Goal: Task Accomplishment & Management: Use online tool/utility

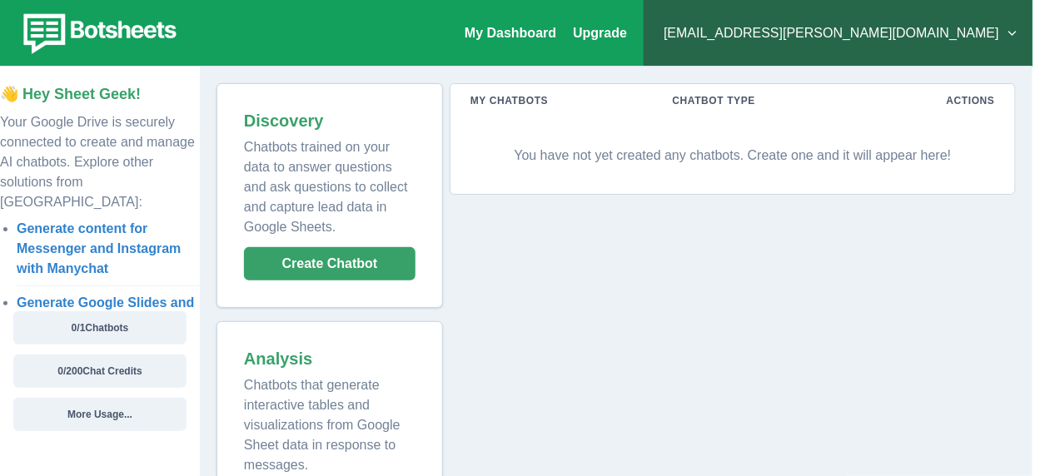
scroll to position [51747, 0]
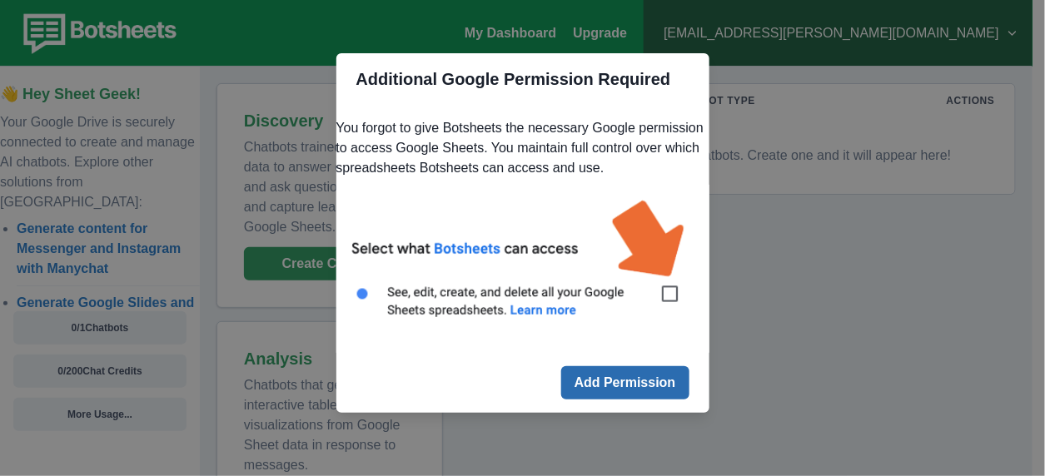
click at [588, 400] on button "Add Permission" at bounding box center [625, 382] width 128 height 33
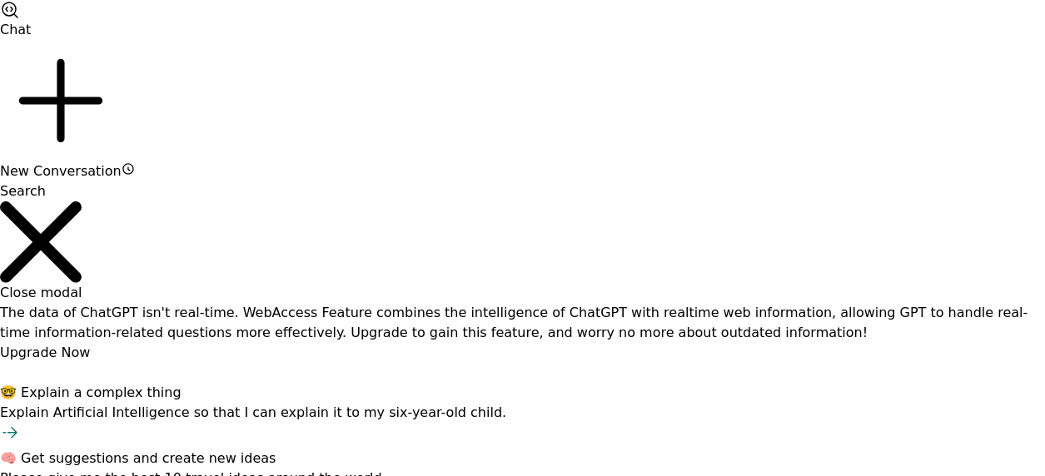
scroll to position [51747, 0]
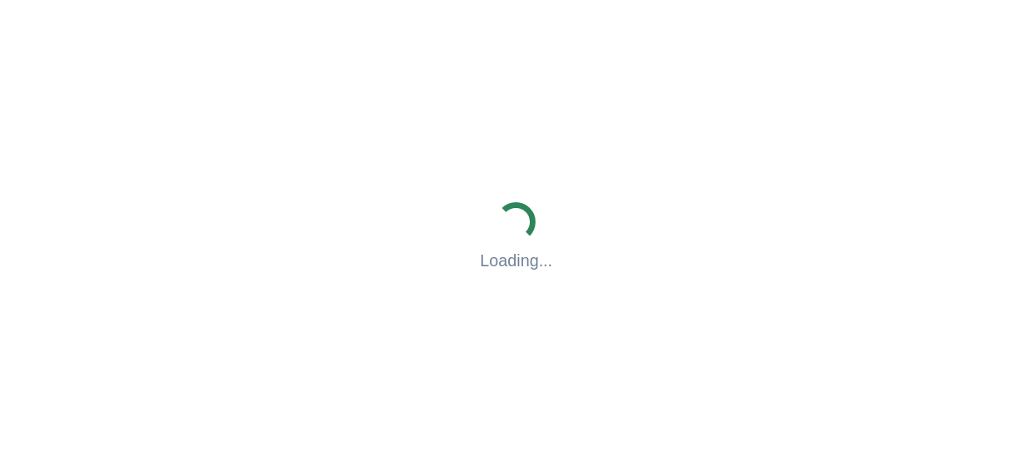
scroll to position [51747, 0]
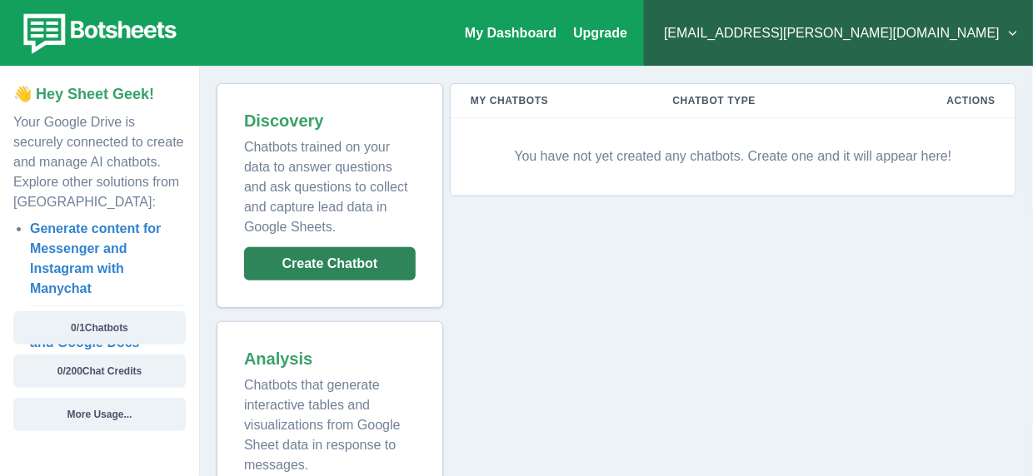
click at [282, 269] on button "Create Chatbot" at bounding box center [330, 263] width 172 height 33
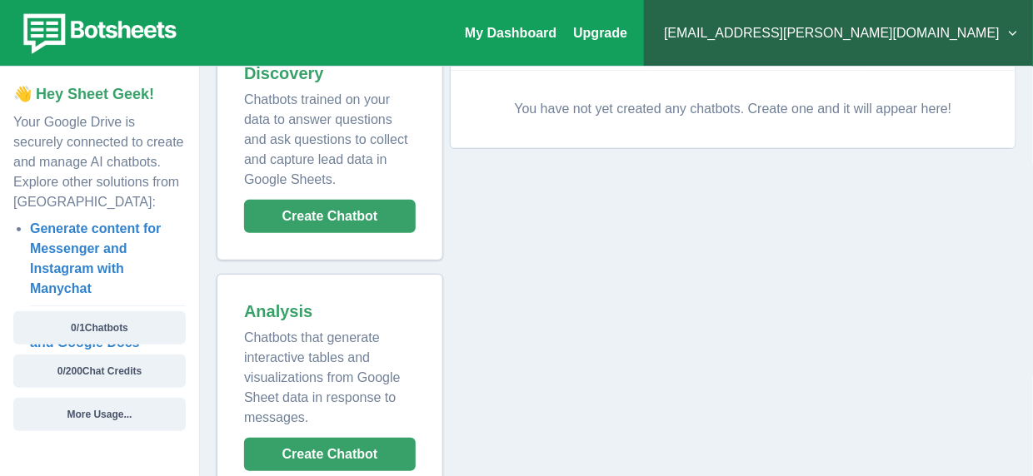
scroll to position [84, 0]
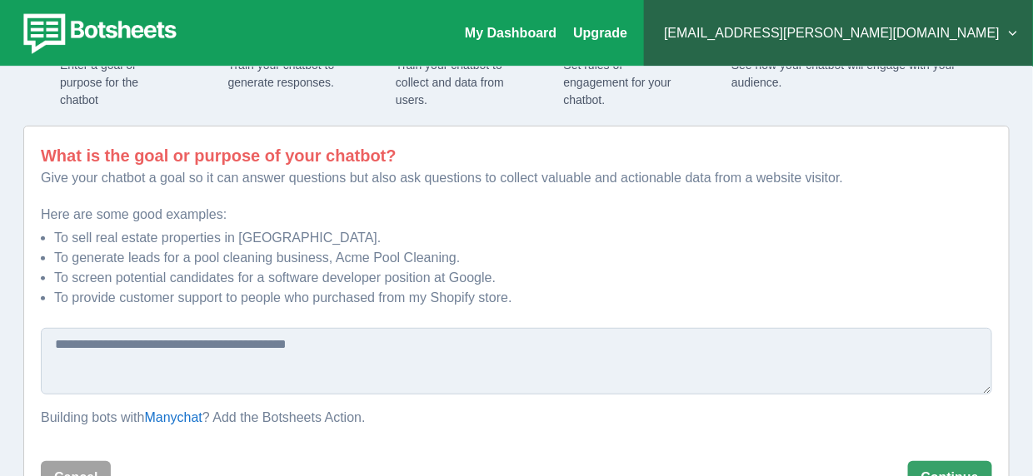
scroll to position [147, 0]
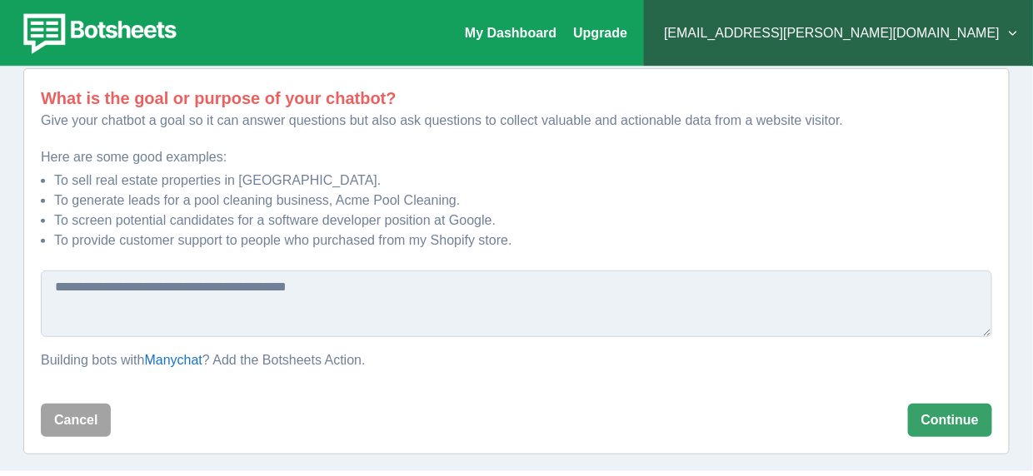
click at [298, 316] on textarea at bounding box center [516, 304] width 951 height 67
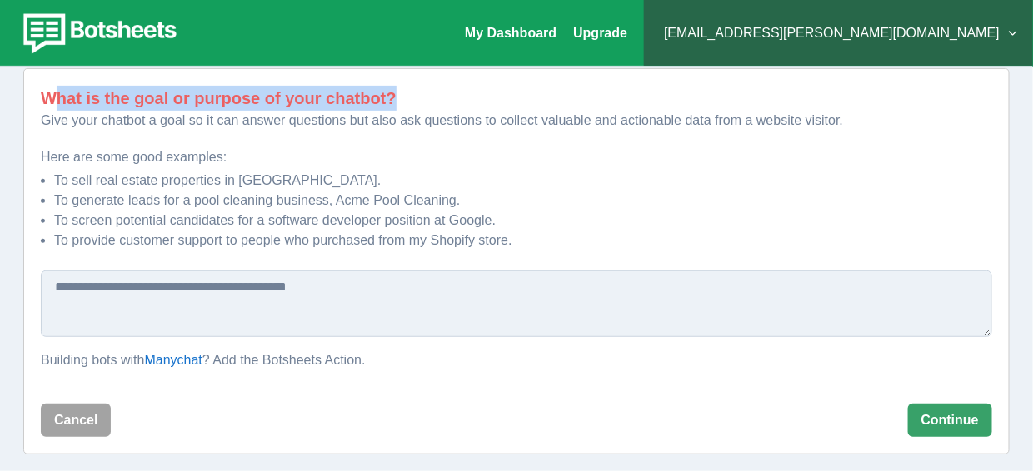
drag, startPoint x: 53, startPoint y: 90, endPoint x: 584, endPoint y: 102, distance: 530.5
type textarea "**********"
click at [584, 102] on p "What is the goal or purpose of your chatbot?" at bounding box center [516, 98] width 951 height 25
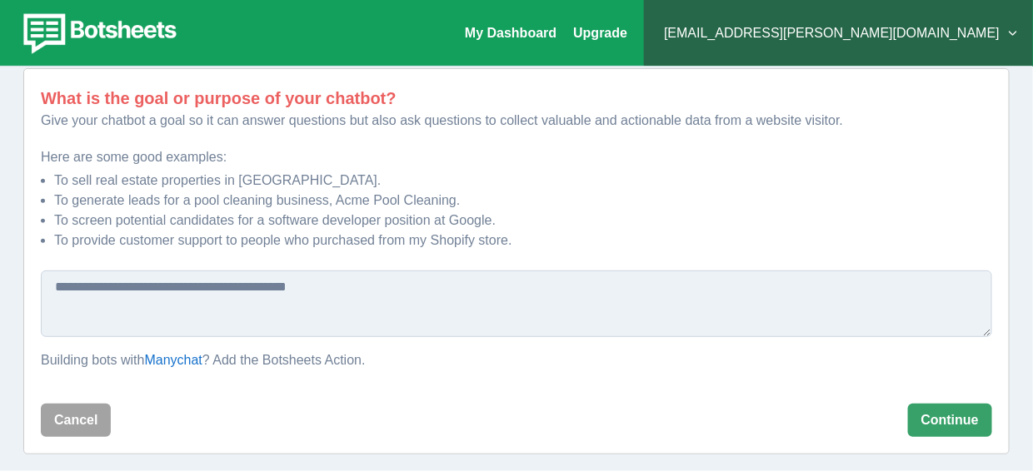
click at [262, 139] on div "What is the goal or purpose of your chatbot? Give your chatbot a goal so it can…" at bounding box center [516, 236] width 951 height 301
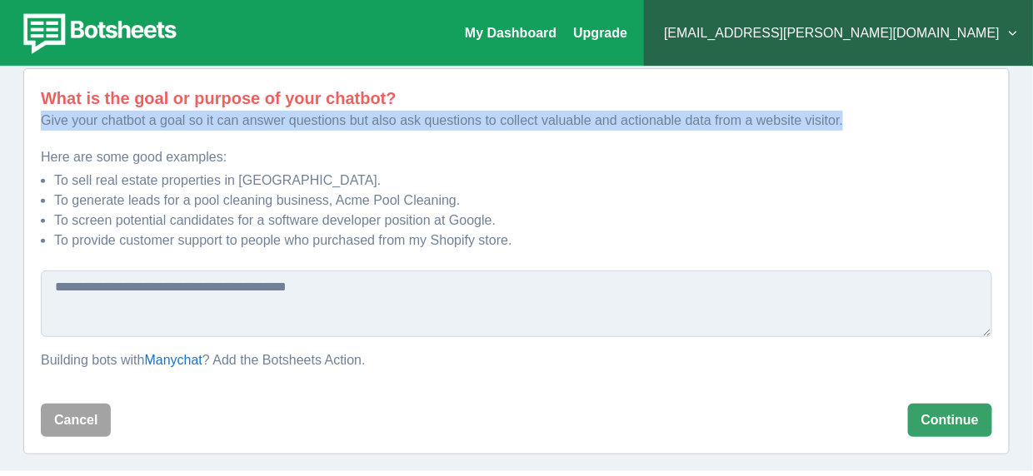
drag, startPoint x: 34, startPoint y: 116, endPoint x: 850, endPoint y: 135, distance: 816.3
click at [850, 135] on div "What is the goal or purpose of your chatbot? Give your chatbot a goal so it can…" at bounding box center [516, 261] width 986 height 386
click at [84, 128] on p "Give your chatbot a goal so it can answer questions but also ask questions to c…" at bounding box center [516, 121] width 951 height 20
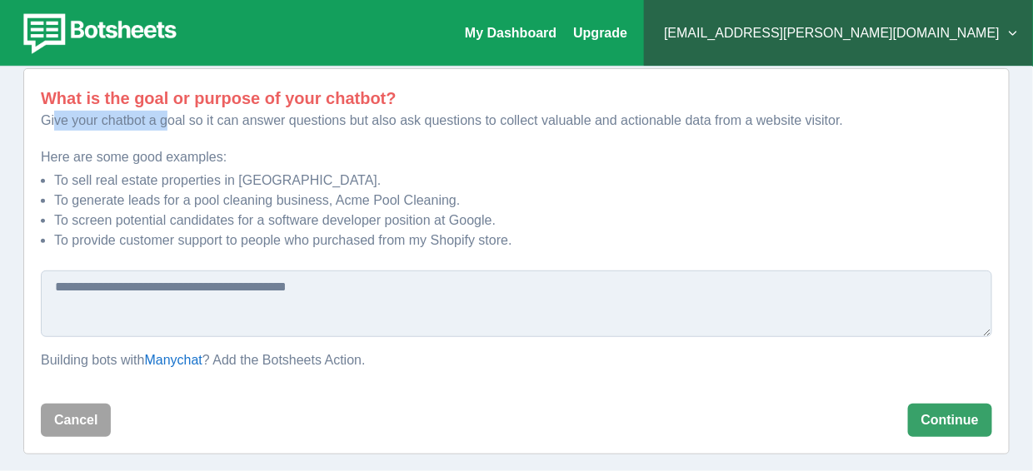
drag, startPoint x: 57, startPoint y: 124, endPoint x: 168, endPoint y: 125, distance: 111.6
click at [168, 125] on p "Give your chatbot a goal so it can answer questions but also ask questions to c…" at bounding box center [516, 121] width 951 height 20
click at [263, 125] on p "Give your chatbot a goal so it can answer questions but also ask questions to c…" at bounding box center [516, 121] width 951 height 20
click at [298, 279] on textarea at bounding box center [516, 304] width 951 height 67
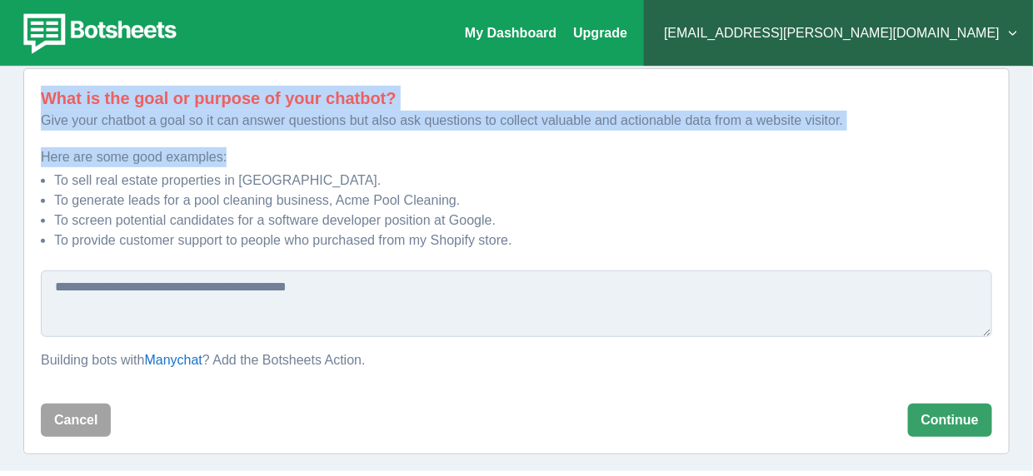
drag, startPoint x: 13, startPoint y: 87, endPoint x: 515, endPoint y: 282, distance: 537.8
click at [515, 282] on div "Create a Chatbot 1 Add a Goal Enter a goal or purpose for the chatbot 2 Add You…" at bounding box center [516, 198] width 1019 height 545
copy div "What is the goal or purpose of your chatbot? Give your chatbot a goal so it can…"
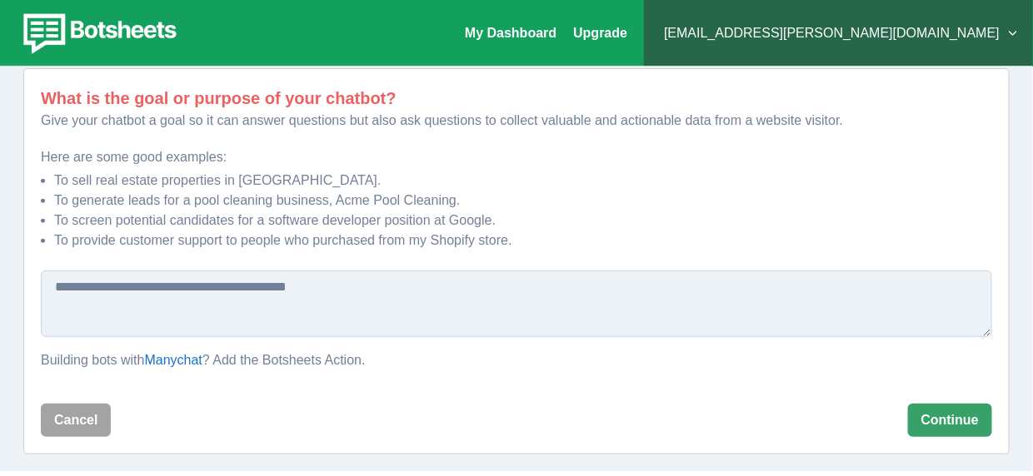
click at [212, 302] on textarea at bounding box center [516, 304] width 951 height 67
paste textarea "**********"
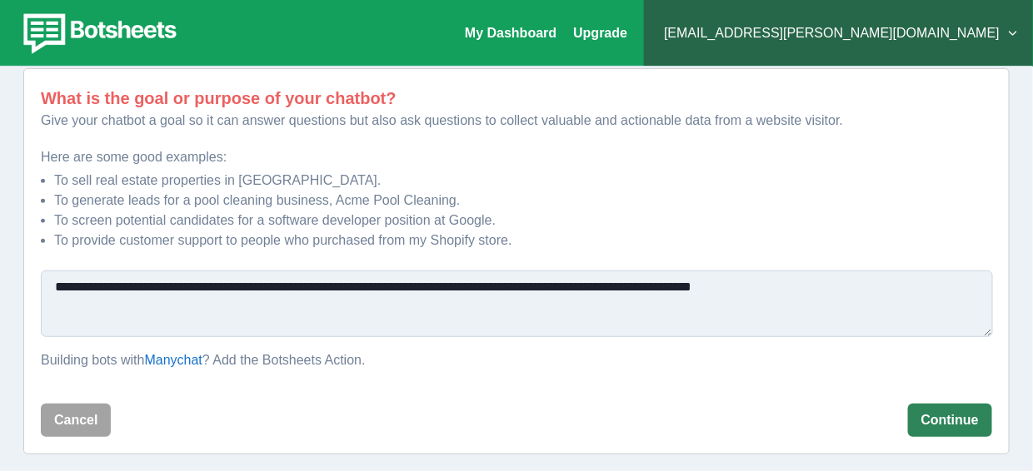
type textarea "**********"
click at [929, 426] on button "Continue" at bounding box center [950, 420] width 84 height 33
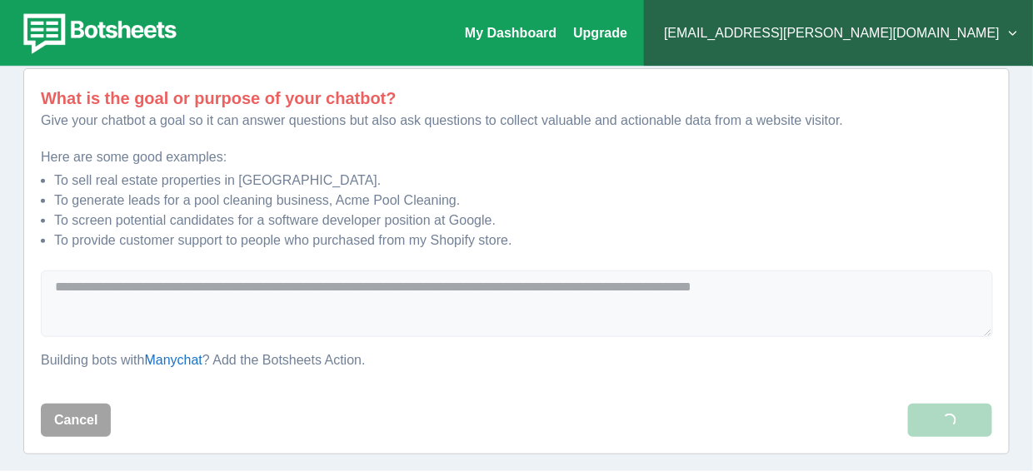
scroll to position [75, 0]
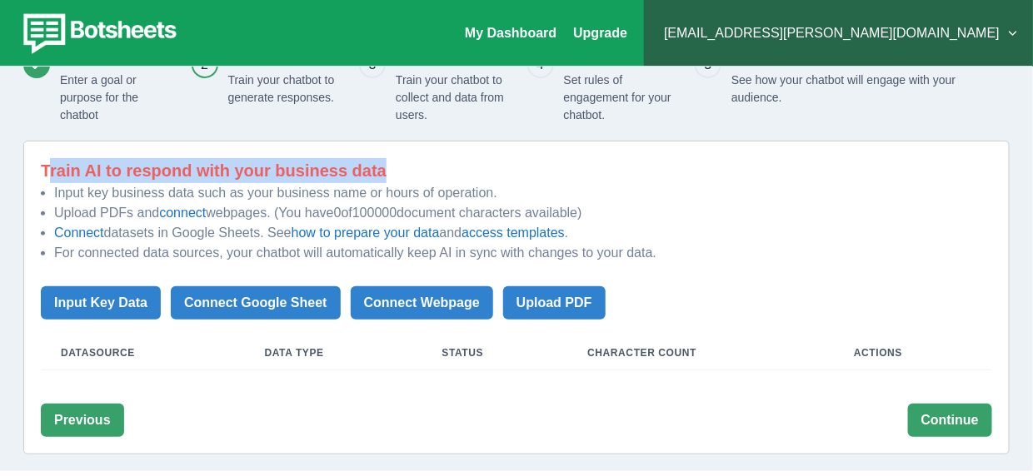
drag, startPoint x: 45, startPoint y: 172, endPoint x: 423, endPoint y: 166, distance: 378.1
click at [423, 166] on p "Train AI to respond with your business data" at bounding box center [516, 170] width 951 height 25
click at [426, 165] on p "Train AI to respond with your business data" at bounding box center [516, 170] width 951 height 25
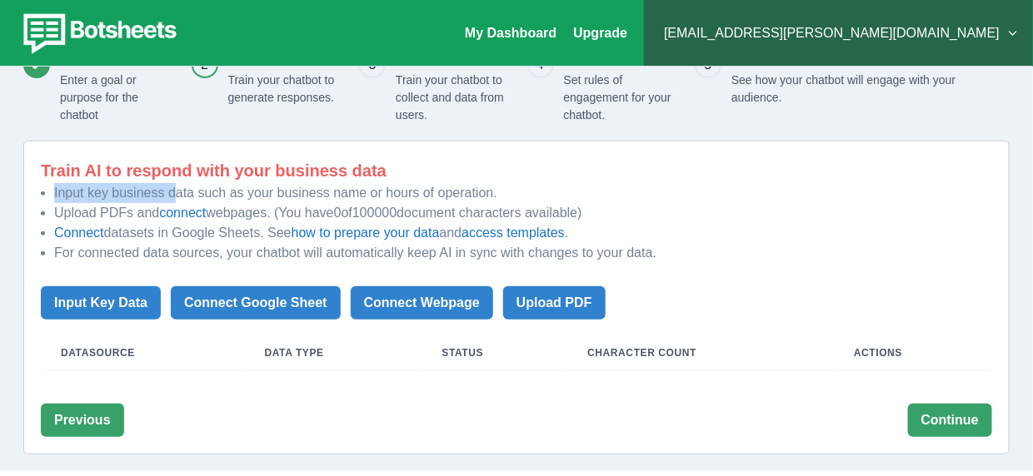
drag, startPoint x: 52, startPoint y: 195, endPoint x: 176, endPoint y: 200, distance: 124.2
click at [176, 200] on p "Input key business data such as your business name or hours of operation. Uploa…" at bounding box center [516, 223] width 951 height 80
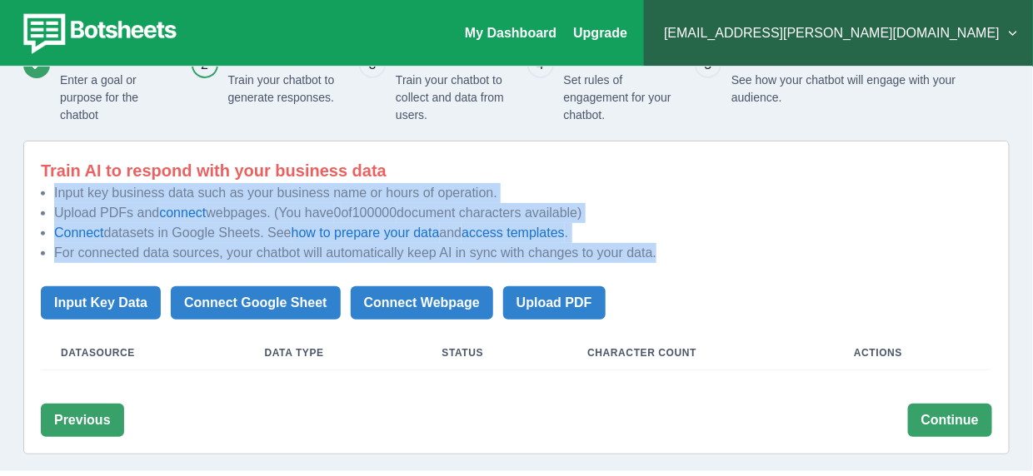
drag, startPoint x: 661, startPoint y: 247, endPoint x: 4, endPoint y: 187, distance: 659.8
click at [4, 187] on div "My Dashboard Upgrade nada.mohammed@aqarmap.com Plans & Pricing My Billing Help …" at bounding box center [516, 198] width 1033 height 546
copy ul "Input key business data such as your business name or hours of operation. Uploa…"
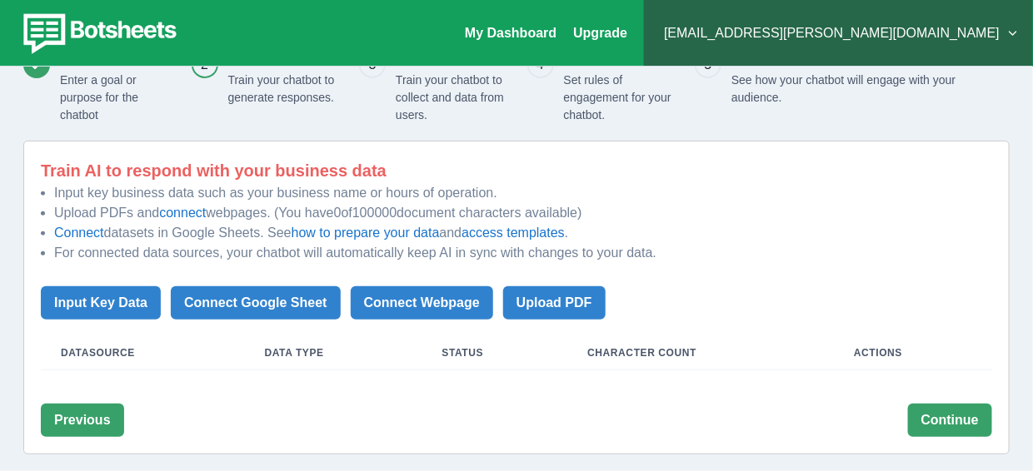
click at [119, 375] on div "Train AI to respond with your business data Input key business data such as you…" at bounding box center [516, 297] width 951 height 279
click at [107, 311] on button "Input Key Data" at bounding box center [101, 302] width 120 height 33
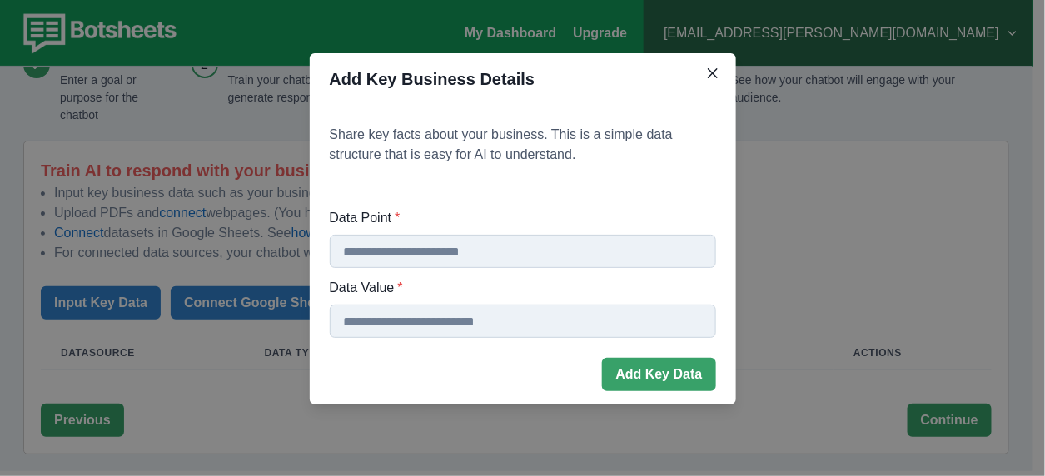
click at [402, 255] on input "Data Point *" at bounding box center [523, 251] width 386 height 33
type input "*"
click at [488, 254] on input "**********" at bounding box center [523, 251] width 386 height 33
type input "**********"
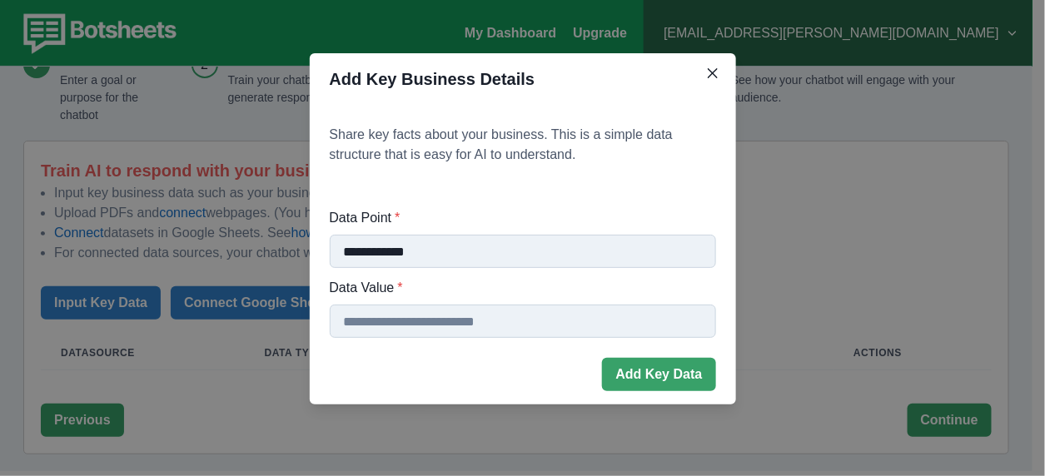
click at [465, 300] on div "**********" at bounding box center [523, 273] width 386 height 130
click at [411, 317] on input "Data Point *" at bounding box center [523, 321] width 386 height 33
type input "**********"
click at [675, 367] on button "Add Key Data" at bounding box center [658, 374] width 113 height 33
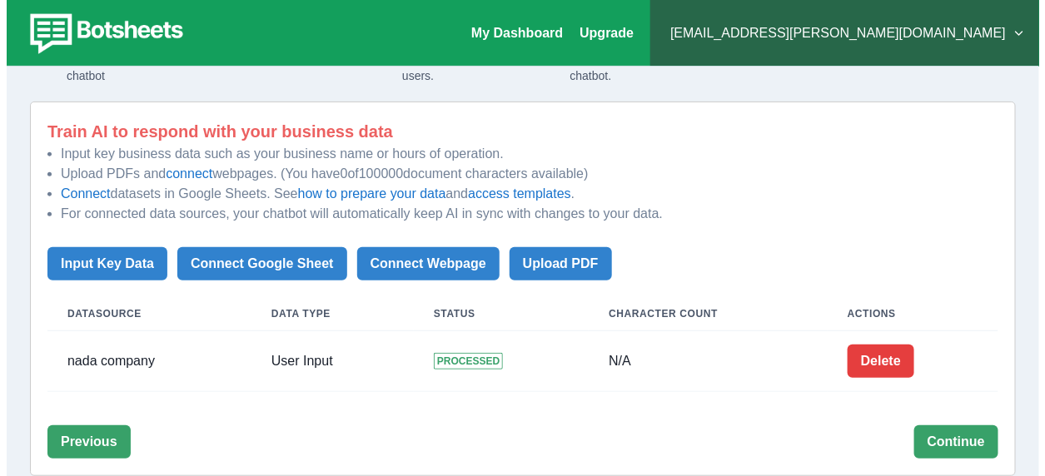
scroll to position [135, 0]
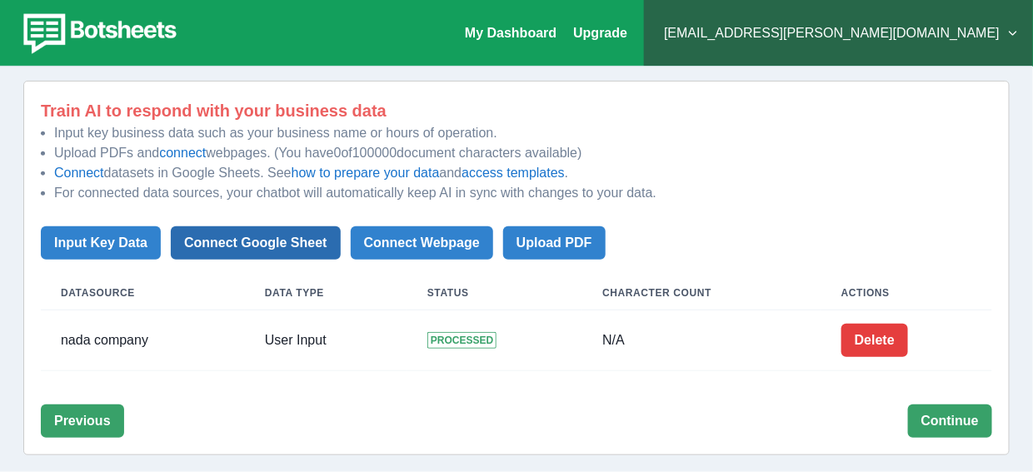
click at [287, 244] on button "Connect Google Sheet" at bounding box center [256, 242] width 170 height 33
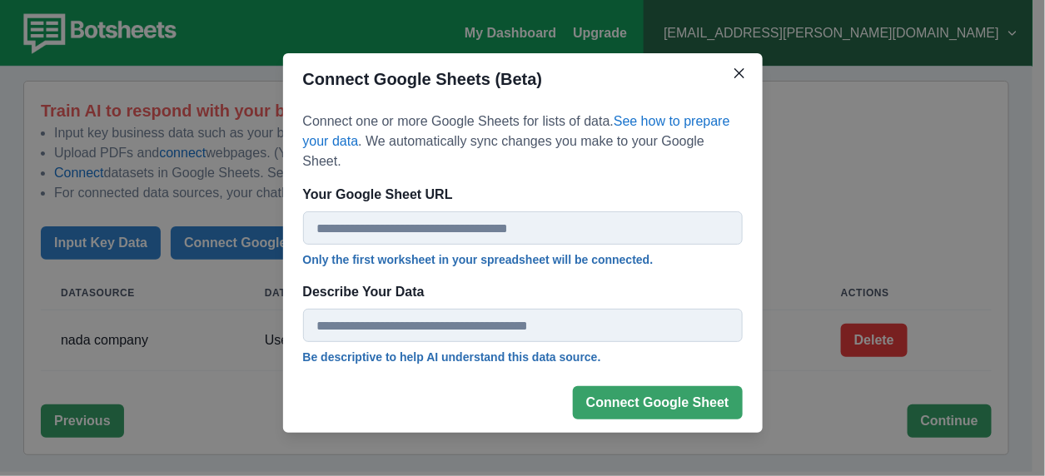
click at [423, 216] on input "Your Google Sheet URL" at bounding box center [523, 228] width 440 height 33
click at [446, 318] on input "Describe Your Data" at bounding box center [523, 325] width 440 height 33
click at [512, 218] on input "Your Google Sheet URL" at bounding box center [523, 228] width 440 height 33
click at [449, 212] on input "Your Google Sheet URL" at bounding box center [523, 228] width 440 height 33
paste input "**********"
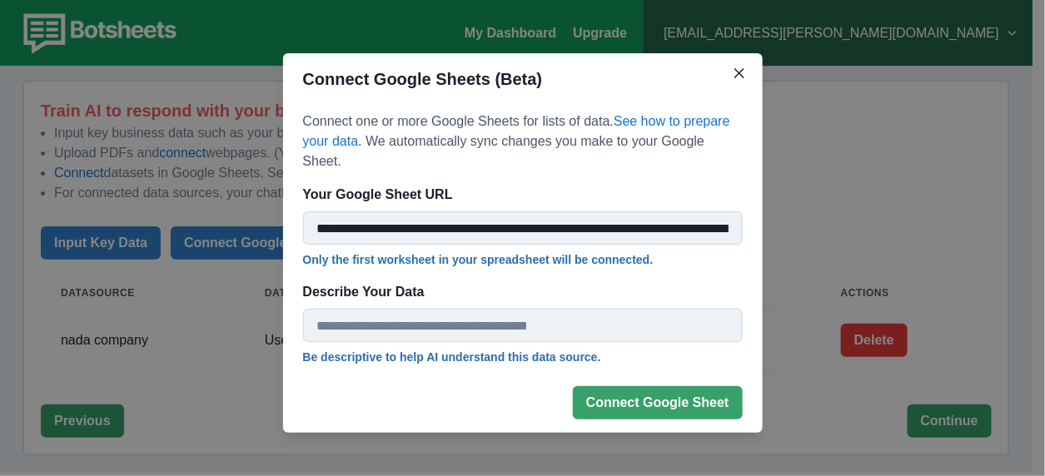
scroll to position [0, 258]
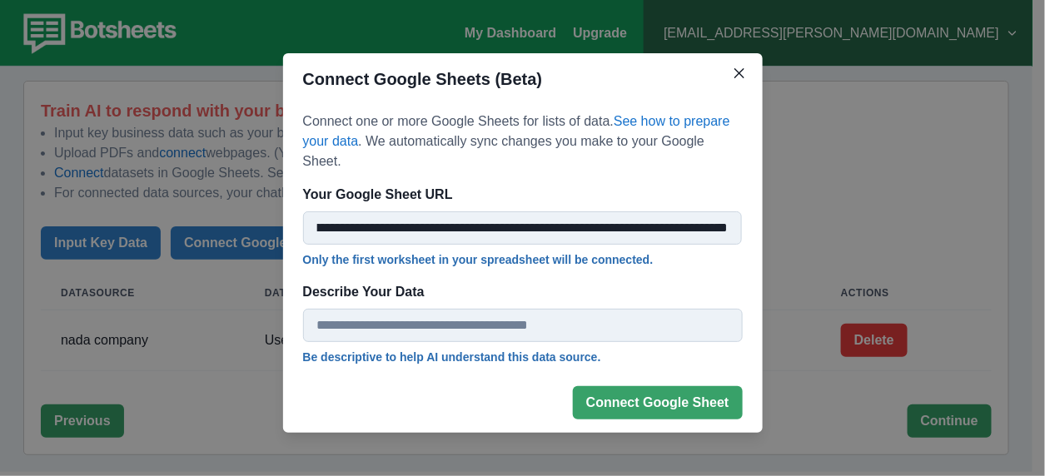
type input "**********"
click at [427, 309] on input "Describe Your Data" at bounding box center [523, 325] width 440 height 33
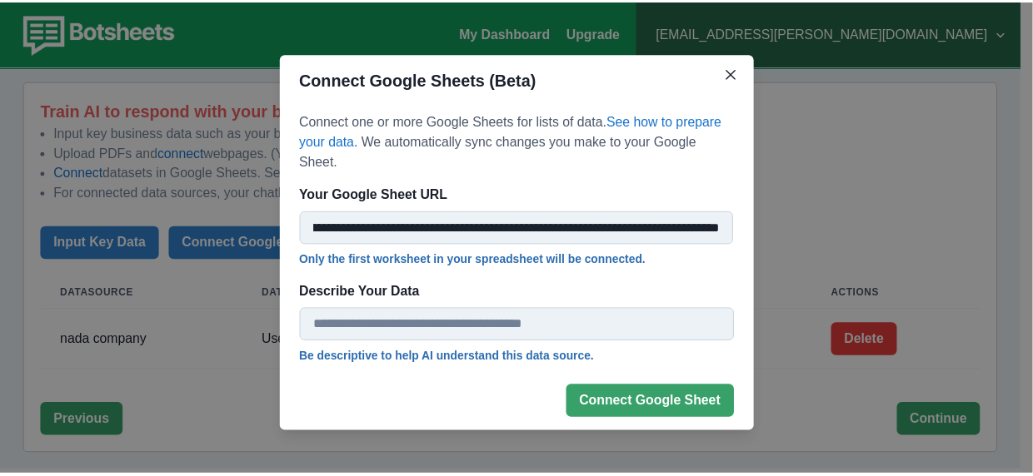
scroll to position [0, 0]
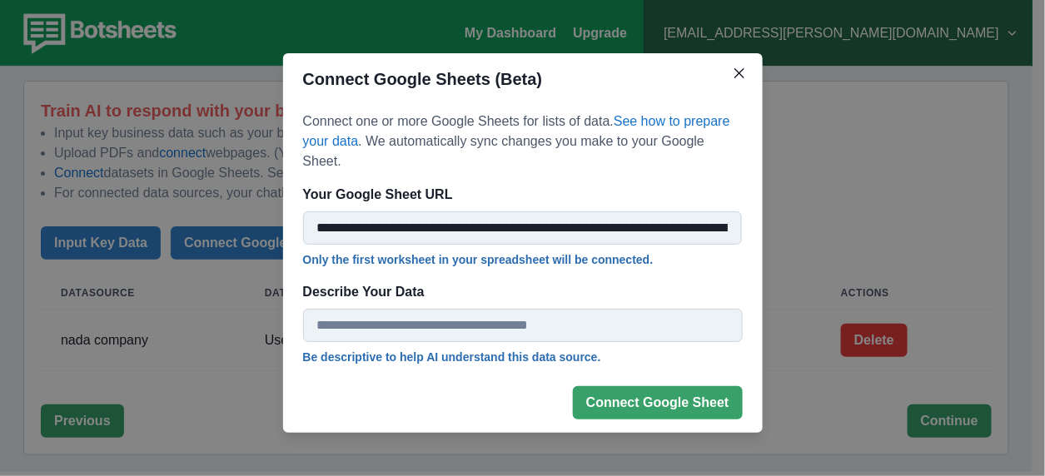
click at [552, 309] on input "Describe Your Data" at bounding box center [523, 325] width 440 height 33
type input "*"
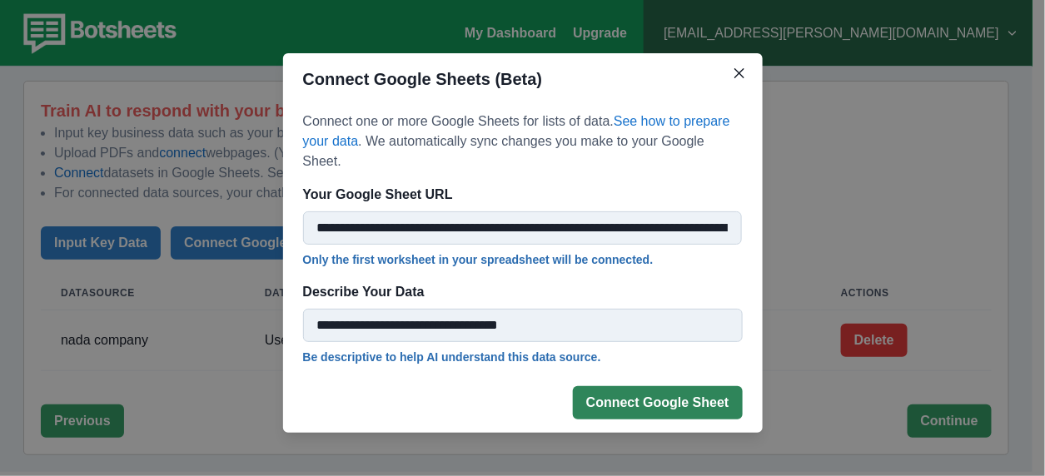
type input "**********"
click at [664, 390] on button "Connect Google Sheet" at bounding box center [658, 402] width 170 height 33
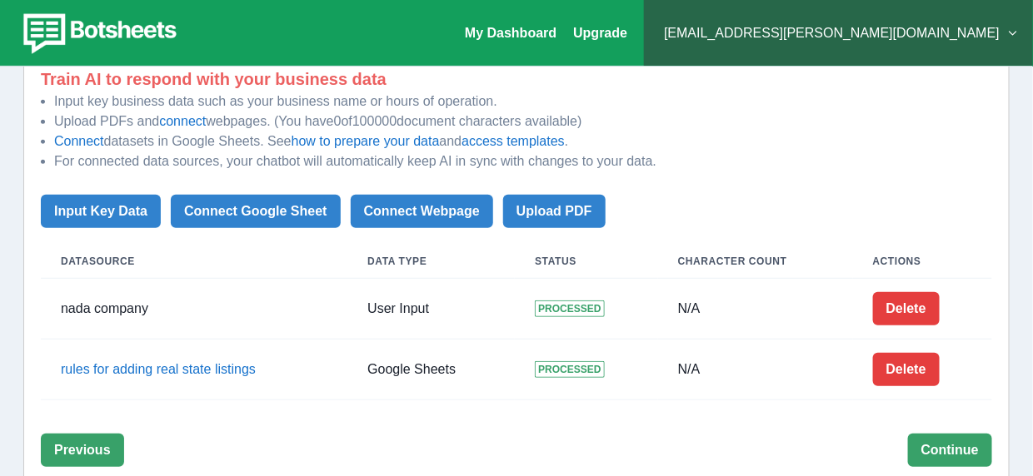
scroll to position [196, 0]
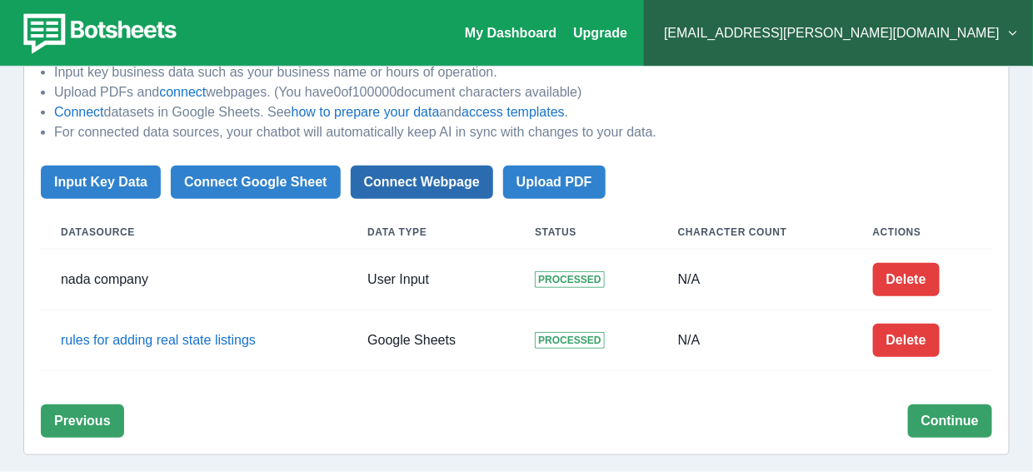
click at [395, 183] on button "Connect Webpage" at bounding box center [422, 182] width 142 height 33
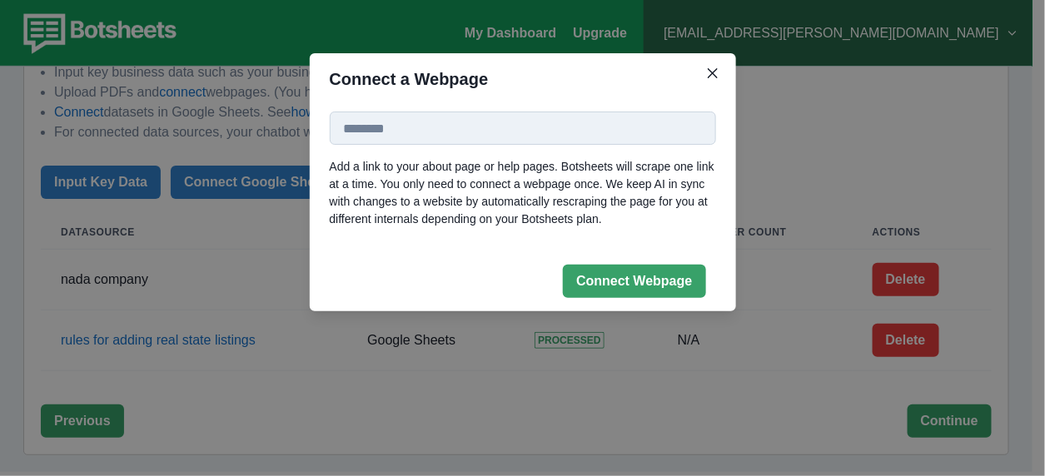
click at [469, 125] on input at bounding box center [523, 128] width 386 height 33
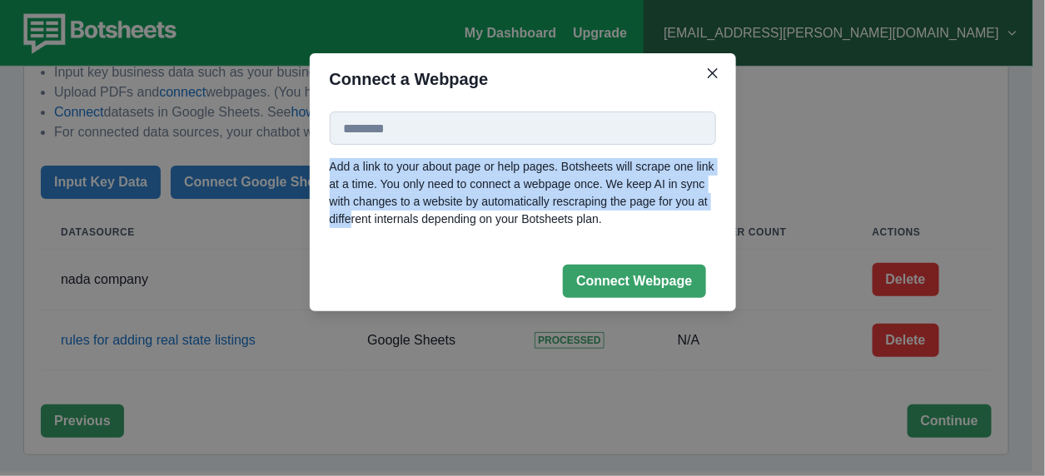
drag, startPoint x: 326, startPoint y: 161, endPoint x: 351, endPoint y: 224, distance: 67.7
click at [351, 224] on div "Add a link to your about page or help pages. Botsheets will scrape one link at …" at bounding box center [523, 178] width 426 height 147
drag, startPoint x: 714, startPoint y: 79, endPoint x: 560, endPoint y: 202, distance: 196.6
click at [713, 78] on button "Close" at bounding box center [712, 73] width 27 height 27
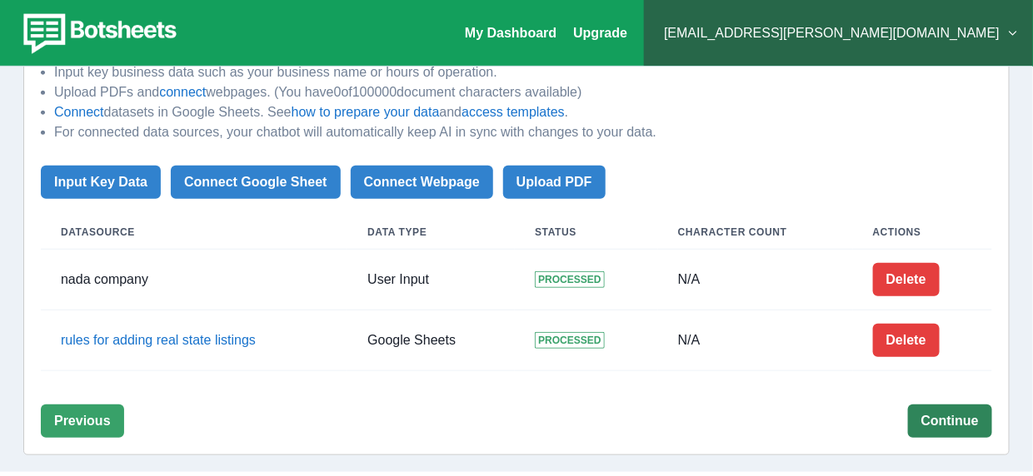
click at [929, 438] on div "Train AI to respond with your business data Input key business data such as you…" at bounding box center [516, 237] width 986 height 435
click at [936, 419] on button "Continue" at bounding box center [950, 421] width 84 height 33
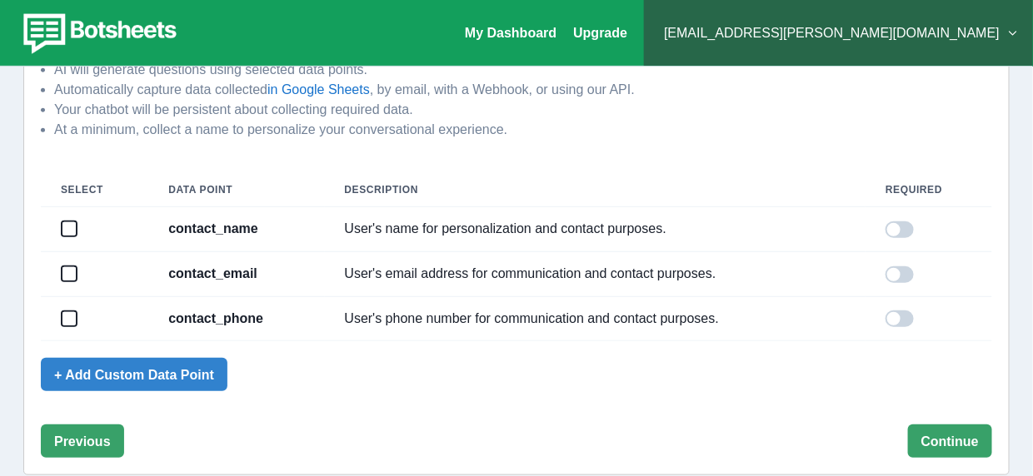
scroll to position [139, 0]
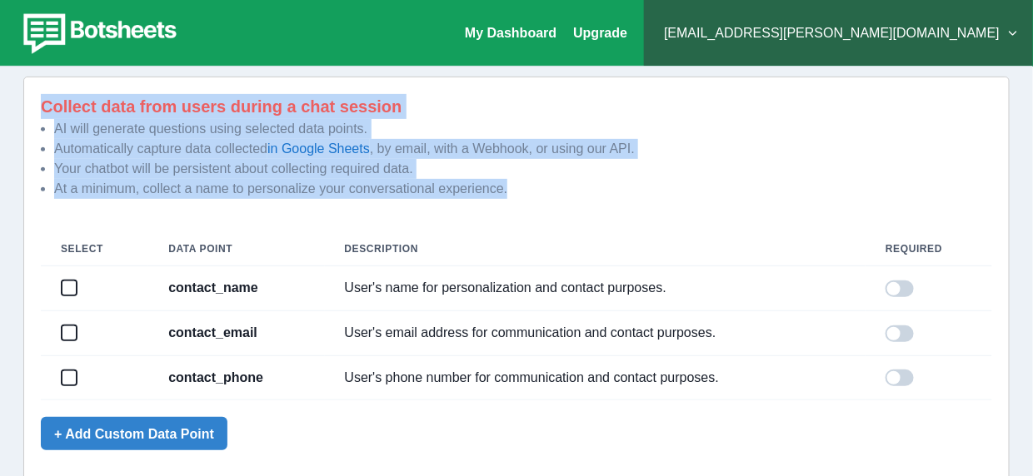
drag, startPoint x: 32, startPoint y: 99, endPoint x: 236, endPoint y: 225, distance: 239.6
click at [236, 225] on div "Collect data from users during a chat session AI will generate questions using …" at bounding box center [516, 306] width 986 height 458
copy div "Collect data from users during a chat session AI will generate questions using …"
click at [13, 107] on div "Create a Chatbot Add a Goal Enter a goal or purpose for the chatbot Add Your Da…" at bounding box center [516, 242] width 1019 height 617
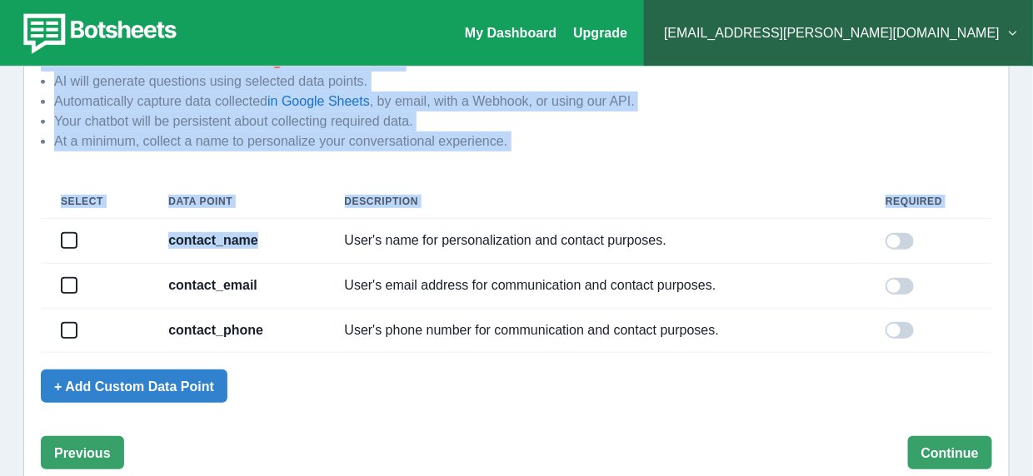
scroll to position [222, 0]
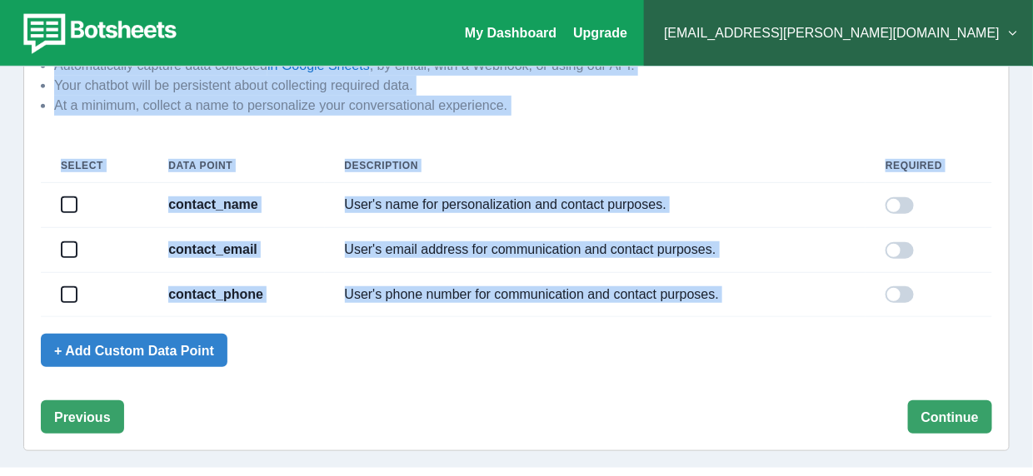
drag, startPoint x: 31, startPoint y: 98, endPoint x: 973, endPoint y: 356, distance: 976.3
click at [973, 356] on div "Collect data from users during a chat session AI will generate questions using …" at bounding box center [516, 222] width 986 height 458
copy div "Collect data from users during a chat session AI will generate questions using …"
click at [978, 408] on button "Continue" at bounding box center [950, 417] width 84 height 33
click at [694, 166] on th "Description" at bounding box center [595, 166] width 541 height 34
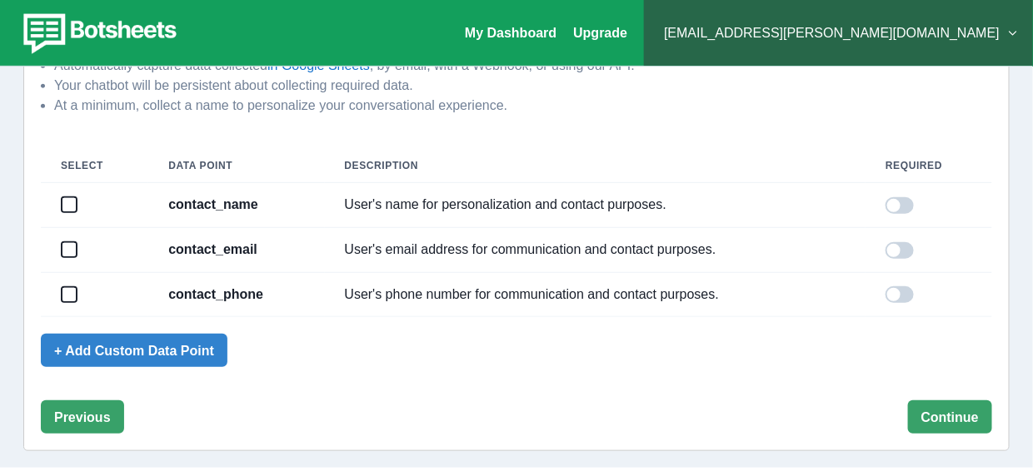
click at [909, 202] on span at bounding box center [899, 205] width 28 height 17
click at [969, 426] on button "Continue" at bounding box center [950, 417] width 84 height 33
click at [69, 198] on span at bounding box center [68, 204] width 13 height 13
drag, startPoint x: 914, startPoint y: 204, endPoint x: 936, endPoint y: 328, distance: 125.9
click at [913, 205] on span at bounding box center [899, 205] width 28 height 17
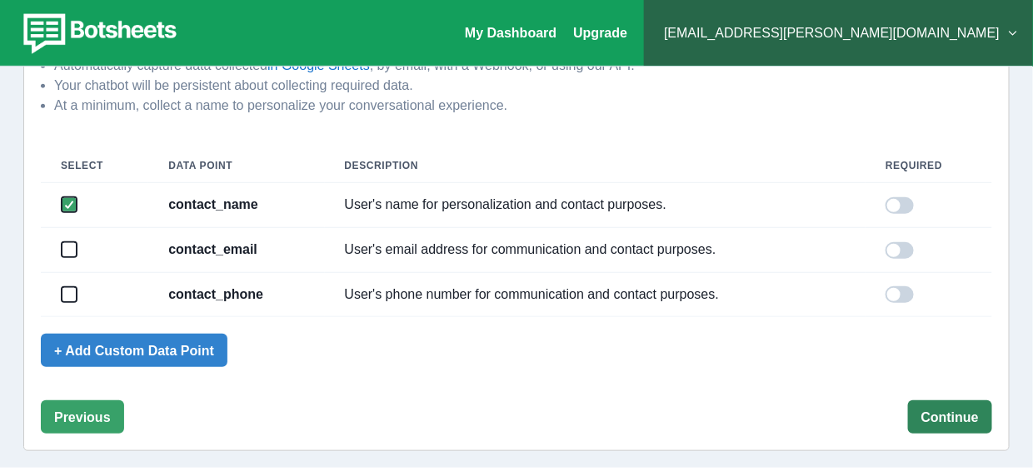
click at [947, 413] on button "Continue" at bounding box center [950, 417] width 84 height 33
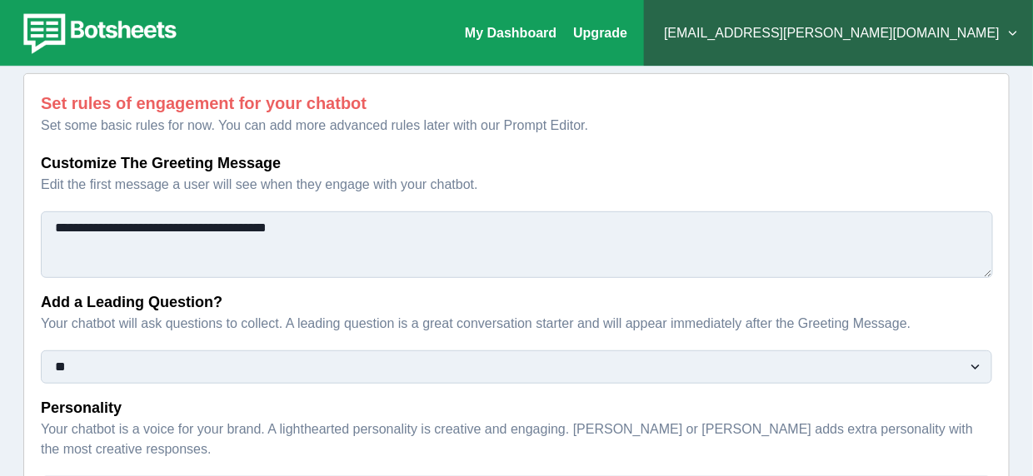
scroll to position [167, 0]
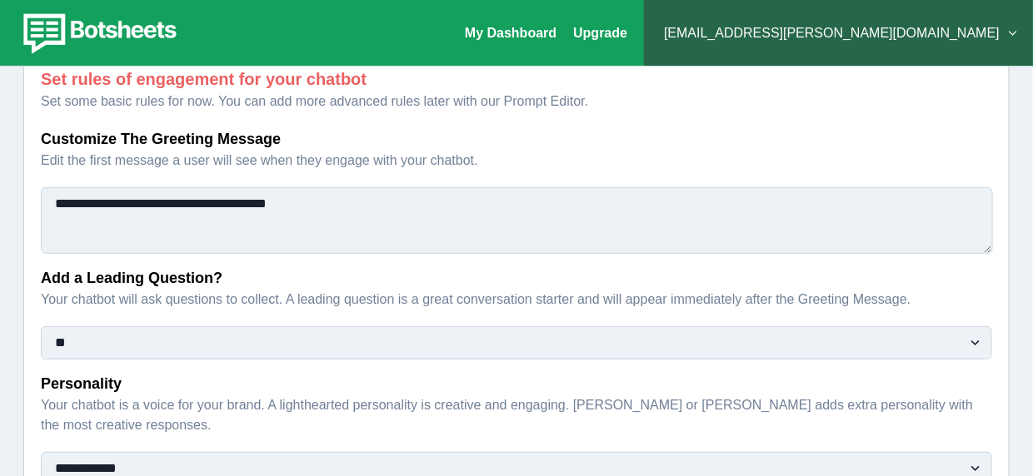
click at [232, 207] on textarea "**********" at bounding box center [517, 220] width 952 height 67
type textarea "*"
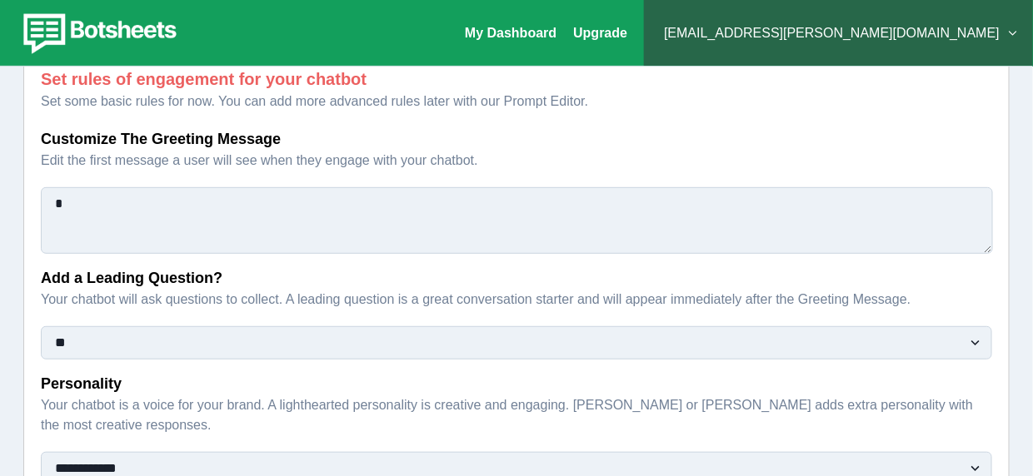
type textarea "**********"
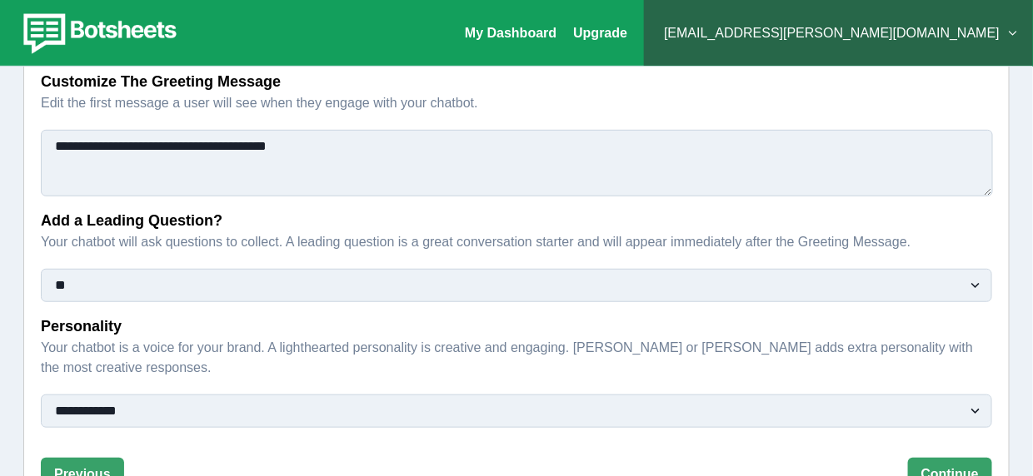
scroll to position [250, 0]
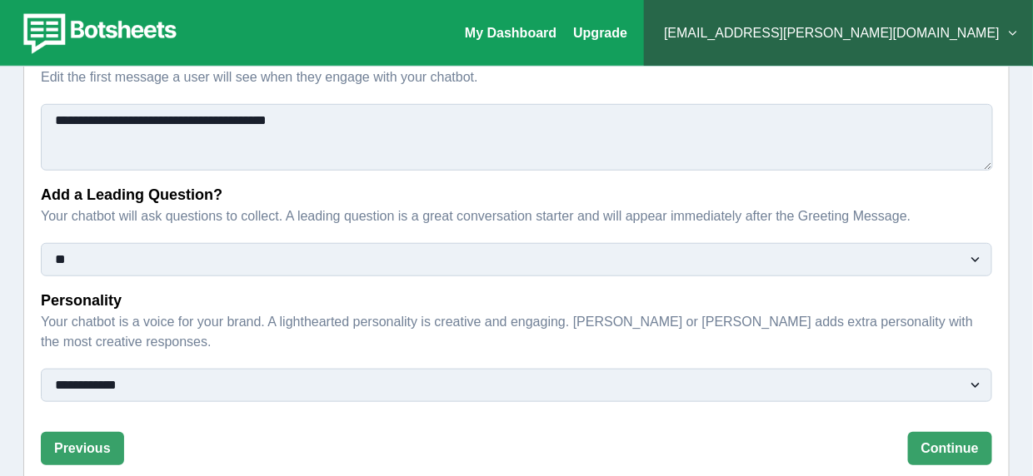
click at [334, 256] on select "** ***" at bounding box center [516, 259] width 951 height 33
click at [227, 222] on p "Your chatbot will ask questions to collect. A leading question is a great conve…" at bounding box center [511, 217] width 941 height 20
click at [227, 243] on select "** ***" at bounding box center [516, 259] width 951 height 33
click at [227, 222] on p "Your chatbot will ask questions to collect. A leading question is a great conve…" at bounding box center [511, 217] width 941 height 20
click at [227, 243] on select "** ***" at bounding box center [516, 259] width 951 height 33
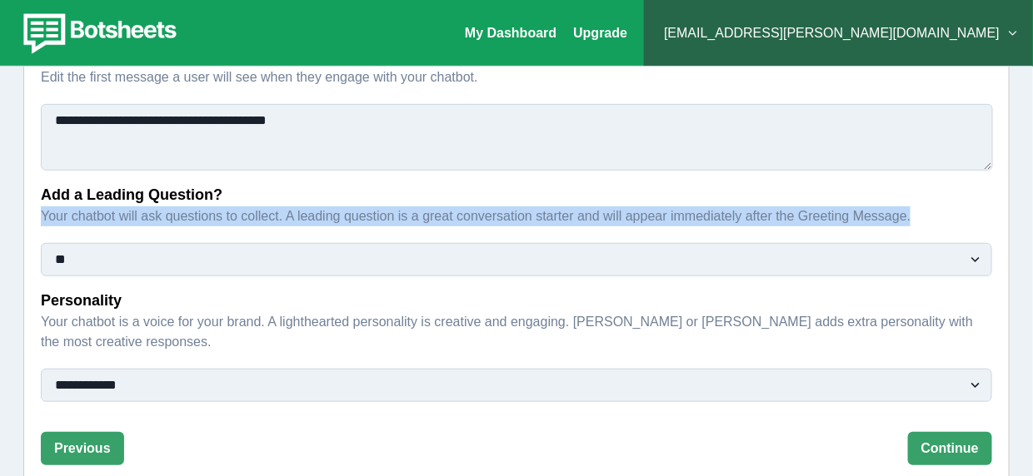
click at [227, 222] on p "Your chatbot will ask questions to collect. A leading question is a great conve…" at bounding box center [511, 217] width 941 height 20
click at [227, 243] on select "** ***" at bounding box center [516, 259] width 951 height 33
click at [227, 222] on p "Your chatbot will ask questions to collect. A leading question is a great conve…" at bounding box center [511, 217] width 941 height 20
click at [227, 243] on select "** ***" at bounding box center [516, 259] width 951 height 33
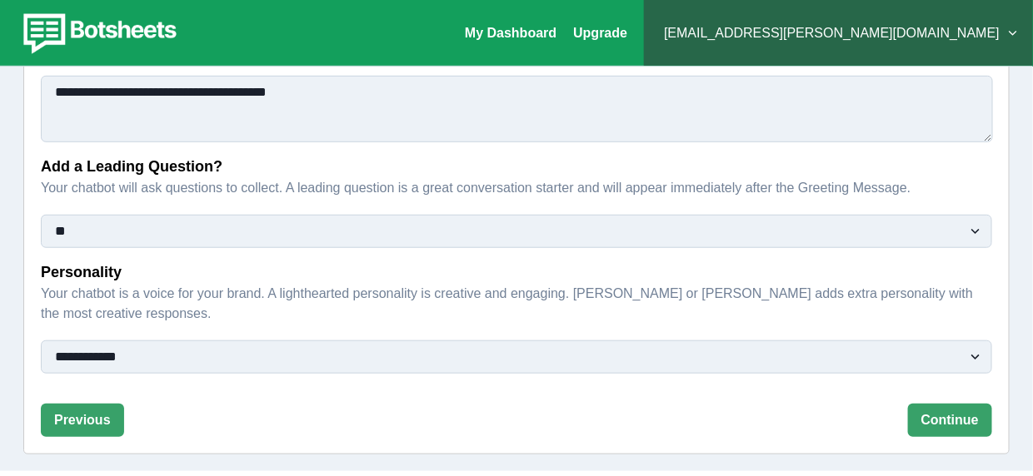
click at [253, 280] on p "Personality" at bounding box center [511, 272] width 941 height 22
click at [253, 341] on select "**********" at bounding box center [516, 357] width 951 height 33
click at [220, 386] on div "**********" at bounding box center [516, 196] width 951 height 482
click at [236, 371] on select "**********" at bounding box center [516, 357] width 951 height 33
click at [221, 361] on select "**********" at bounding box center [516, 357] width 951 height 33
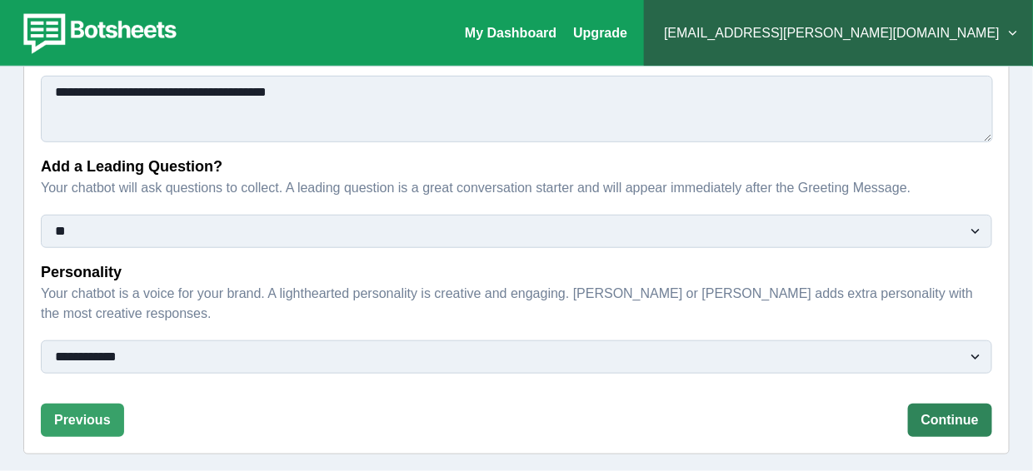
click at [940, 411] on button "Continue" at bounding box center [950, 420] width 84 height 33
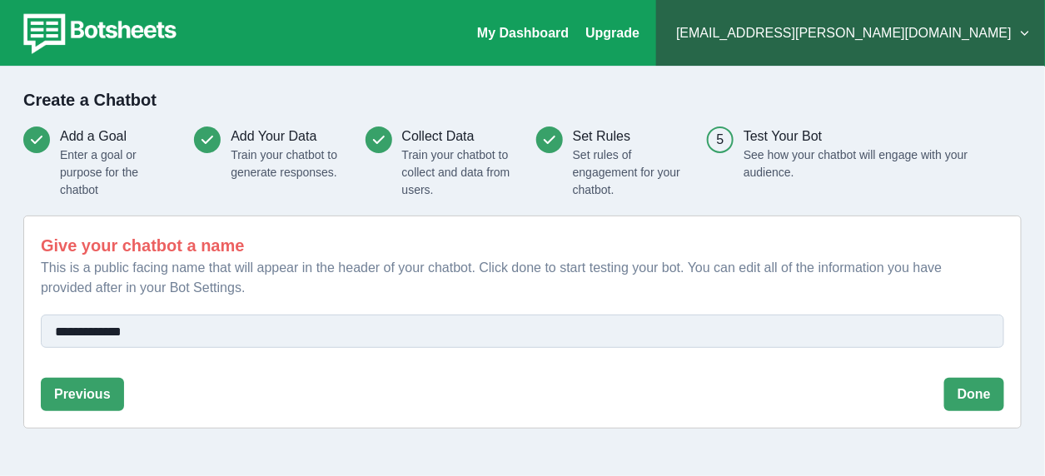
click at [176, 330] on input "**********" at bounding box center [522, 331] width 963 height 33
drag, startPoint x: 168, startPoint y: 331, endPoint x: 126, endPoint y: 329, distance: 42.5
click at [126, 329] on input "**********" at bounding box center [522, 331] width 963 height 33
type input "**********"
click at [991, 399] on button "Done" at bounding box center [974, 394] width 60 height 33
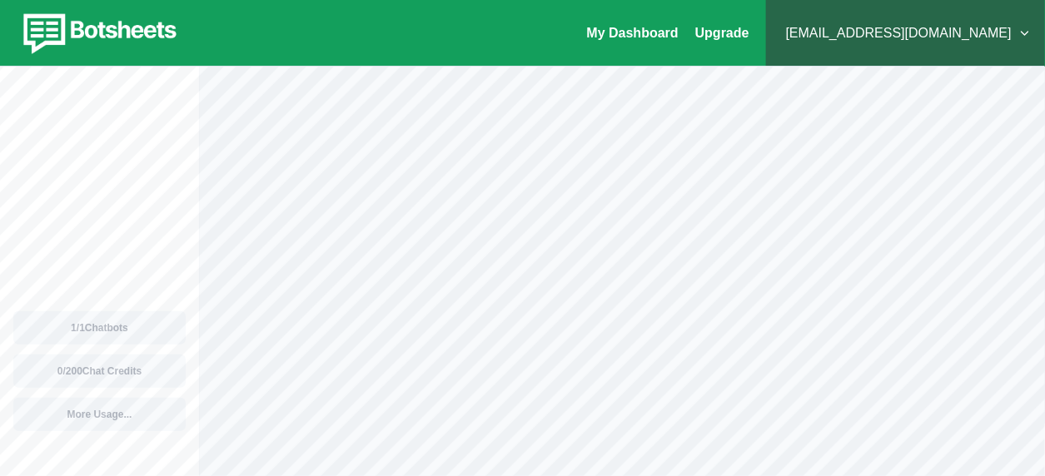
scroll to position [51747, 0]
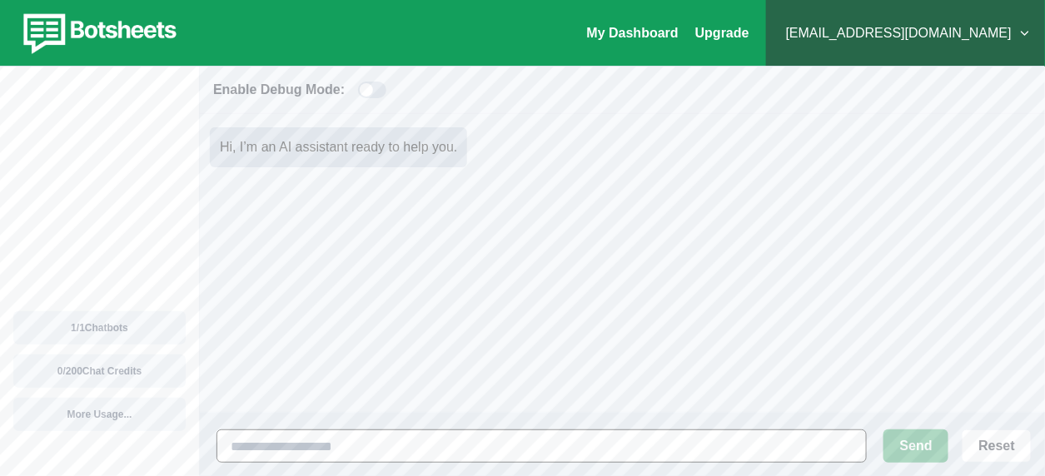
click at [326, 458] on input at bounding box center [541, 446] width 650 height 33
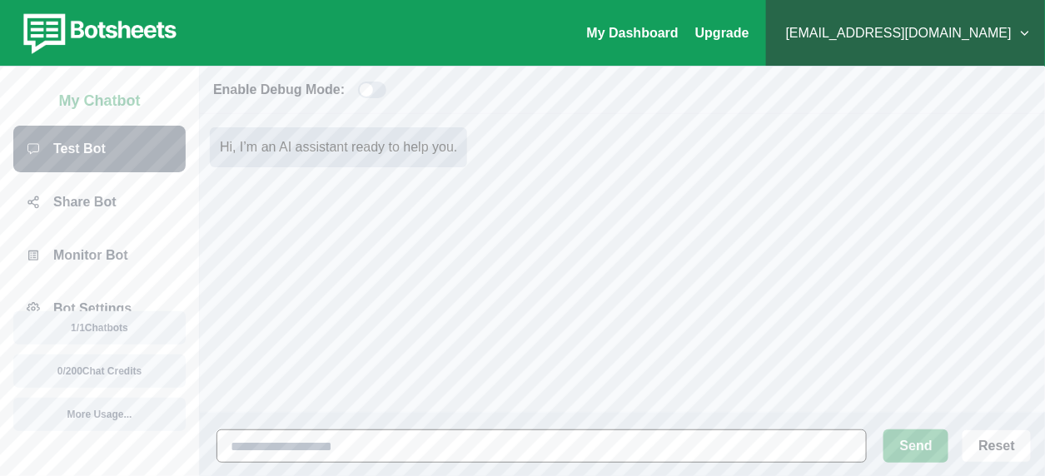
click at [541, 454] on input at bounding box center [541, 446] width 650 height 33
type input "**********"
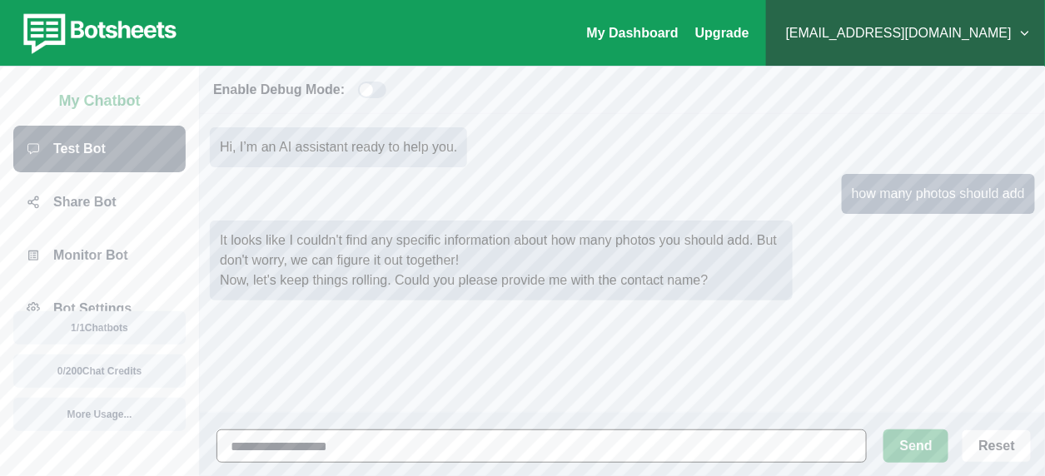
type input "**********"
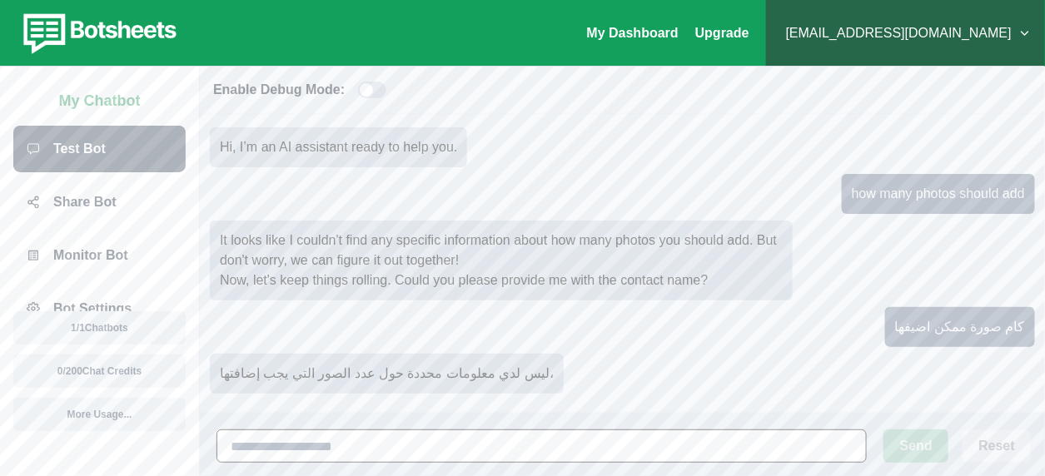
click at [507, 436] on input at bounding box center [541, 446] width 650 height 33
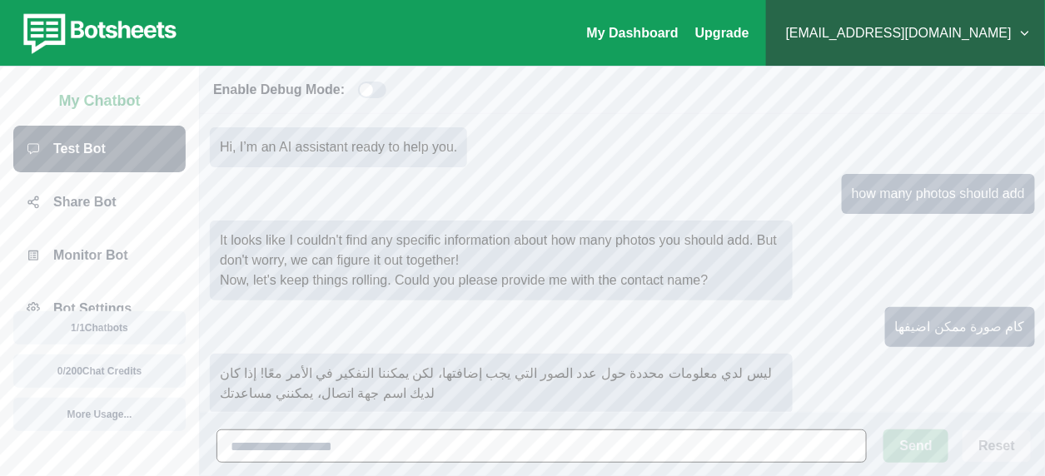
scroll to position [13, 0]
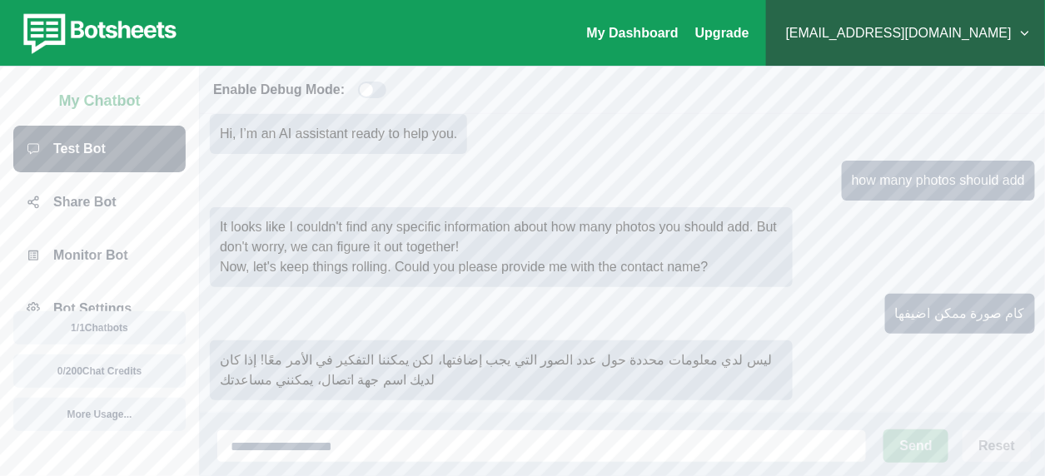
click at [433, 391] on div "ليس لدي معلومات محددة حول عدد الصور التي يجب إضافتها، لكن يمكننا التفكير في الأ…" at bounding box center [501, 371] width 583 height 60
click at [456, 433] on input at bounding box center [541, 446] width 650 height 33
click at [456, 437] on input at bounding box center [541, 446] width 650 height 33
click at [515, 439] on input at bounding box center [541, 446] width 650 height 33
click at [426, 433] on input at bounding box center [541, 446] width 650 height 33
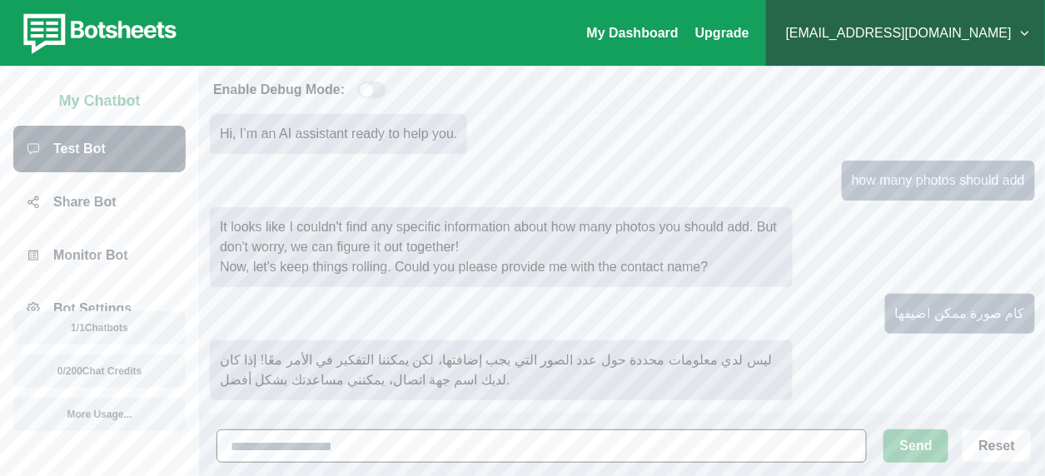
click at [426, 442] on input at bounding box center [541, 446] width 650 height 33
type input "***"
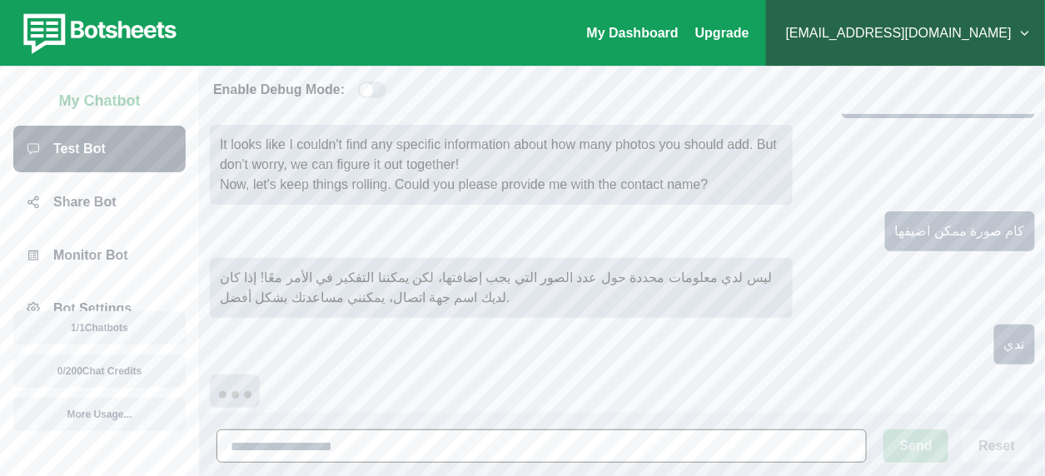
scroll to position [107, 0]
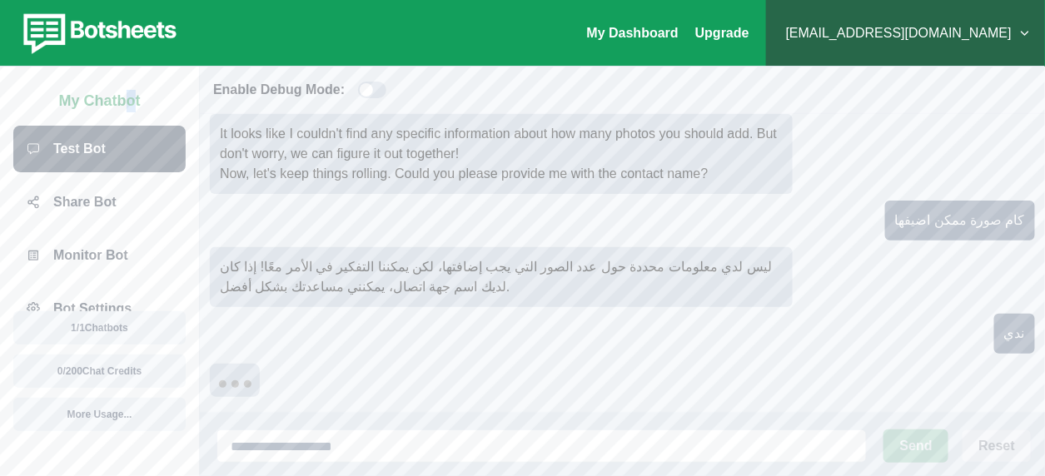
type textarea "*"
click at [130, 108] on p "My Chatbot" at bounding box center [100, 97] width 82 height 29
click at [888, 61] on div "nada.mohammed@aqarmap.com Plans & Pricing My Billing Help & Support Privacy Sig…" at bounding box center [905, 33] width 279 height 66
click at [890, 47] on button "[EMAIL_ADDRESS][PERSON_NAME][DOMAIN_NAME]" at bounding box center [905, 33] width 252 height 33
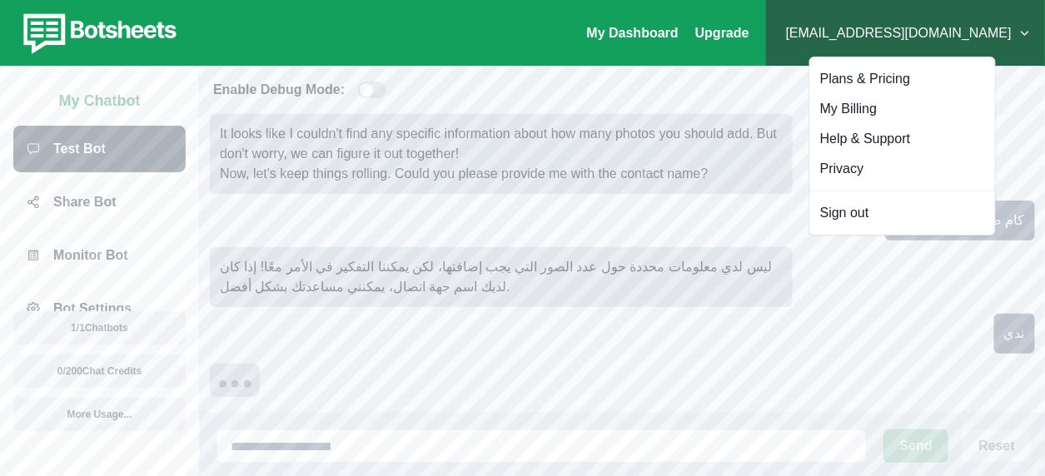
click at [890, 47] on button "[EMAIL_ADDRESS][PERSON_NAME][DOMAIN_NAME]" at bounding box center [905, 33] width 252 height 33
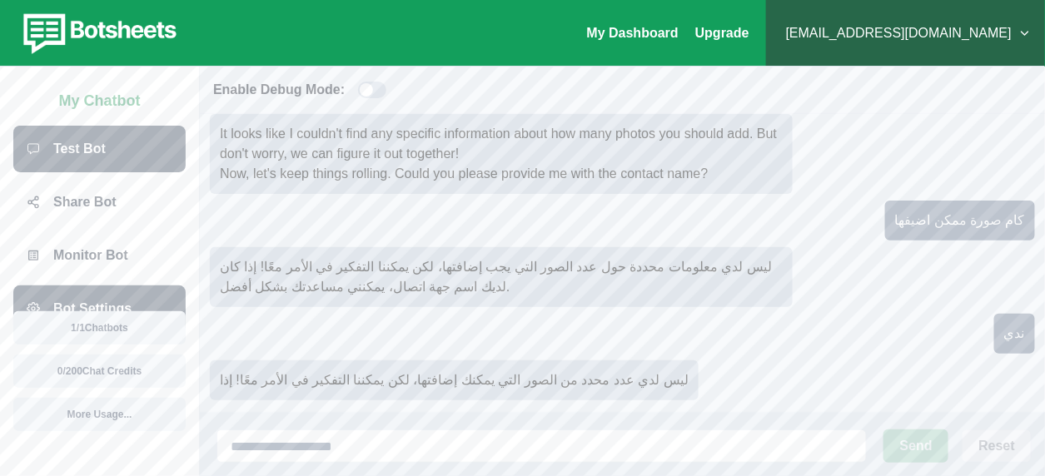
scroll to position [127, 0]
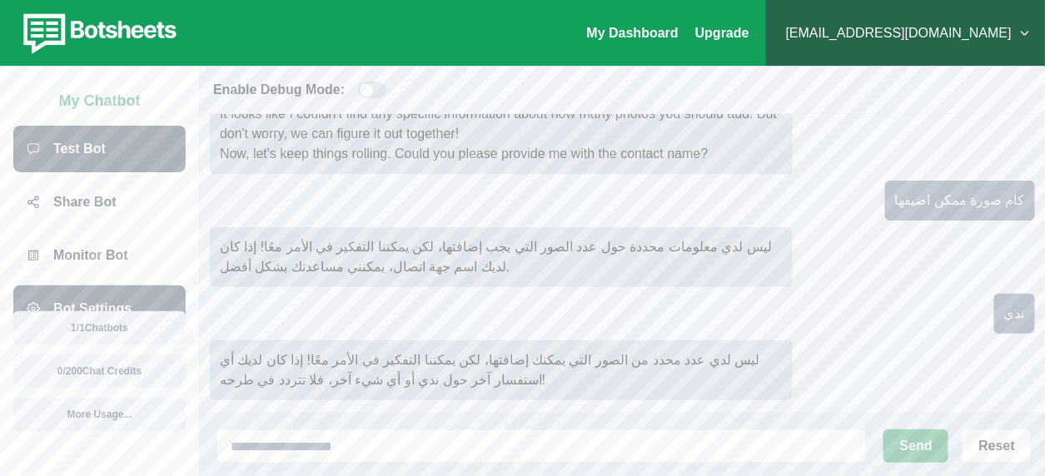
click at [128, 295] on div "Bot Settings" at bounding box center [99, 309] width 172 height 47
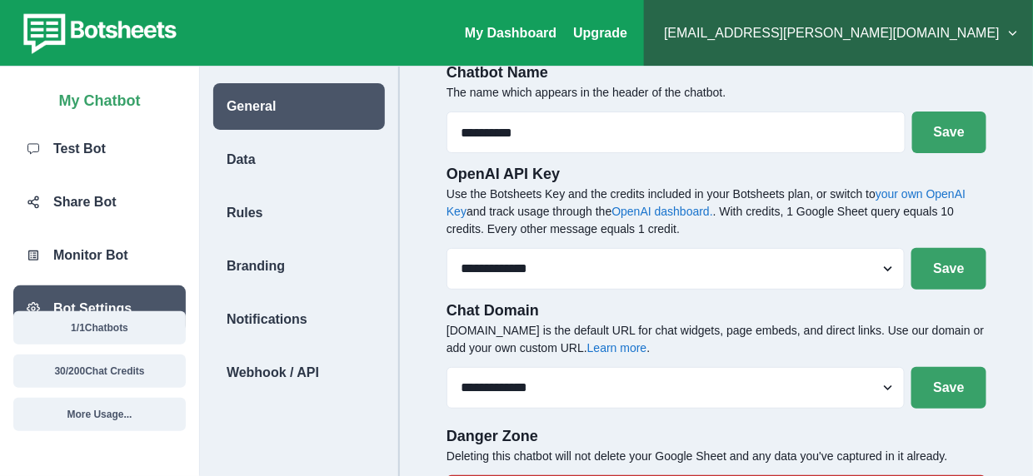
scroll to position [67, 0]
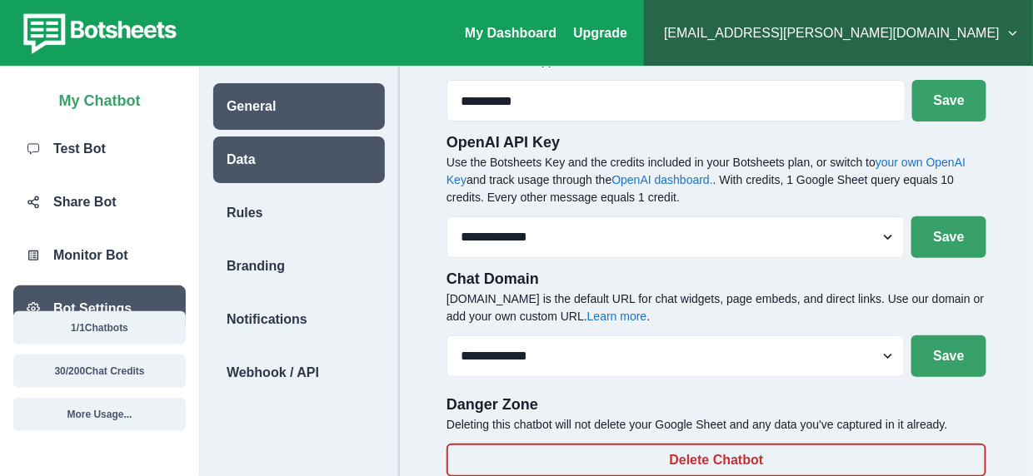
click at [281, 161] on div "Data" at bounding box center [299, 160] width 172 height 47
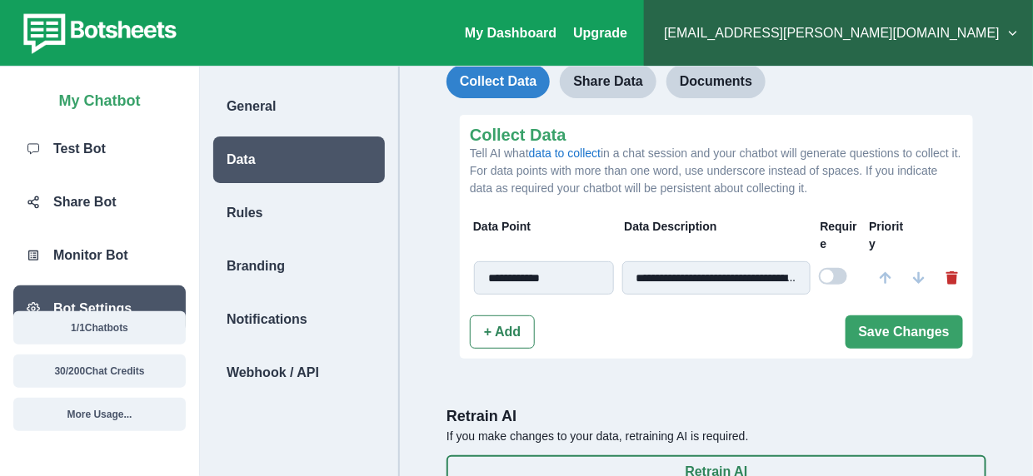
scroll to position [64, 0]
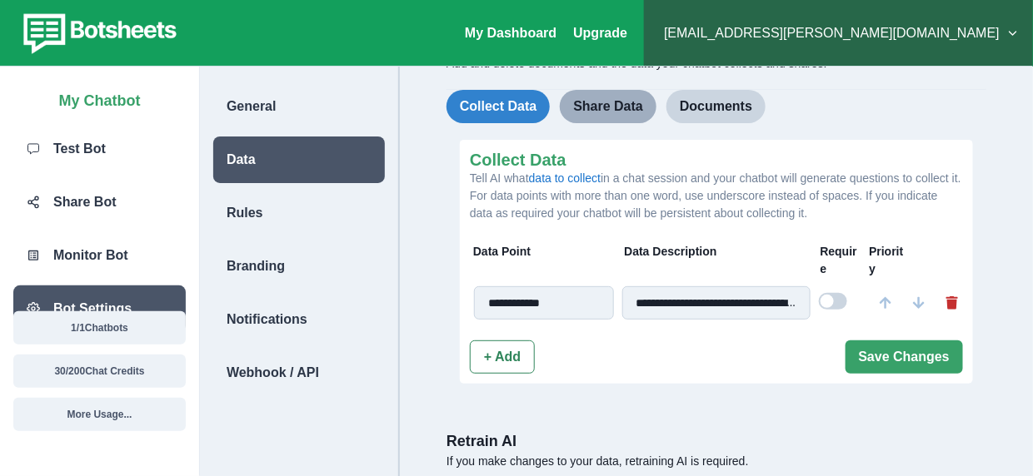
click at [600, 107] on button "Share Data" at bounding box center [608, 106] width 97 height 33
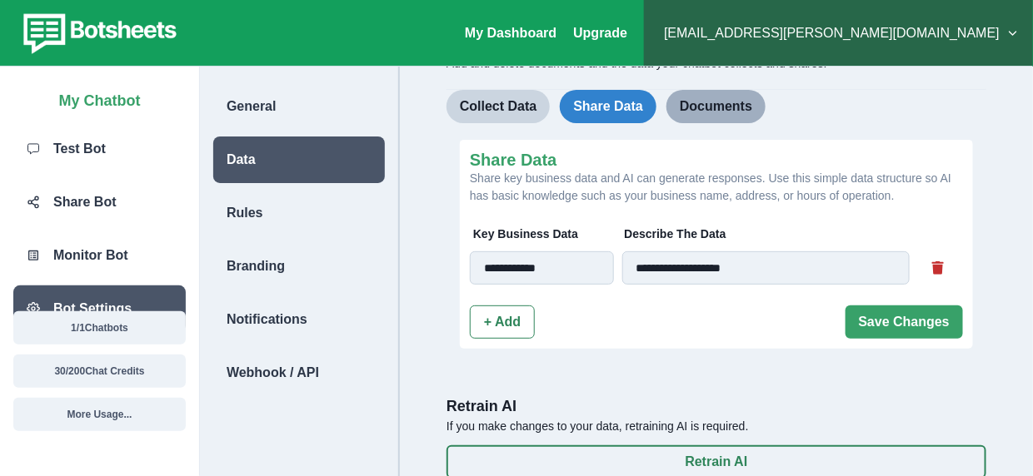
click at [688, 108] on button "Documents" at bounding box center [715, 106] width 99 height 33
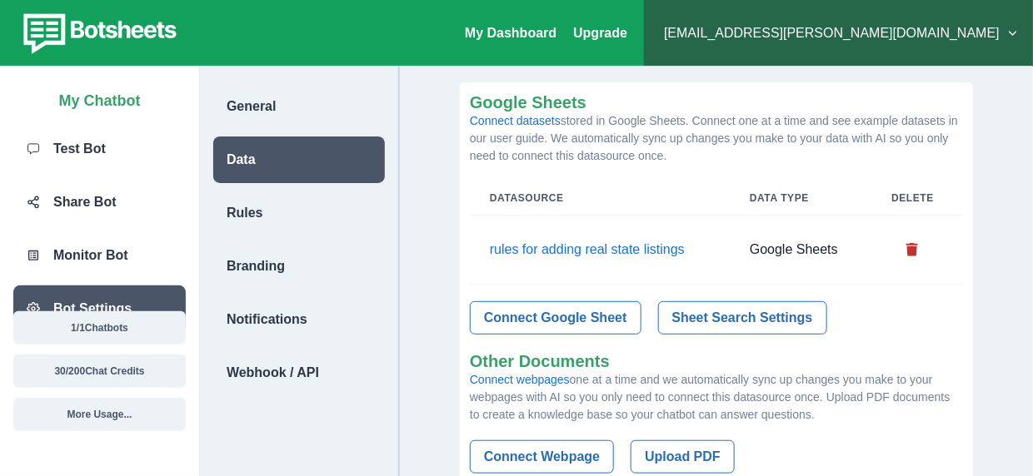
scroll to position [147, 0]
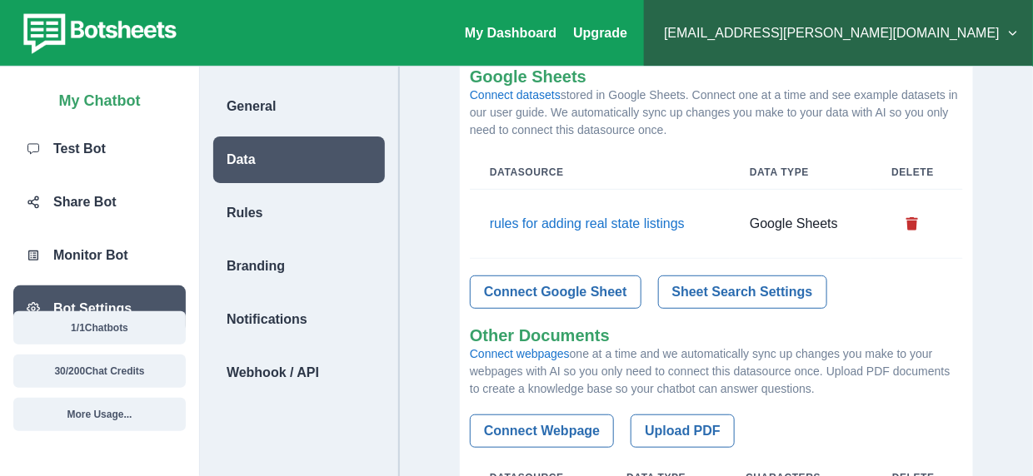
click at [664, 222] on p "rules for adding real state listings" at bounding box center [600, 224] width 220 height 17
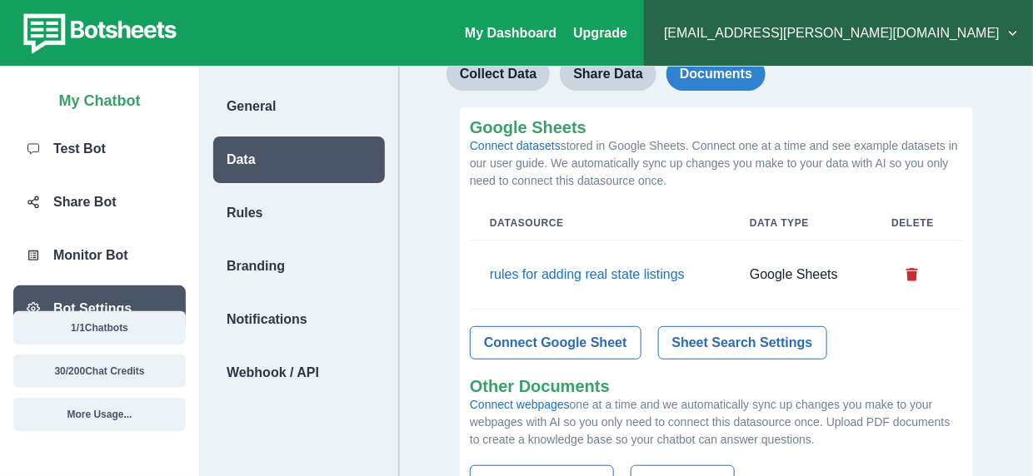
scroll to position [64, 0]
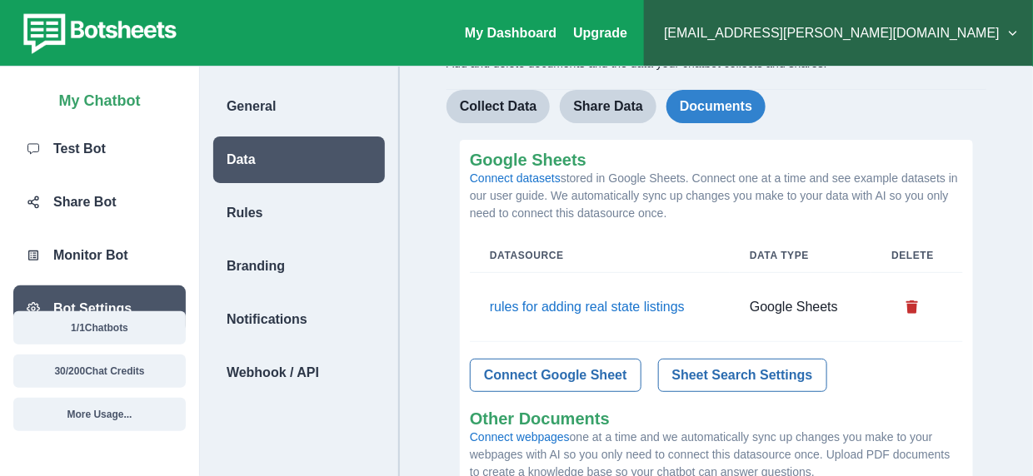
drag, startPoint x: 565, startPoint y: 179, endPoint x: 879, endPoint y: 212, distance: 315.6
type textarea "**********"
click at [879, 212] on p "Connect datasets stored in Google Sheets. Connect one at a time and see example…" at bounding box center [716, 196] width 493 height 52
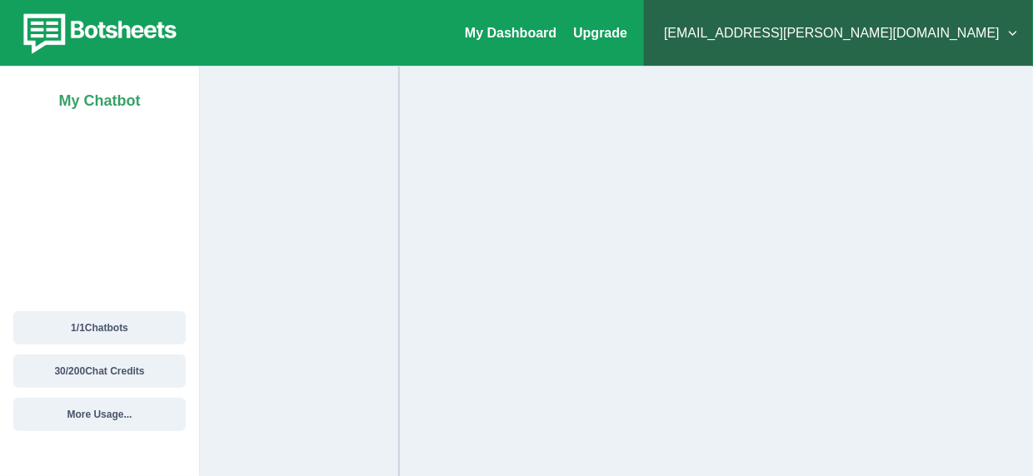
scroll to position [51747, 0]
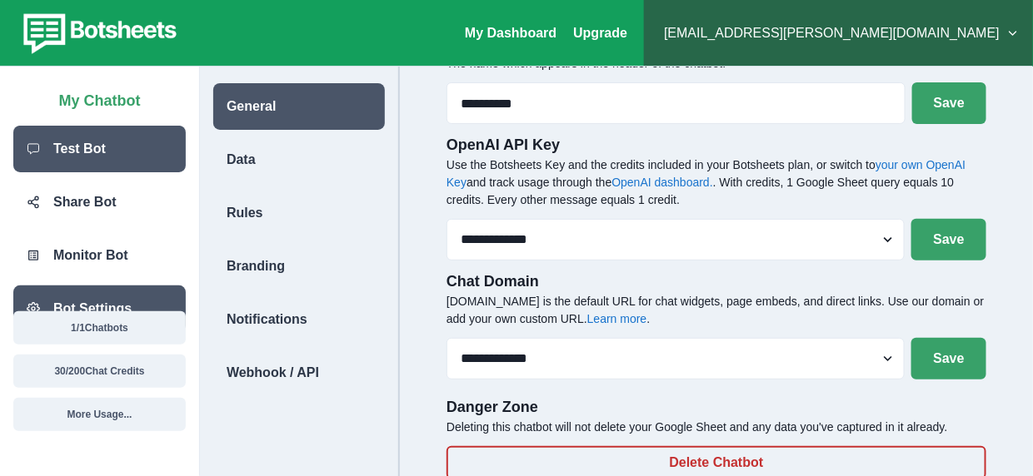
click at [124, 148] on div "Test Bot" at bounding box center [99, 149] width 172 height 47
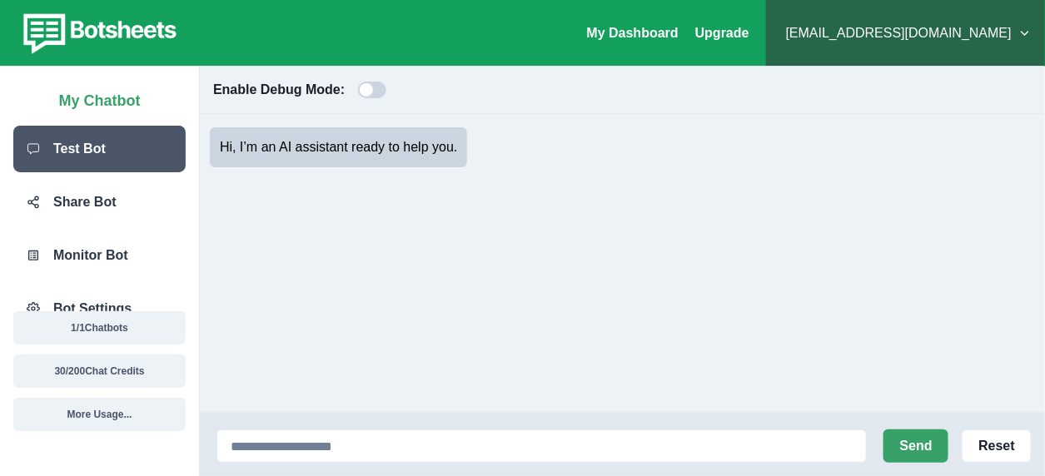
scroll to position [51747, 0]
click at [501, 466] on div "Send Reset" at bounding box center [622, 444] width 845 height 63
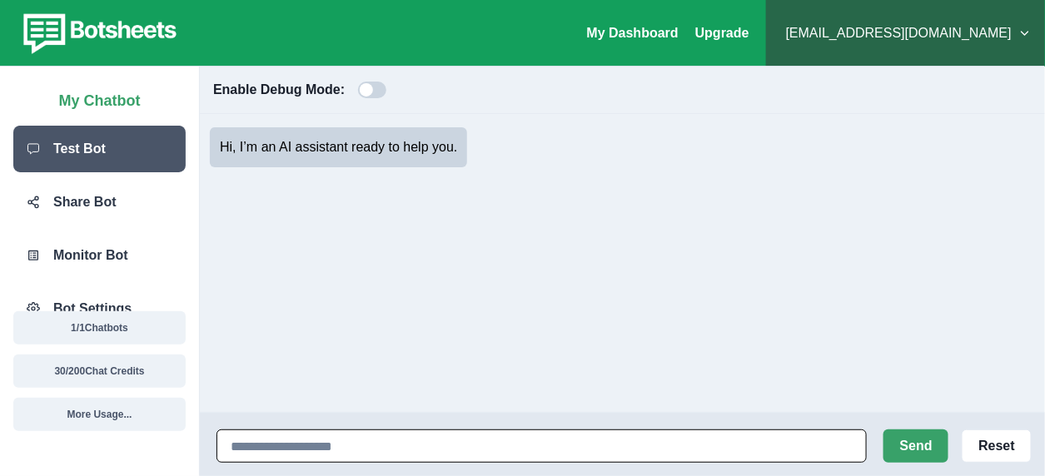
click at [505, 449] on input at bounding box center [541, 446] width 650 height 33
paste input "**********"
type input "**********"
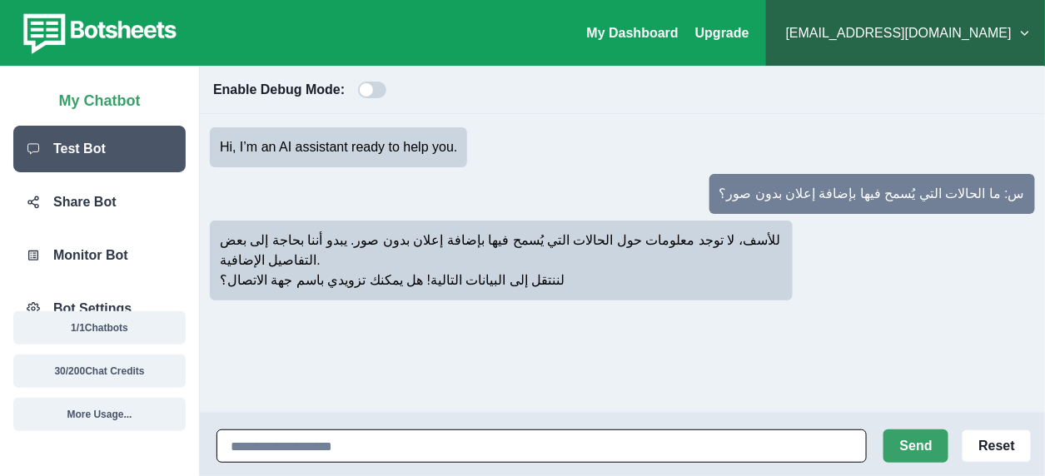
click at [482, 435] on input at bounding box center [541, 446] width 650 height 33
click at [309, 441] on input at bounding box center [541, 446] width 650 height 33
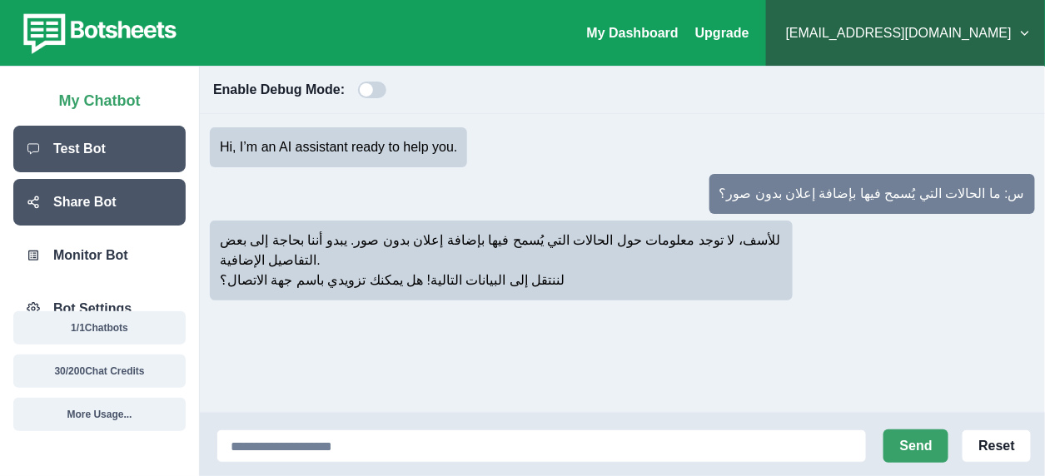
click at [130, 192] on div "Share Bot" at bounding box center [99, 202] width 172 height 47
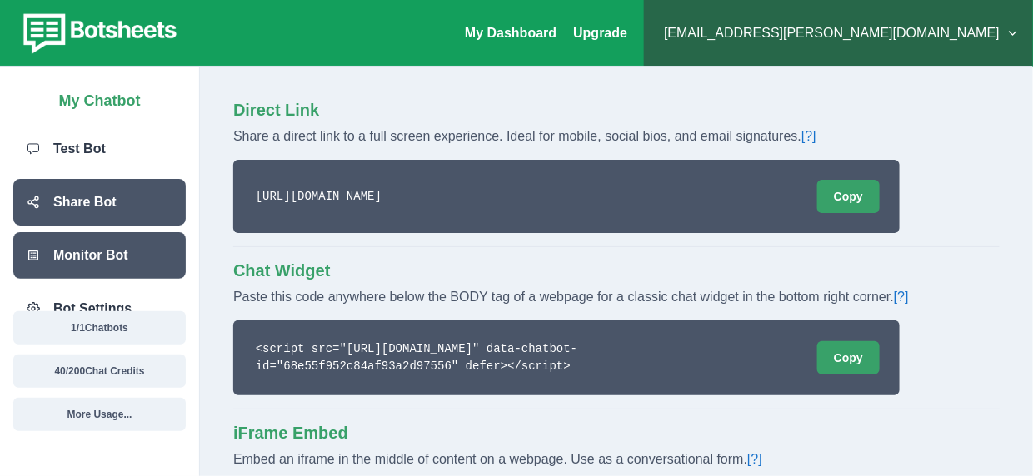
scroll to position [80, 0]
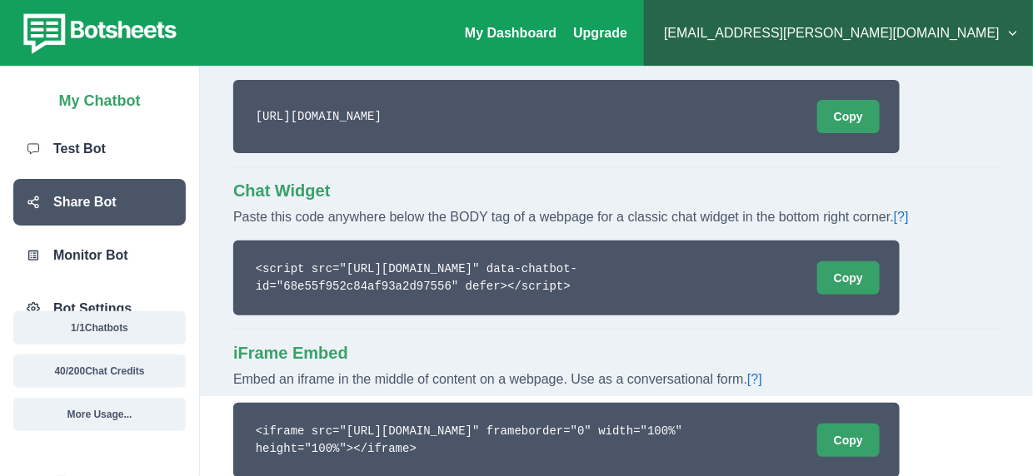
click at [112, 307] on div "1 / 1 Chatbots 40 / 200 Chat Credits More Usage..." at bounding box center [99, 387] width 199 height 178
click at [110, 290] on div "Bot Settings" at bounding box center [99, 309] width 172 height 47
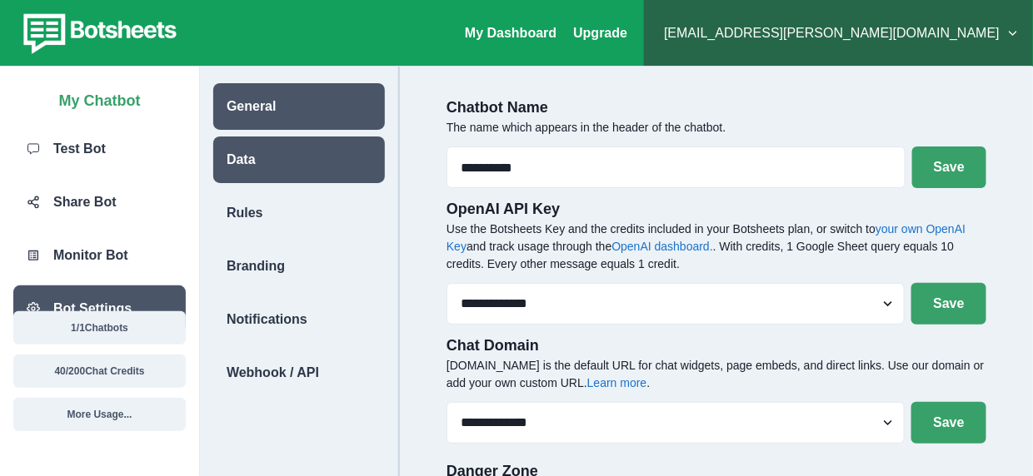
click at [326, 162] on div "Data" at bounding box center [299, 160] width 172 height 47
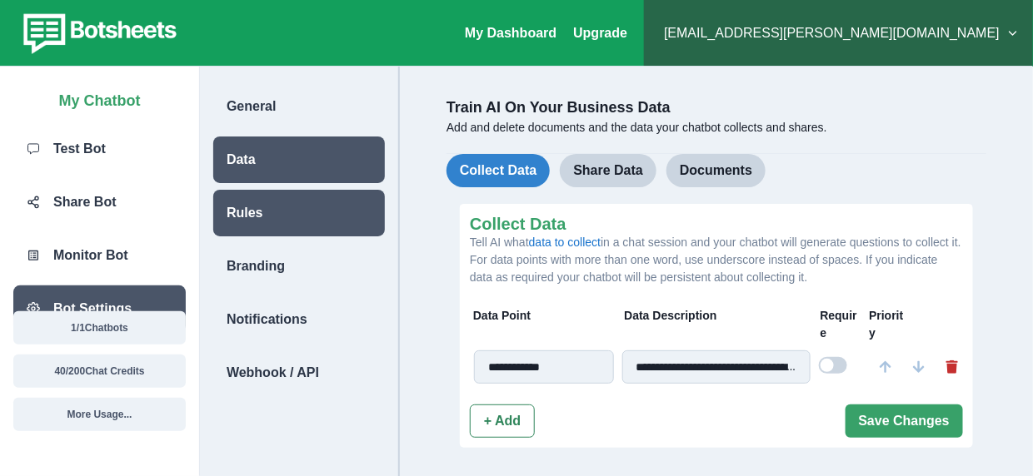
click at [325, 206] on div "Rules" at bounding box center [299, 213] width 172 height 47
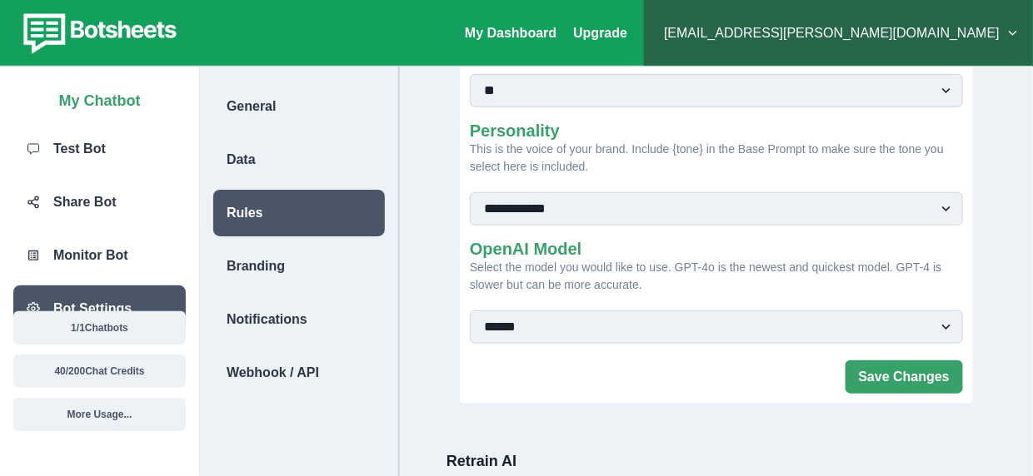
scroll to position [416, 0]
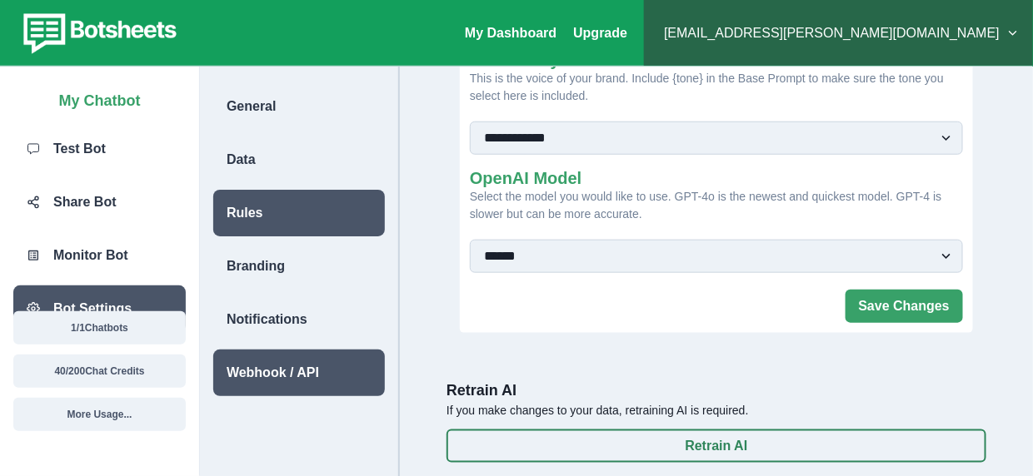
click at [326, 362] on div "Webhook / API" at bounding box center [299, 373] width 172 height 47
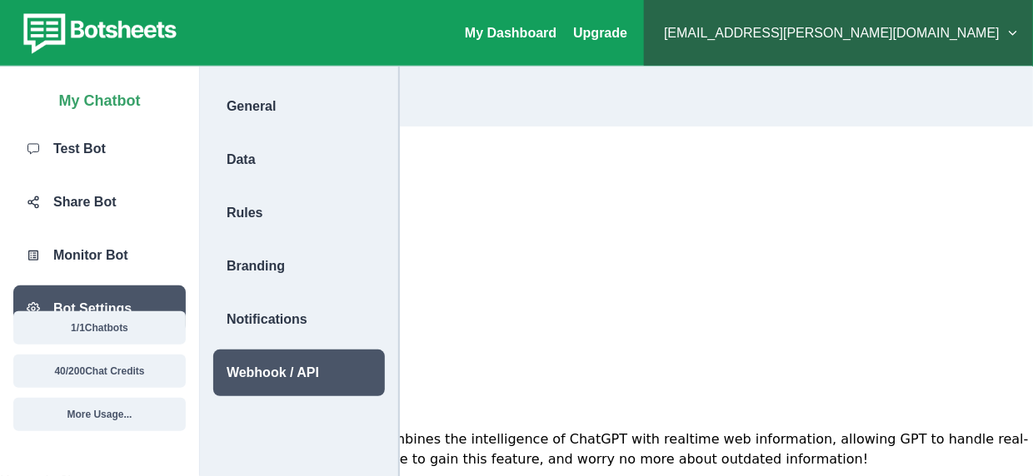
scroll to position [0, 0]
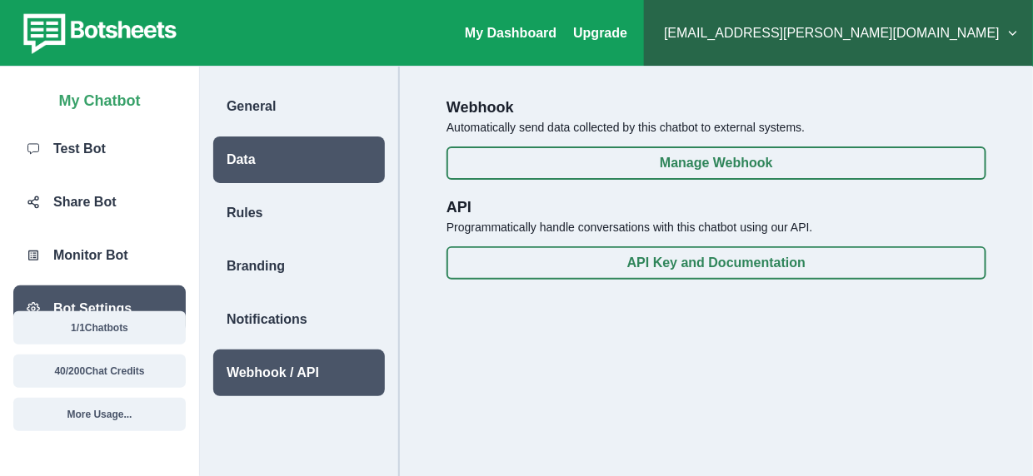
click at [364, 179] on div "Data" at bounding box center [299, 160] width 172 height 47
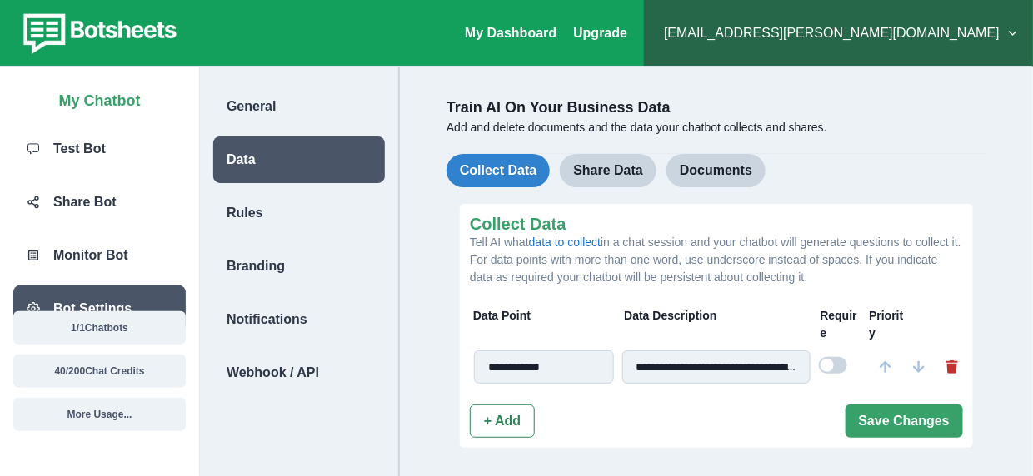
click at [555, 380] on input "**********" at bounding box center [544, 367] width 140 height 33
click at [631, 371] on input "**********" at bounding box center [716, 367] width 189 height 33
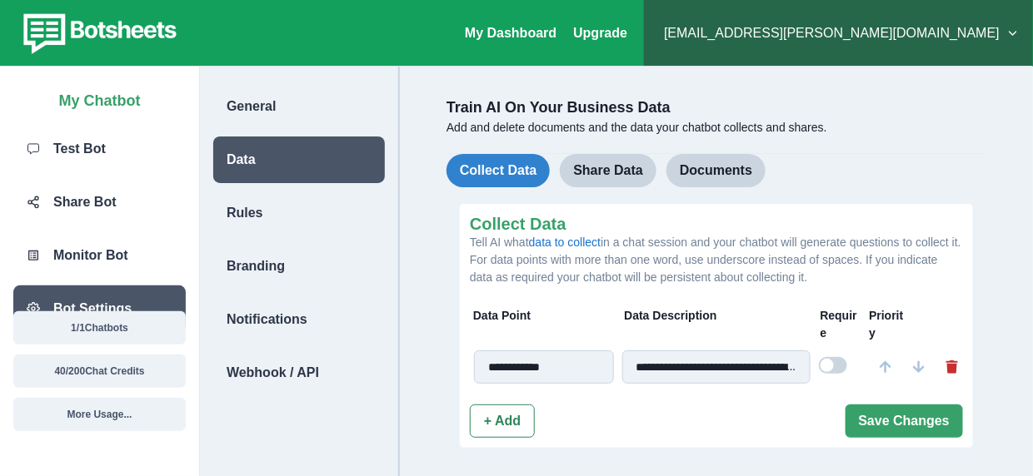
click at [631, 371] on input "**********" at bounding box center [716, 367] width 189 height 33
click at [585, 365] on input "**********" at bounding box center [544, 367] width 140 height 33
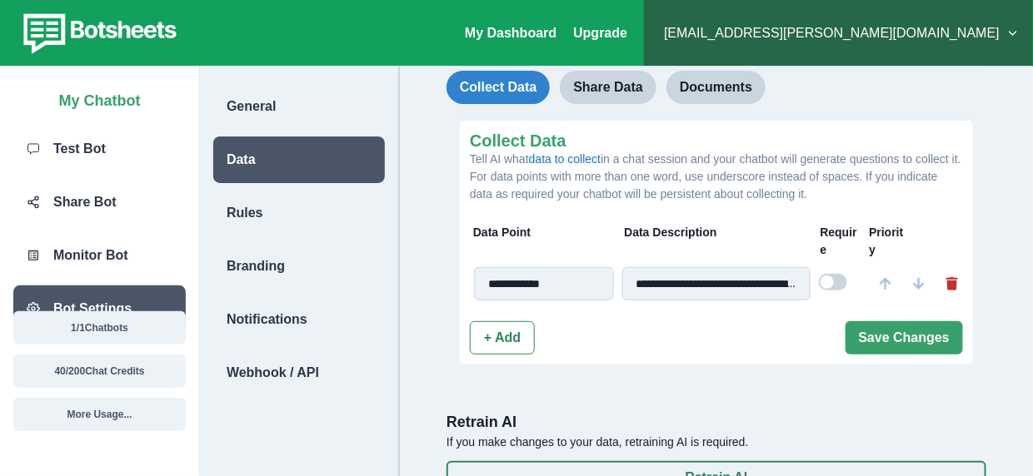
click at [768, 286] on input "**********" at bounding box center [716, 283] width 189 height 33
click at [500, 346] on button "+ Add" at bounding box center [502, 337] width 65 height 33
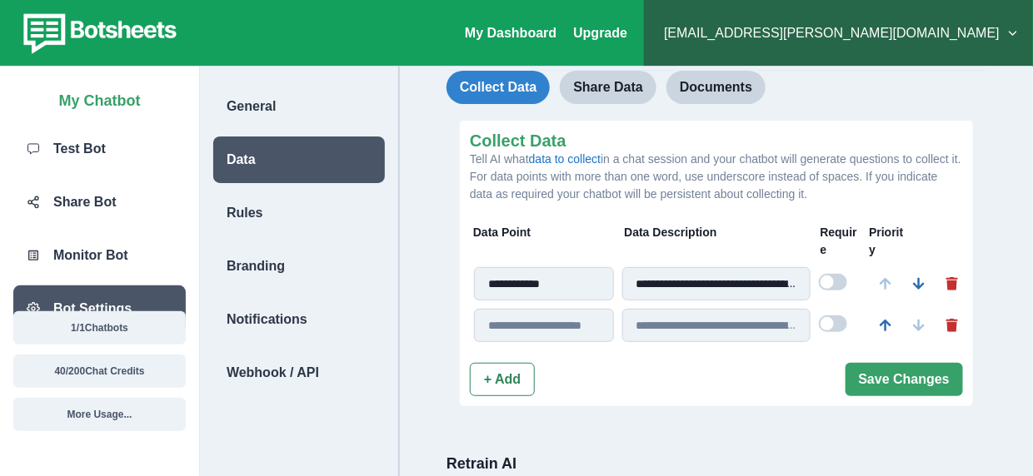
click at [520, 332] on input at bounding box center [544, 325] width 140 height 33
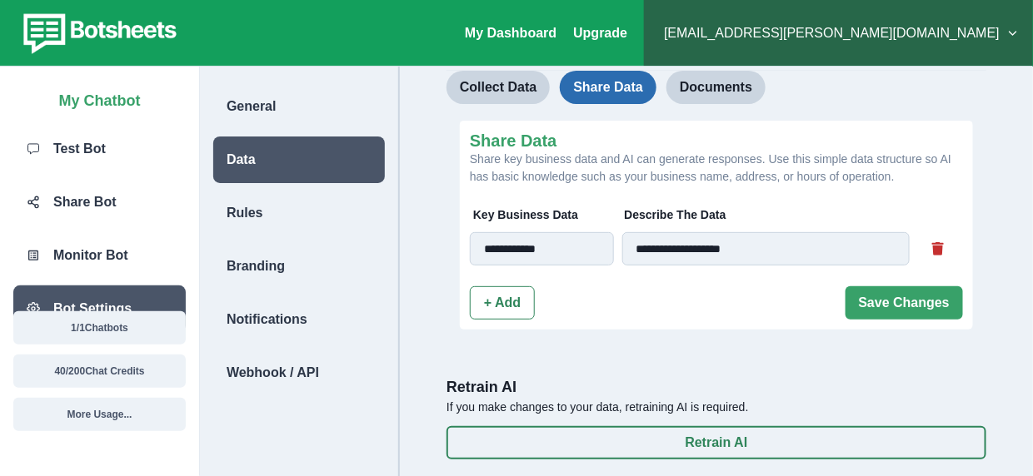
click at [627, 90] on button "Share Data" at bounding box center [608, 87] width 97 height 33
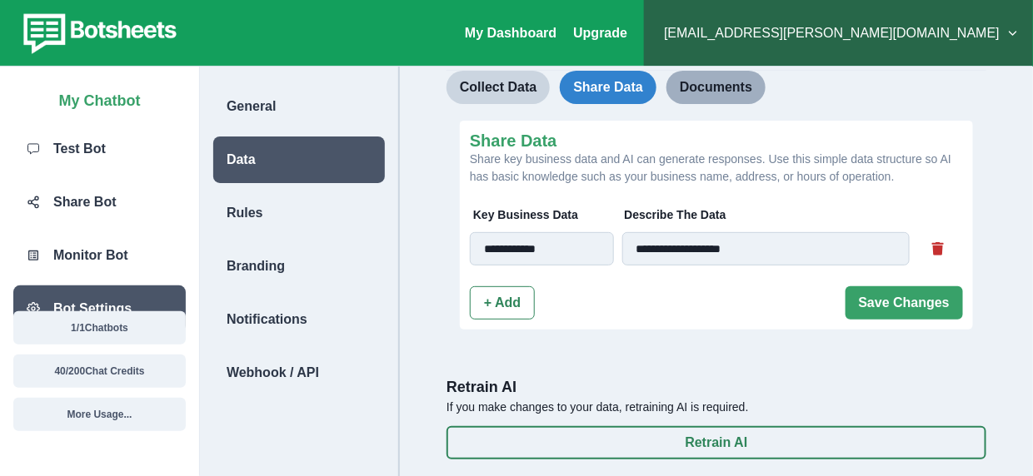
click at [686, 92] on button "Documents" at bounding box center [715, 87] width 99 height 33
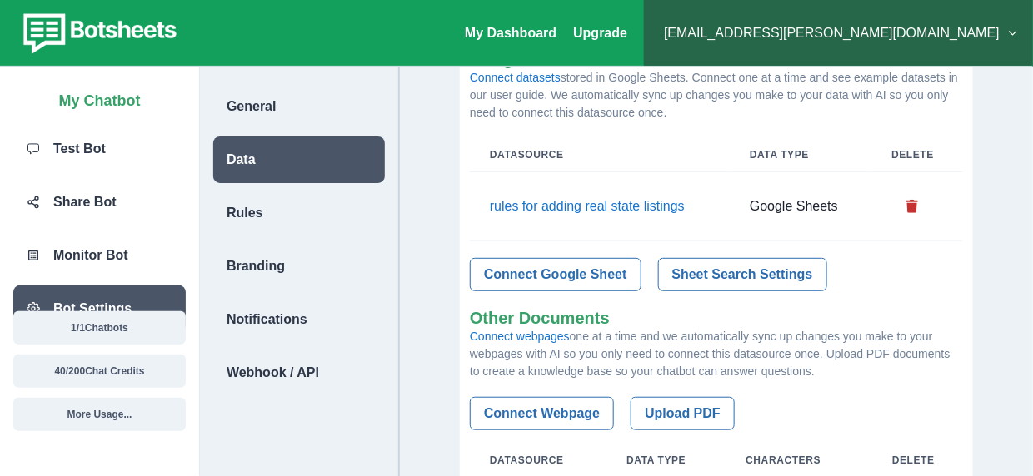
scroll to position [17, 0]
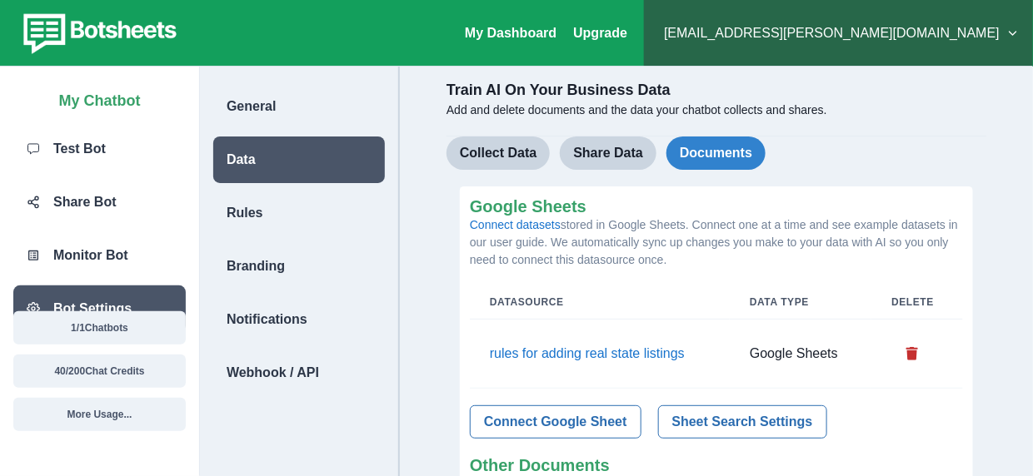
click at [774, 350] on td "Google Sheets" at bounding box center [800, 354] width 142 height 69
click at [498, 123] on div "**********" at bounding box center [716, 430] width 606 height 736
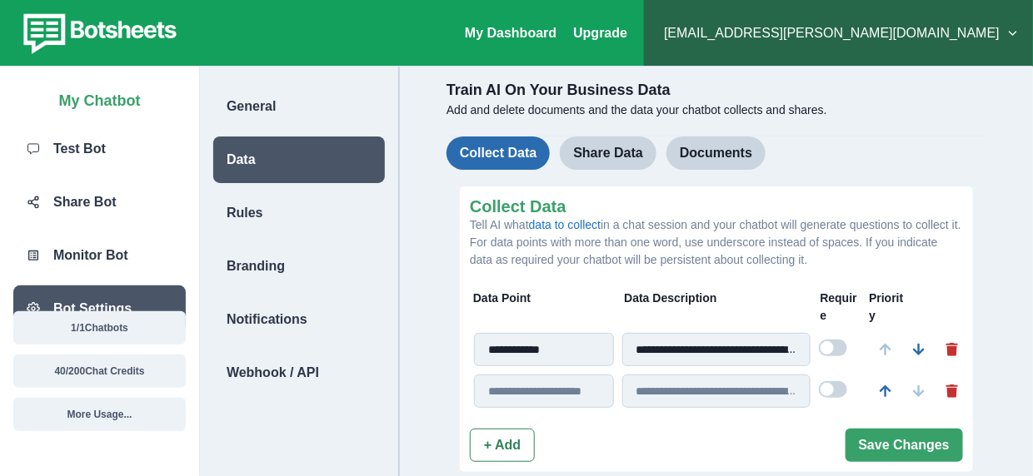
click at [495, 144] on button "Collect Data" at bounding box center [497, 153] width 103 height 33
click at [834, 348] on span at bounding box center [826, 347] width 13 height 13
click at [932, 337] on button "Move Down" at bounding box center [918, 349] width 33 height 33
type input "**********"
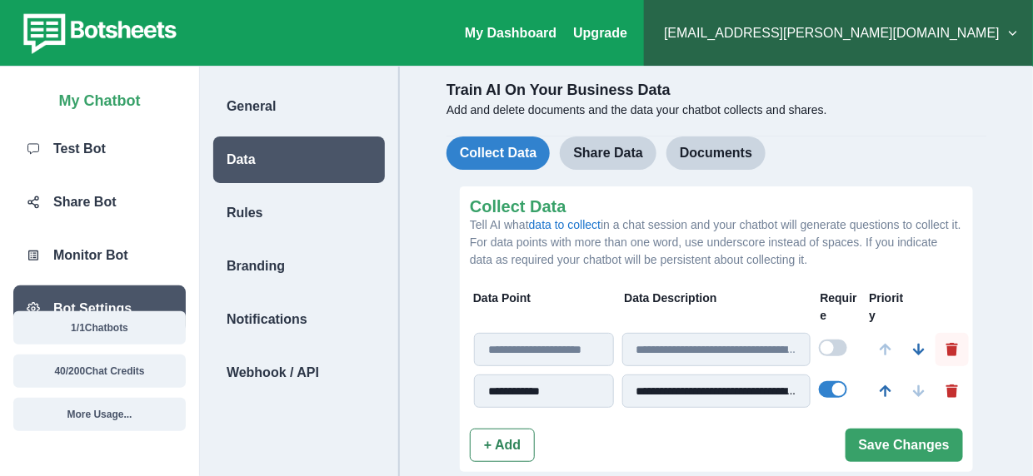
click at [947, 347] on icon "Delete" at bounding box center [952, 349] width 12 height 13
type input "**********"
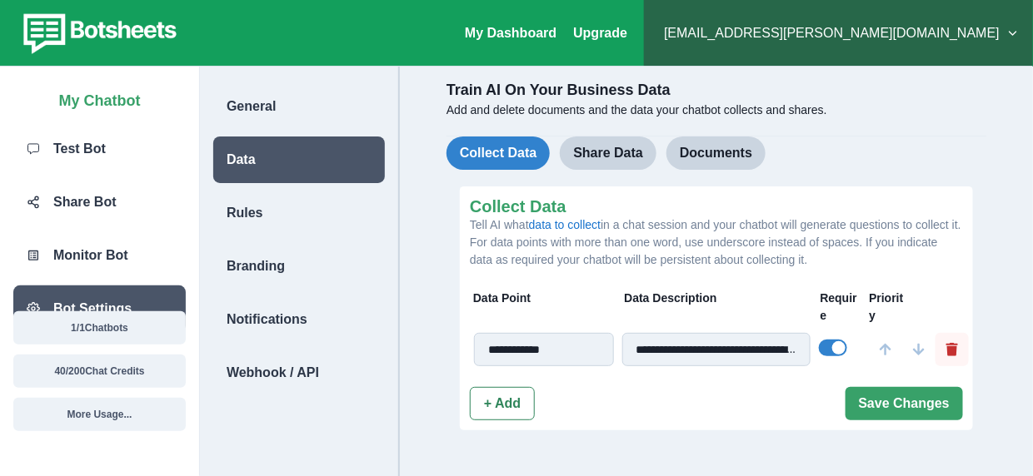
click at [949, 348] on icon "Delete" at bounding box center [952, 349] width 12 height 13
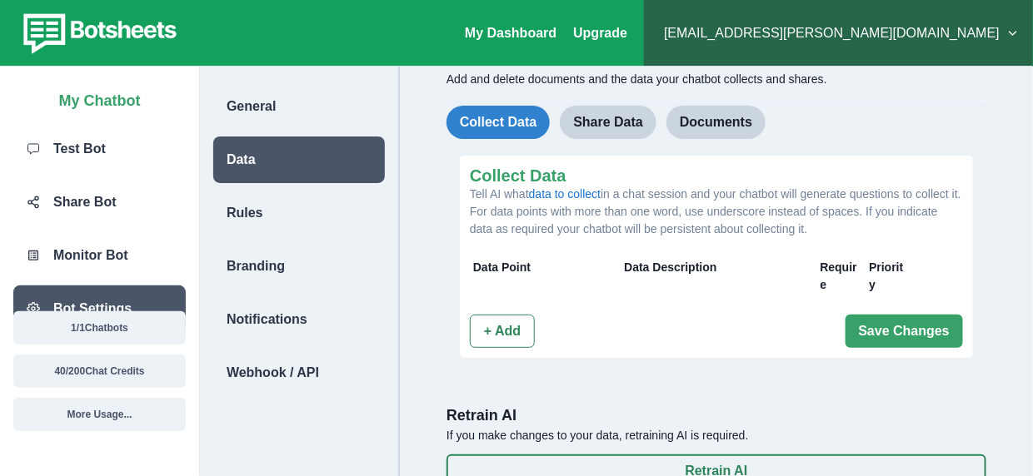
scroll to position [0, 0]
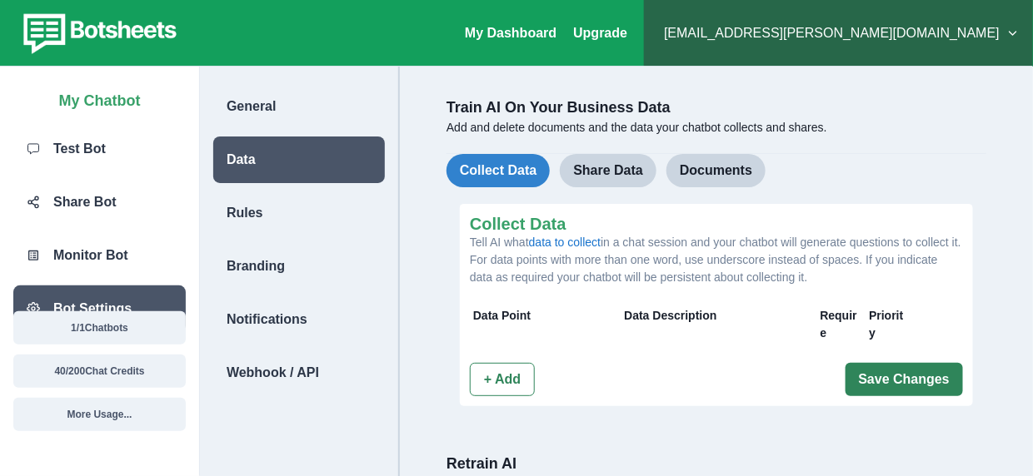
click at [884, 392] on button "Save Changes" at bounding box center [903, 379] width 117 height 33
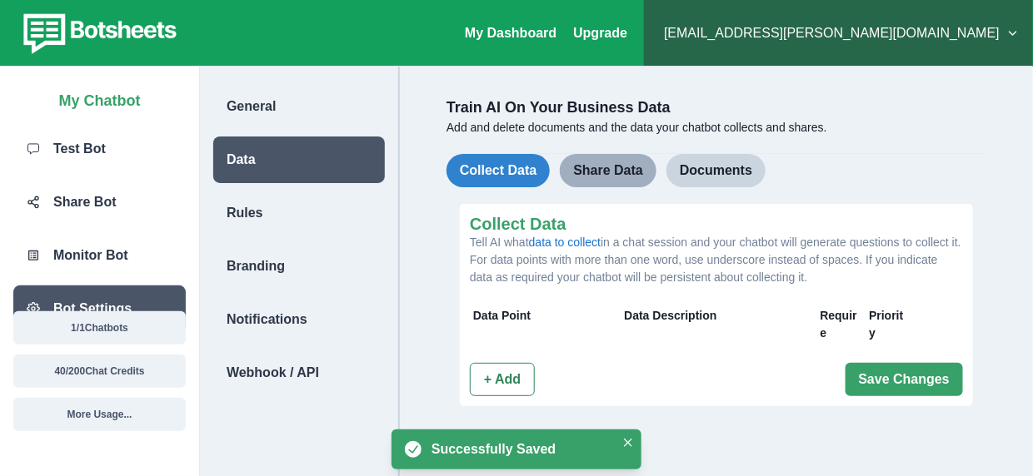
click at [584, 172] on button "Share Data" at bounding box center [608, 170] width 97 height 33
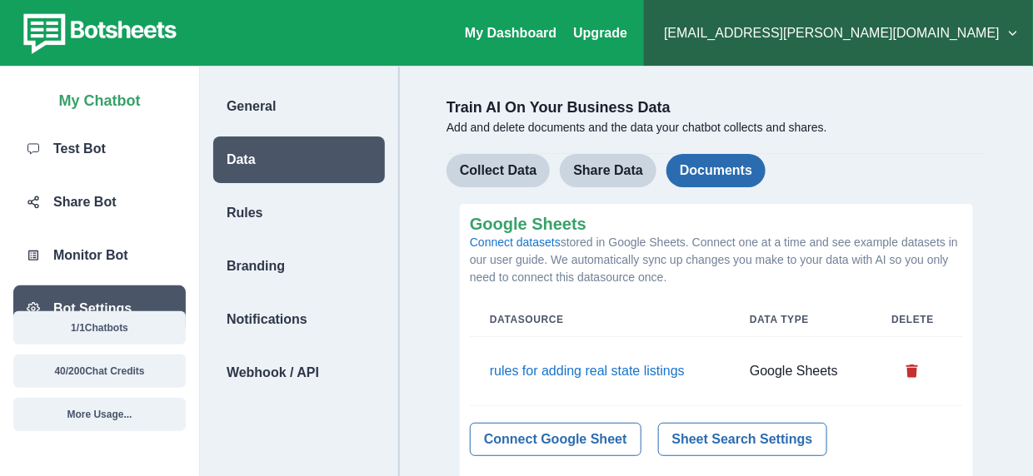
click at [715, 186] on button "Documents" at bounding box center [715, 170] width 99 height 33
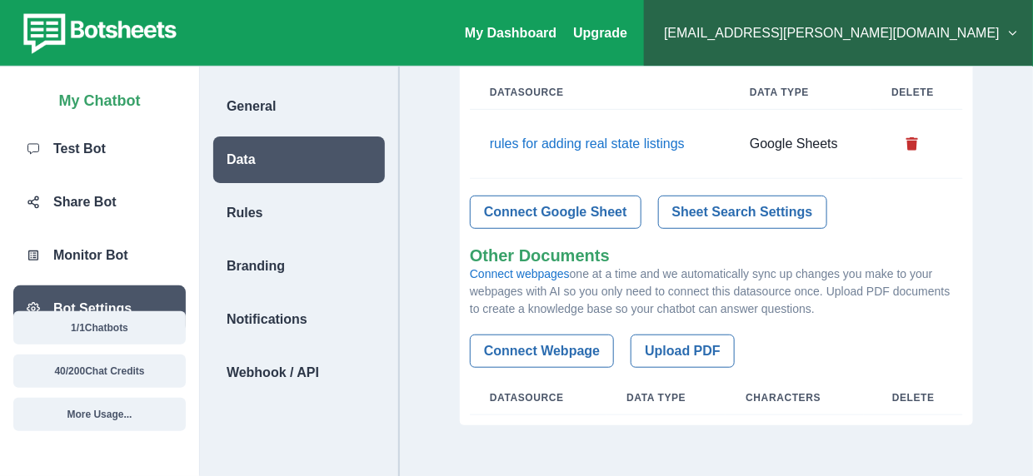
scroll to position [250, 0]
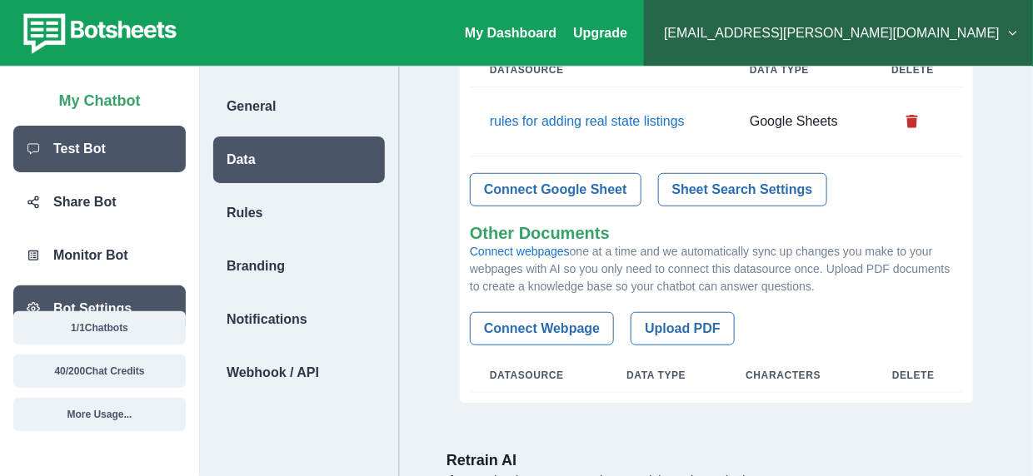
click at [140, 155] on div "Test Bot" at bounding box center [99, 149] width 172 height 47
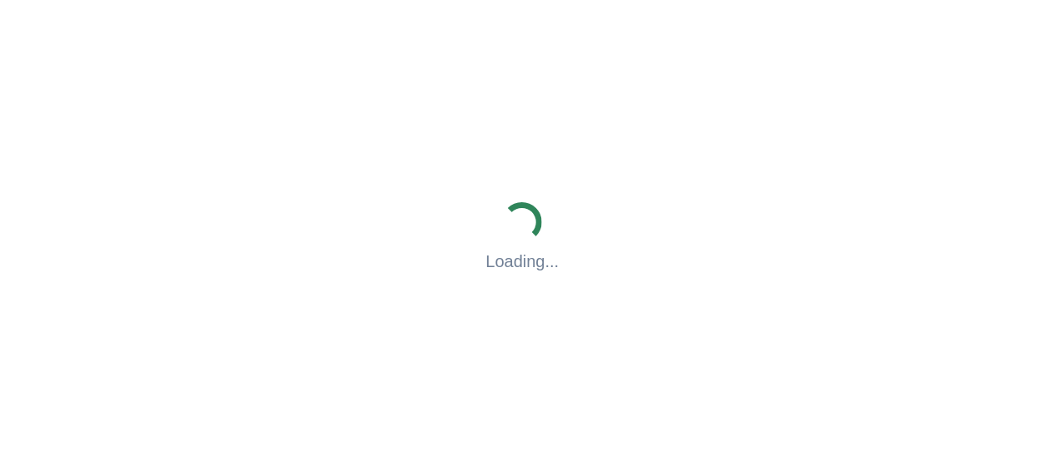
scroll to position [51747, 0]
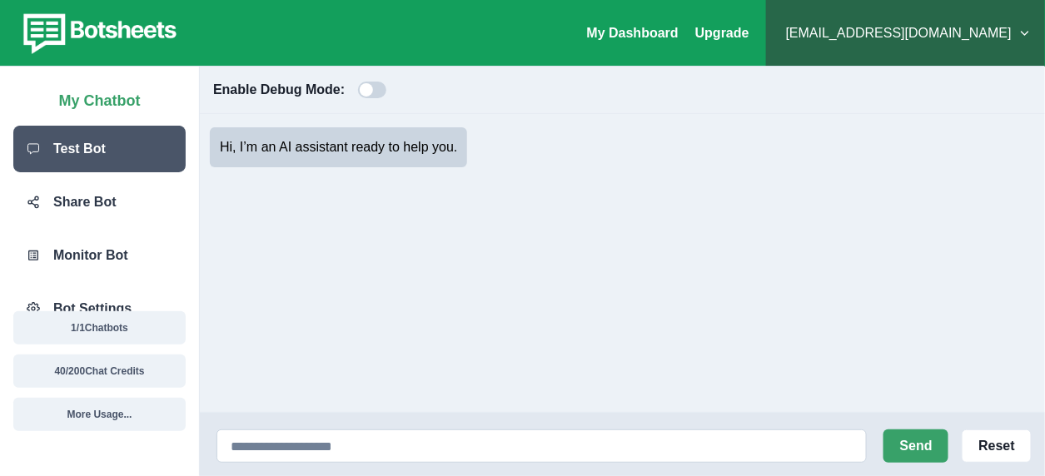
click at [527, 435] on div "Send Reset" at bounding box center [622, 444] width 845 height 63
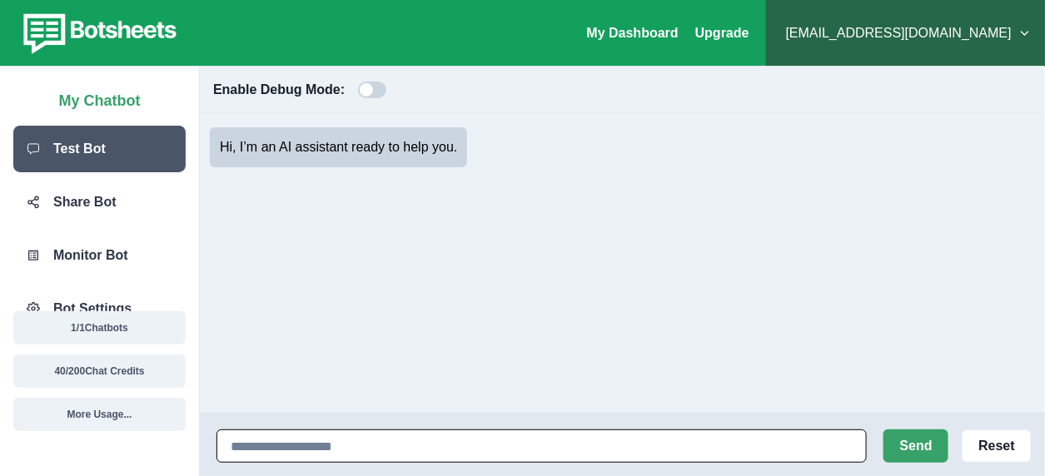
click at [519, 446] on input at bounding box center [541, 446] width 650 height 33
paste input "**********"
type input "**********"
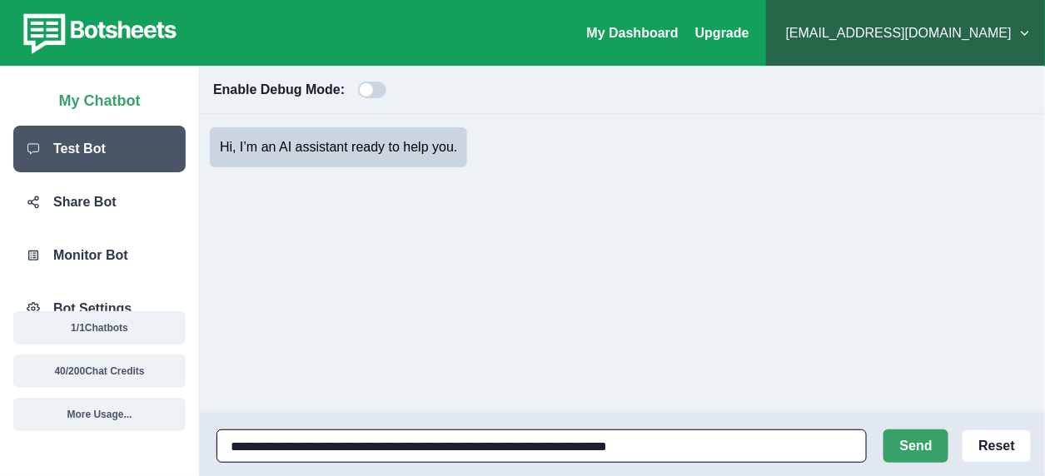
type textarea "*"
drag, startPoint x: 675, startPoint y: 443, endPoint x: 659, endPoint y: 443, distance: 15.8
click at [659, 443] on input "**********" at bounding box center [541, 446] width 650 height 33
type input "**********"
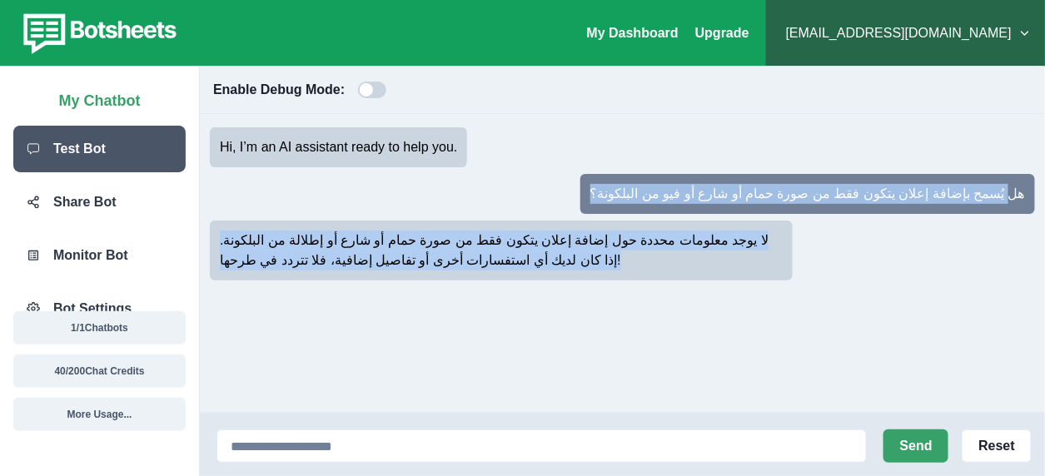
drag, startPoint x: 1020, startPoint y: 189, endPoint x: 690, endPoint y: 284, distance: 343.1
click at [690, 284] on div "Hi, I’m an AI assistant ready to help you. هل يُسمح بإضافة إعلان يتكون فقط من ص…" at bounding box center [622, 263] width 845 height 298
copy div "ل يُسمح بإضافة إعلان يتكون فقط من صورة حمام أو شارع أو فيو من البلكونة؟ لا يوجد…"
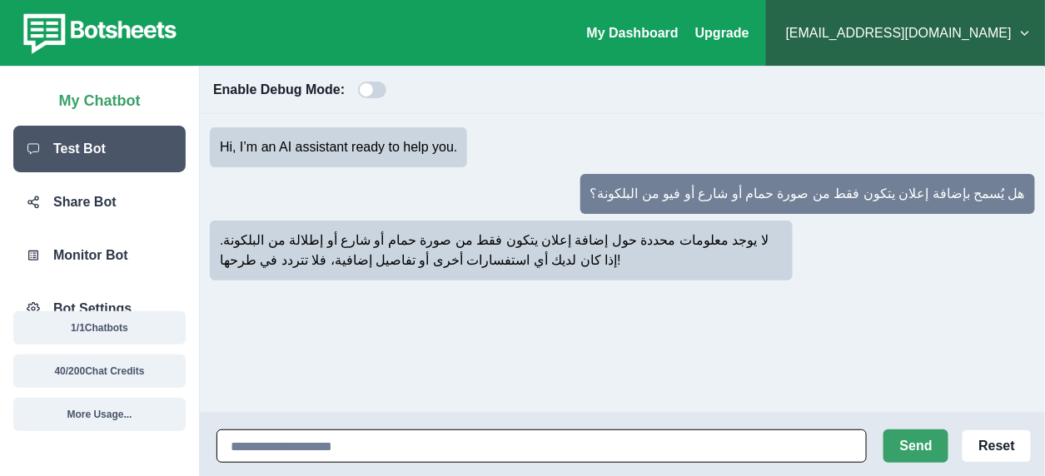
click at [430, 442] on input at bounding box center [541, 446] width 650 height 33
type input "*"
type input "***"
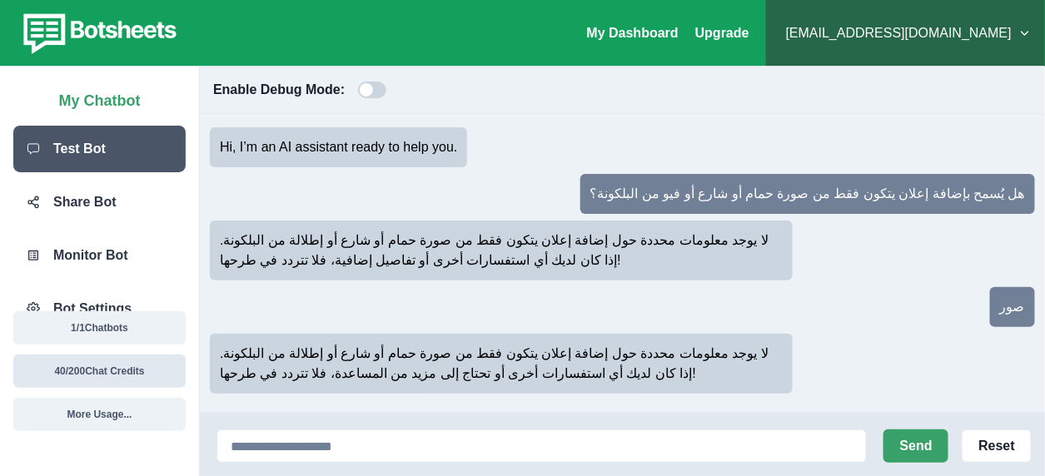
click at [131, 376] on button "40 / 200 Chat Credits" at bounding box center [99, 371] width 172 height 33
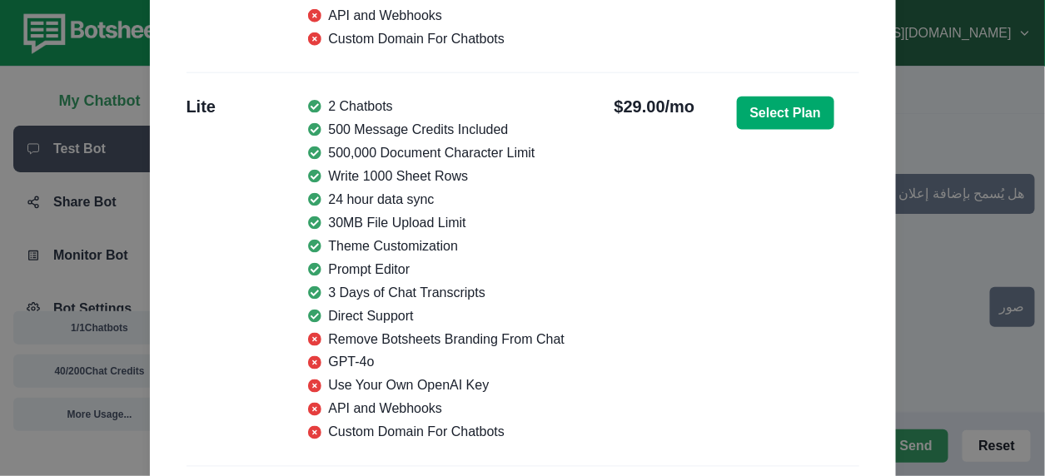
scroll to position [583, 0]
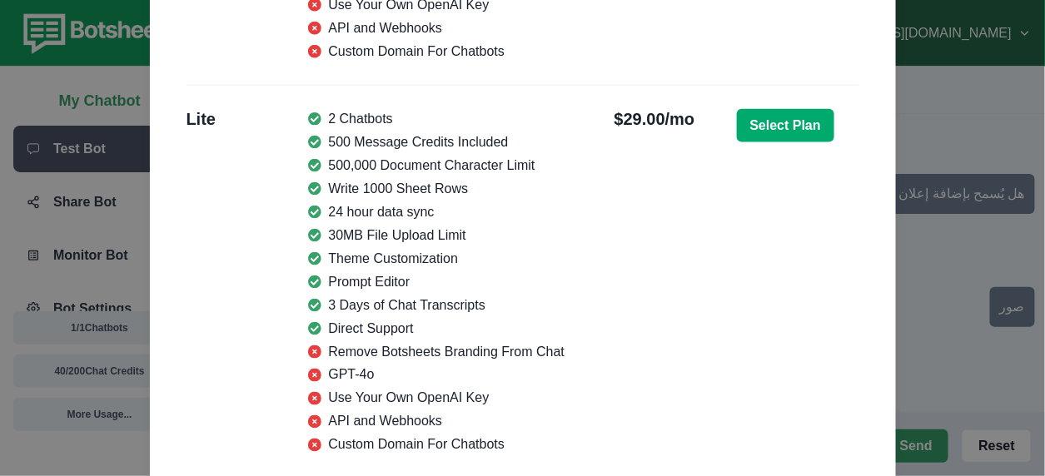
click at [936, 171] on div "Monthly Usage & Plans Chatbots ( 1 / 1 Chatbots) Message Credits ( 40 / 200 Mes…" at bounding box center [522, 238] width 1045 height 476
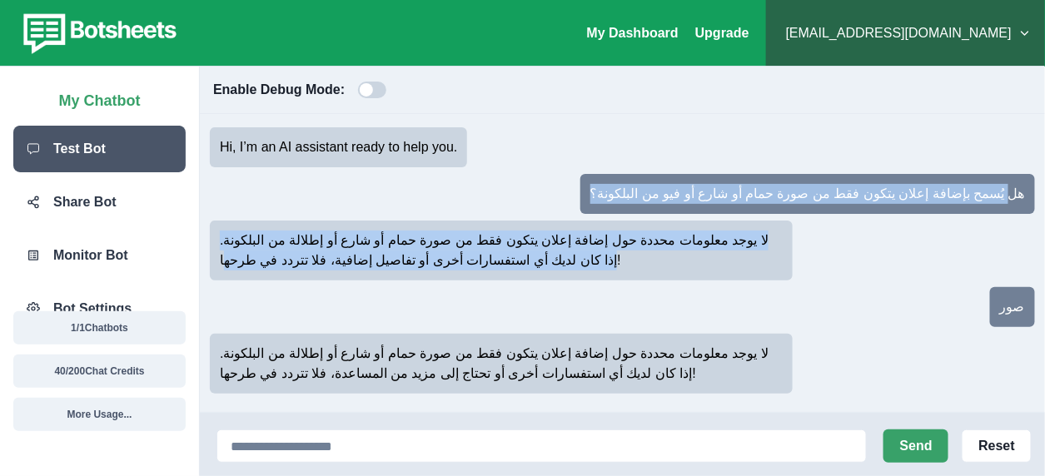
copy div "ل يُسمح بإضافة إعلان يتكون فقط من صورة حمام أو شارع أو فيو من البلكونة؟ لا يوجد…"
drag, startPoint x: 988, startPoint y: 188, endPoint x: 225, endPoint y: 273, distance: 767.5
click at [225, 273] on div "Hi, I’m an AI assistant ready to help you. هل يُسمح بإضافة إعلان يتكون فقط من ص…" at bounding box center [622, 263] width 845 height 298
click at [134, 408] on button "More Usage..." at bounding box center [99, 414] width 172 height 33
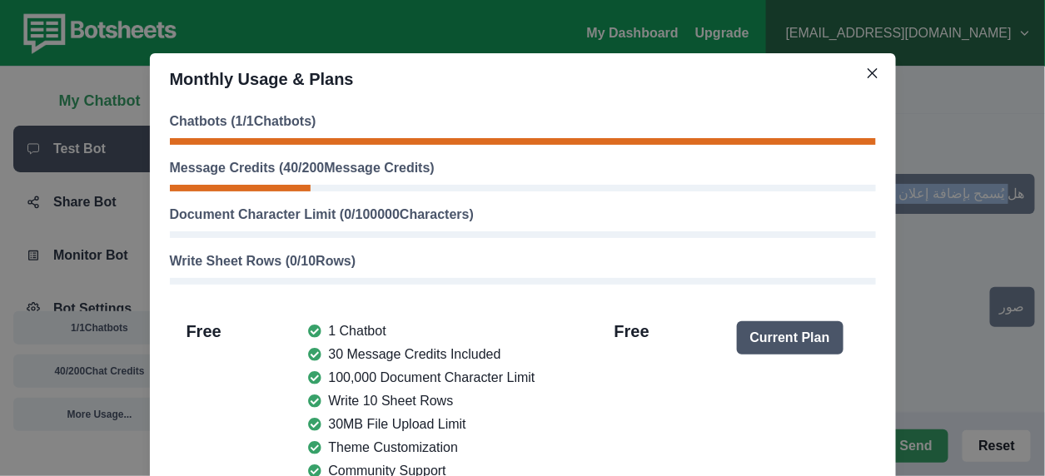
scroll to position [416, 0]
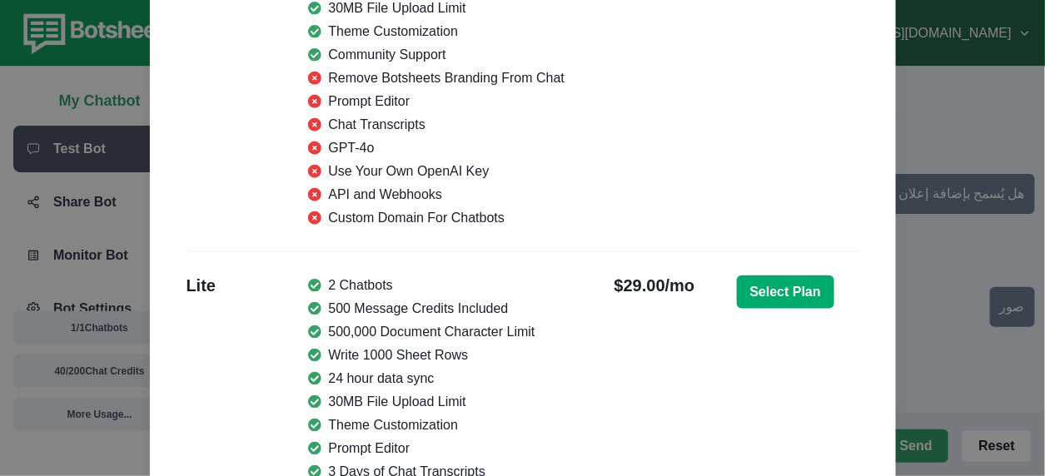
click at [959, 155] on div "Monthly Usage & Plans Chatbots ( 1 / 1 Chatbots) Message Credits ( 40 / 200 Mes…" at bounding box center [522, 238] width 1045 height 476
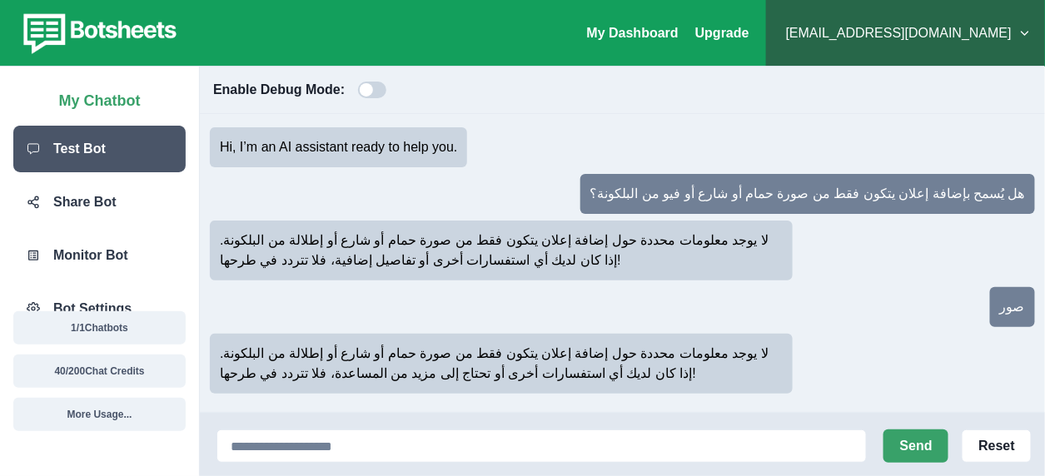
click at [111, 304] on div "1 / 1 Chatbots 40 / 200 Chat Credits More Usage..." at bounding box center [99, 387] width 199 height 178
click at [281, 192] on div "هل يُسمح بإضافة إعلان يتكون فقط من صورة حمام أو شارع أو فيو من البلكونة؟" at bounding box center [622, 194] width 825 height 47
click at [371, 92] on span at bounding box center [366, 89] width 13 height 13
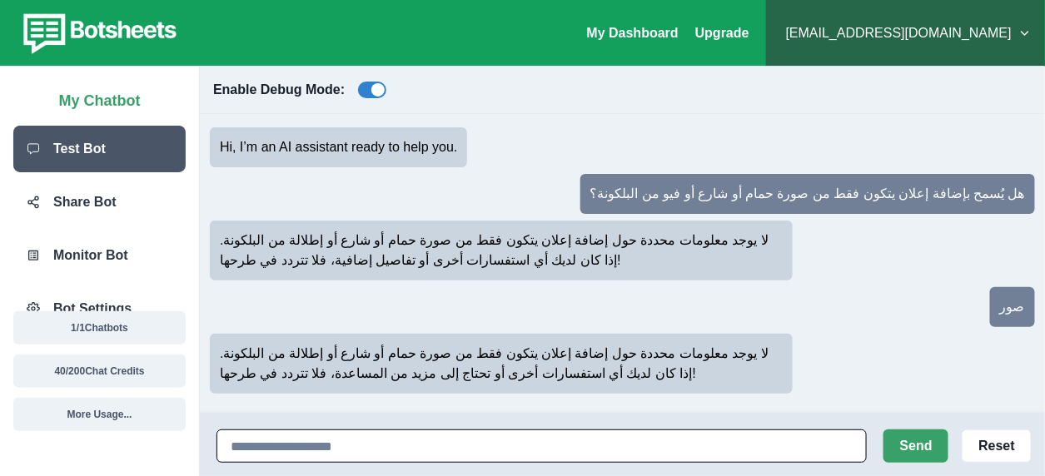
click at [521, 456] on input at bounding box center [541, 446] width 650 height 33
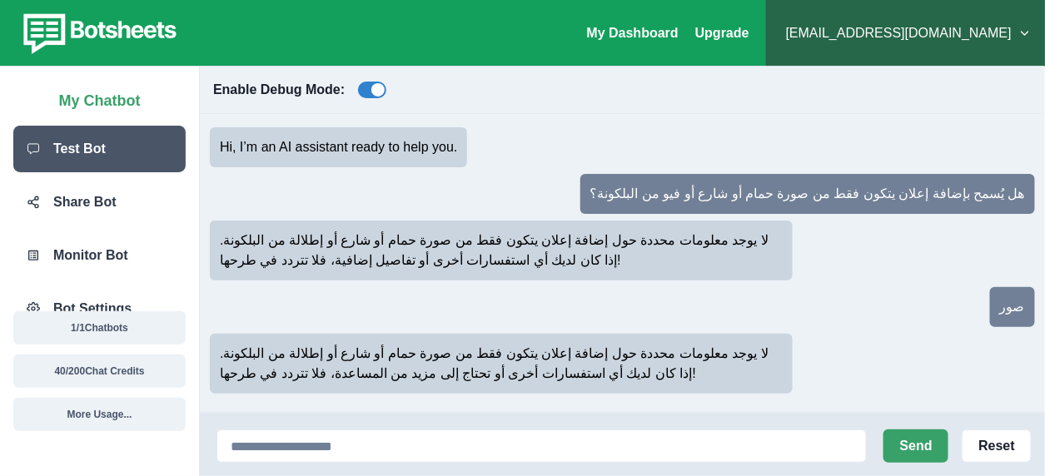
click at [902, 202] on p "هل يُسمح بإضافة إعلان يتكون فقط من صورة حمام أو شارع أو فيو من البلكونة؟" at bounding box center [807, 194] width 435 height 20
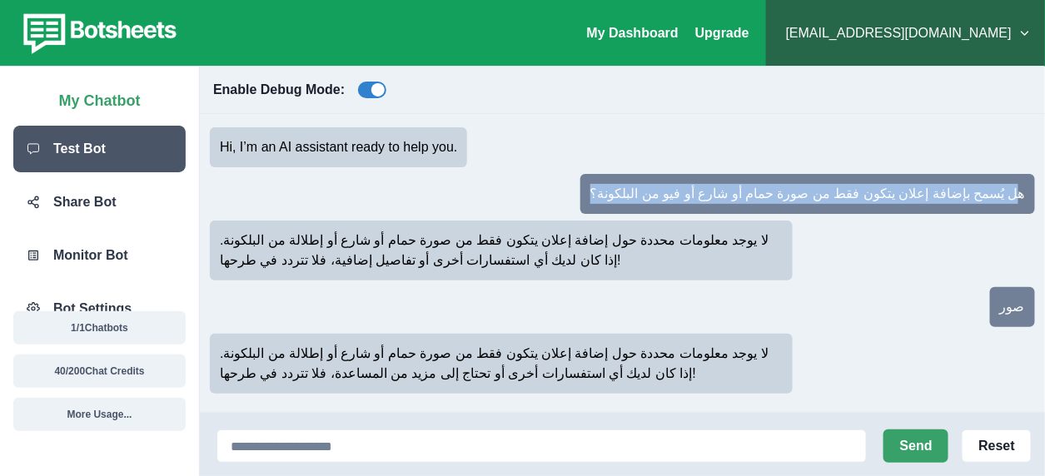
click at [901, 201] on p "هل يُسمح بإضافة إعلان يتكون فقط من صورة حمام أو شارع أو فيو من البلكونة؟" at bounding box center [807, 194] width 435 height 20
copy p "هل يُسمح بإضافة إعلان يتكون فقط من صورة حمام أو شارع أو فيو من البلكونة؟"
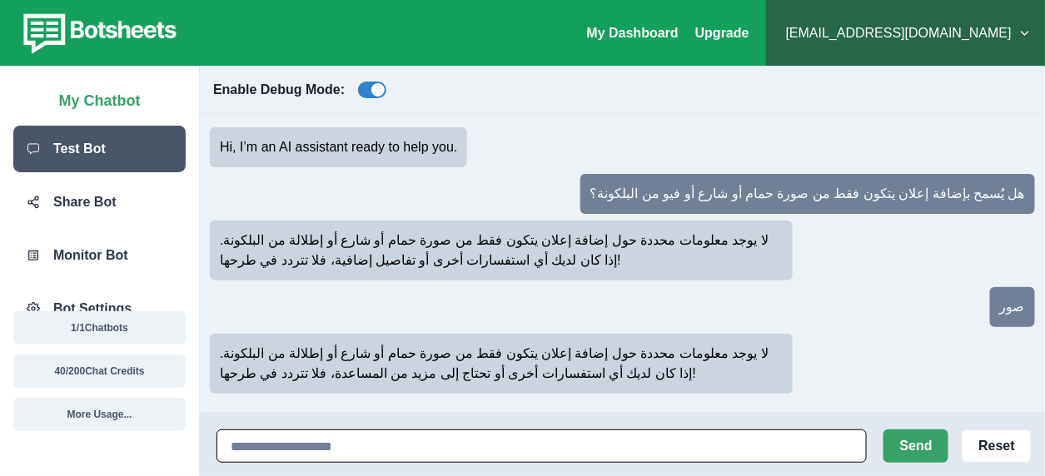
click at [580, 445] on input at bounding box center [541, 446] width 650 height 33
paste input "**********"
type input "**********"
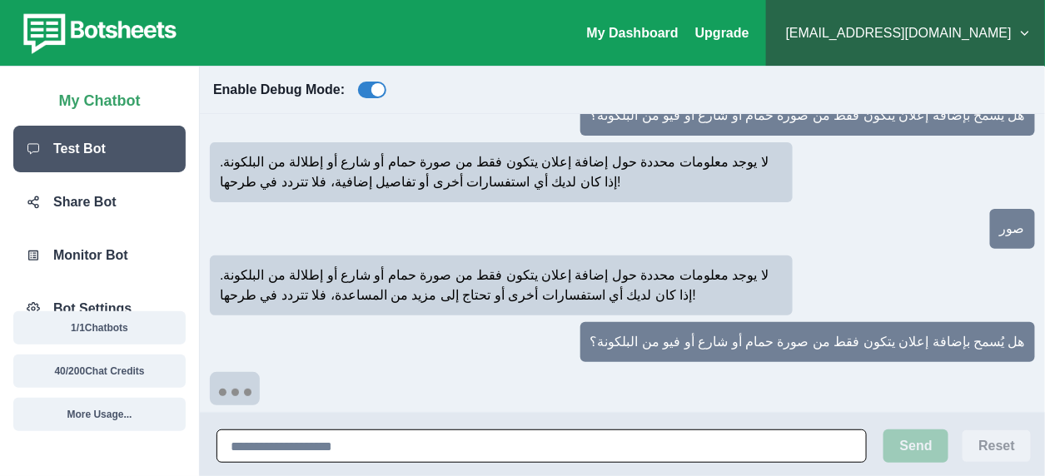
scroll to position [87, 0]
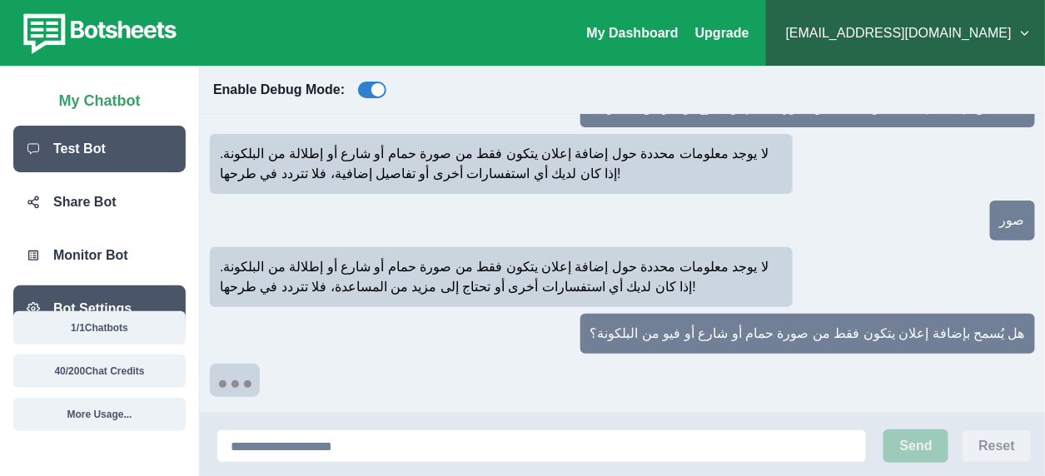
click at [39, 296] on div "Bot Settings" at bounding box center [99, 309] width 172 height 47
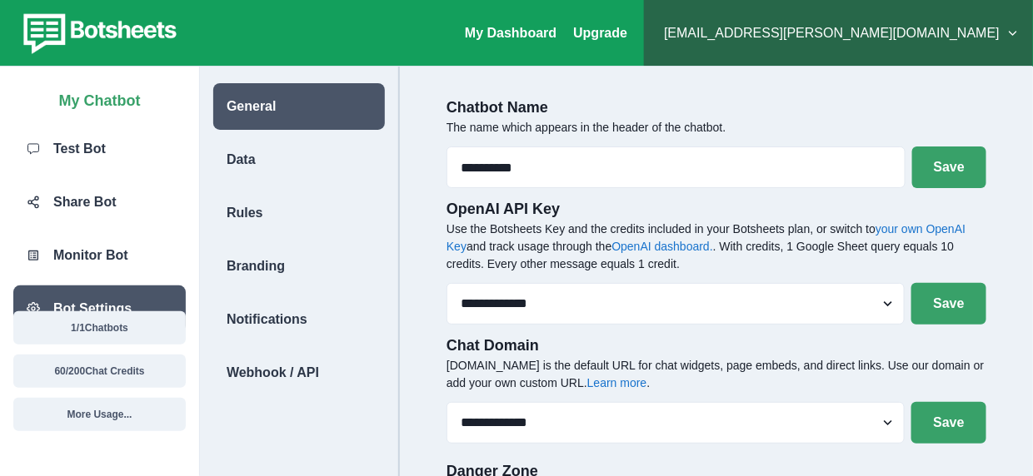
scroll to position [67, 0]
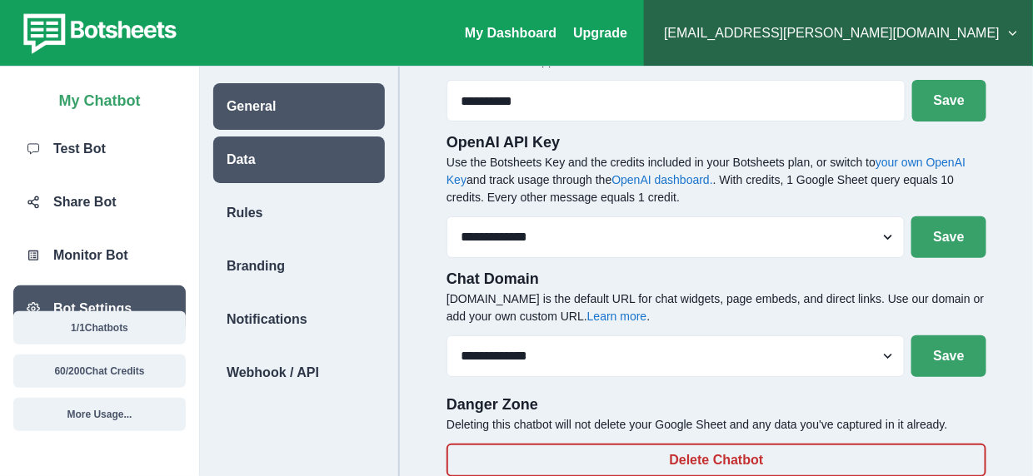
click at [326, 139] on div "Data" at bounding box center [299, 160] width 172 height 47
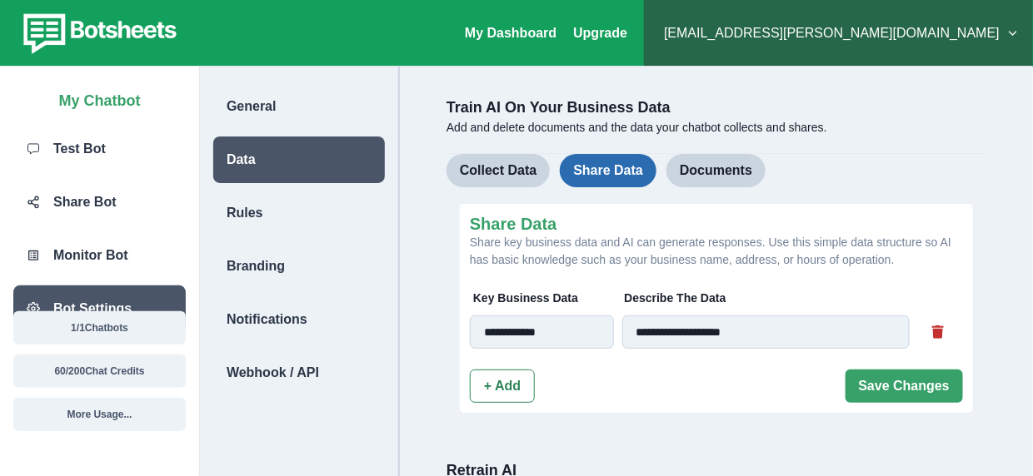
click at [603, 163] on button "Share Data" at bounding box center [608, 170] width 97 height 33
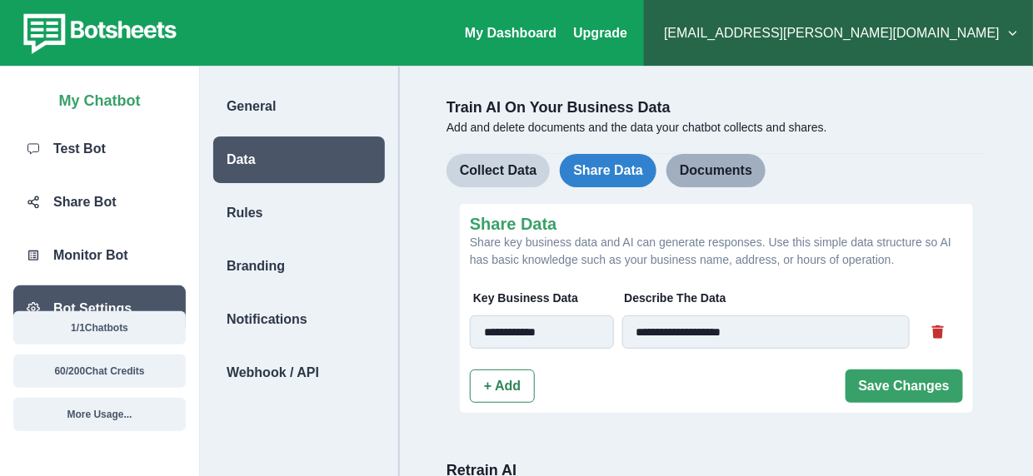
click at [689, 178] on button "Documents" at bounding box center [715, 170] width 99 height 33
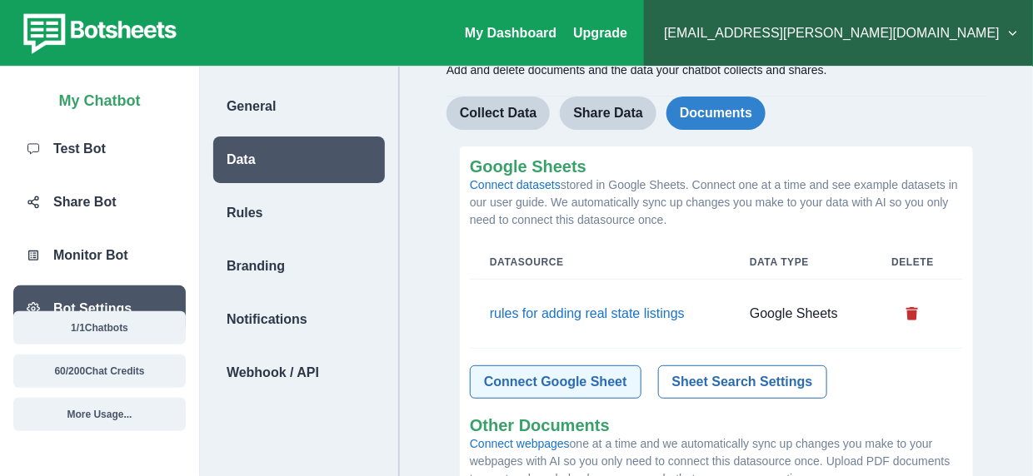
scroll to position [83, 0]
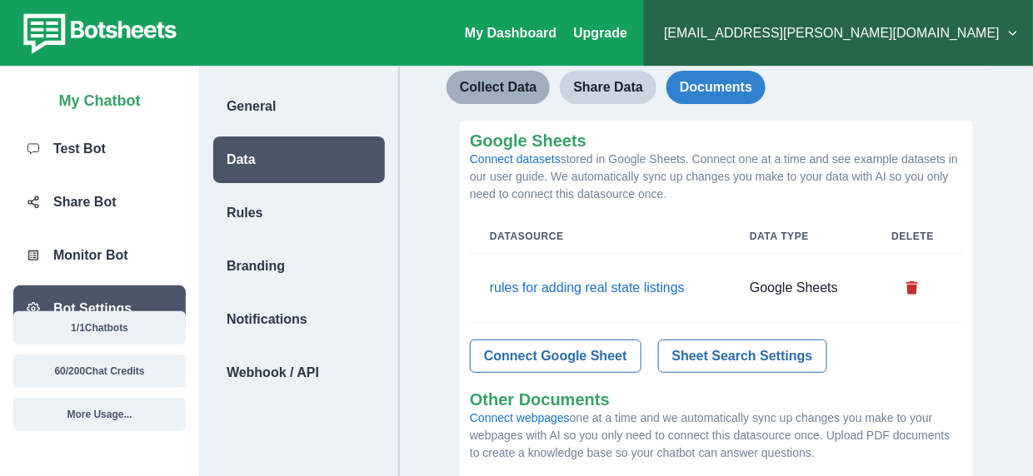
click at [527, 94] on button "Collect Data" at bounding box center [497, 87] width 103 height 33
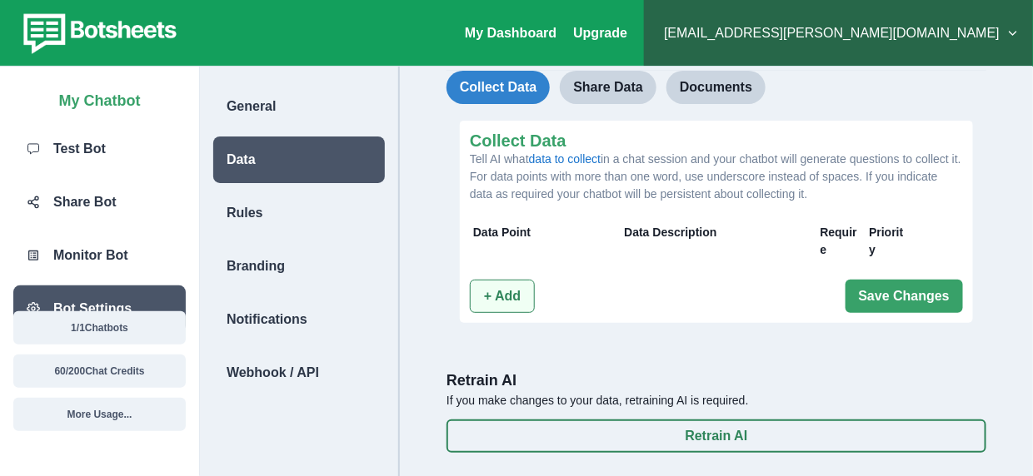
click at [502, 291] on button "+ Add" at bounding box center [502, 296] width 65 height 33
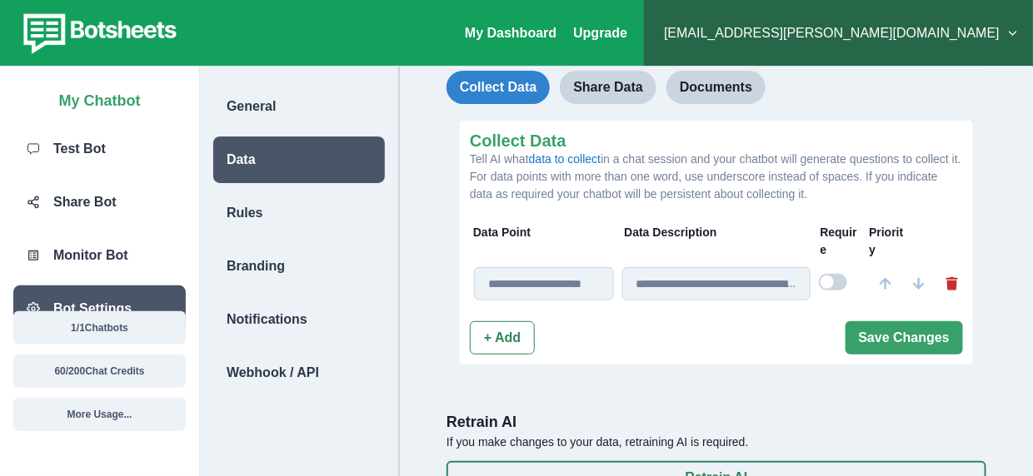
click at [545, 291] on input at bounding box center [544, 283] width 140 height 33
click at [707, 295] on input at bounding box center [716, 283] width 189 height 33
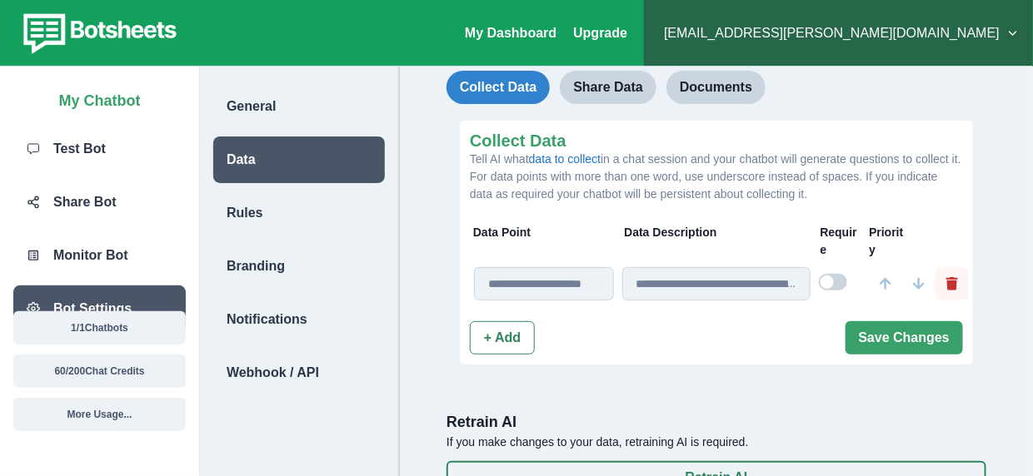
click at [953, 282] on icon "Delete" at bounding box center [952, 283] width 12 height 13
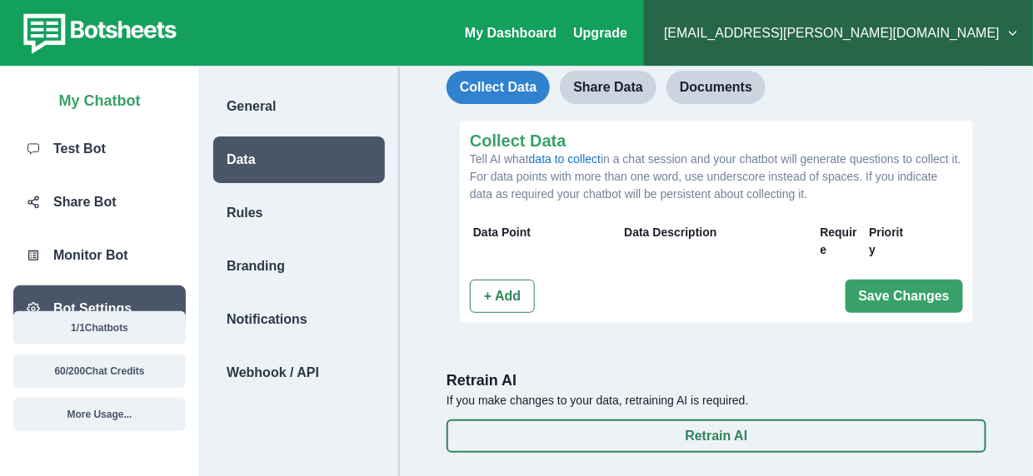
scroll to position [105, 0]
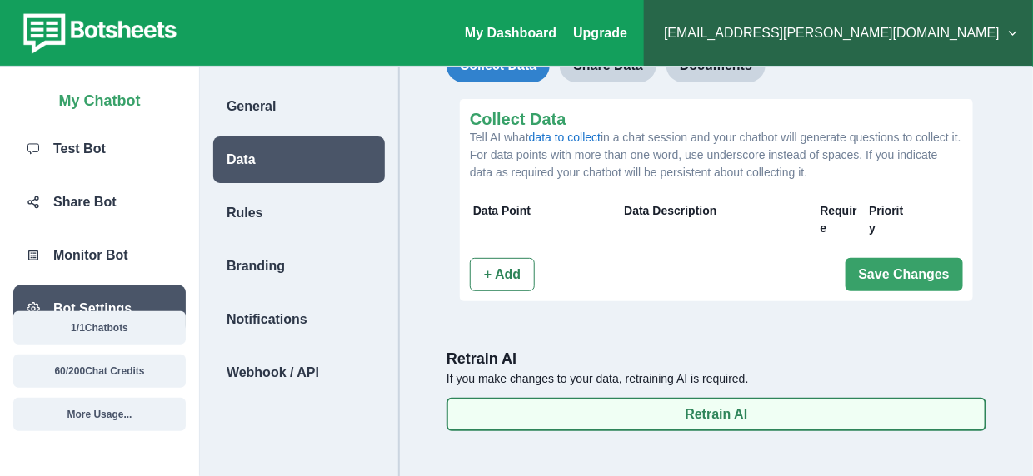
click at [669, 418] on button "Retrain AI" at bounding box center [716, 414] width 540 height 33
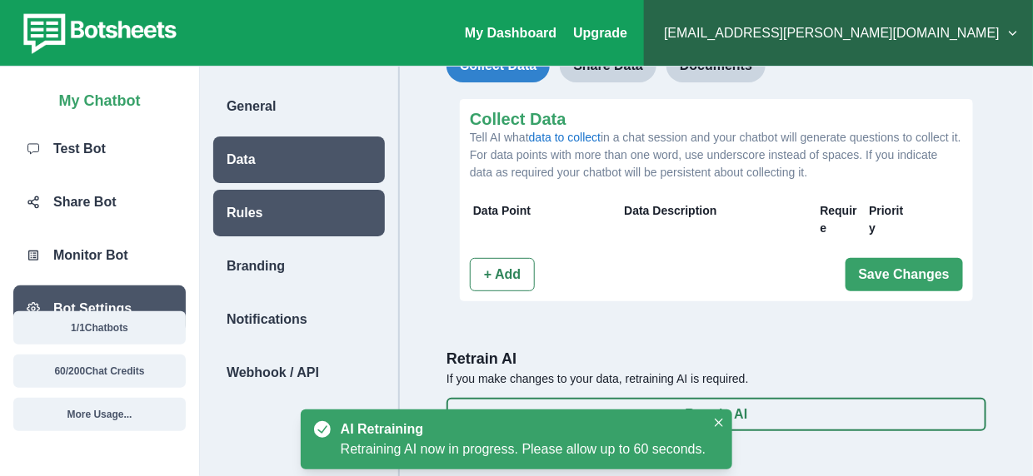
click at [302, 214] on div "Rules" at bounding box center [299, 213] width 172 height 47
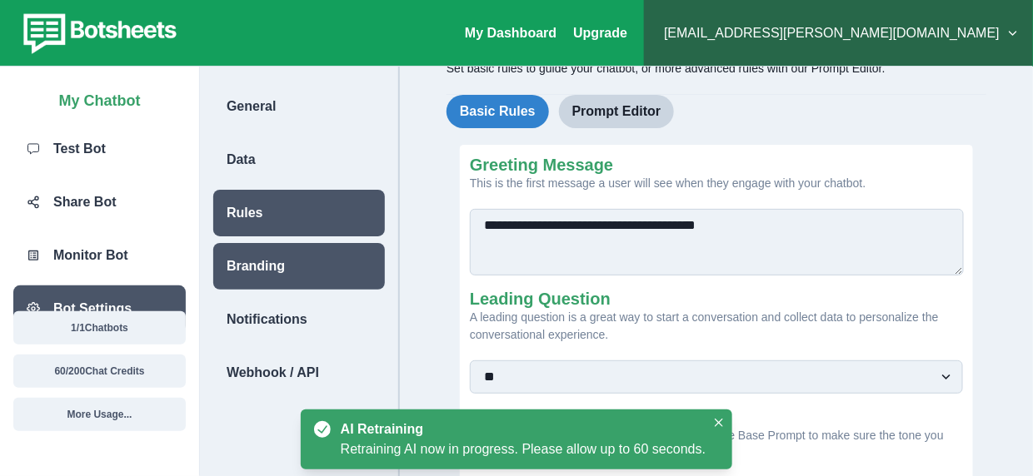
scroll to position [83, 0]
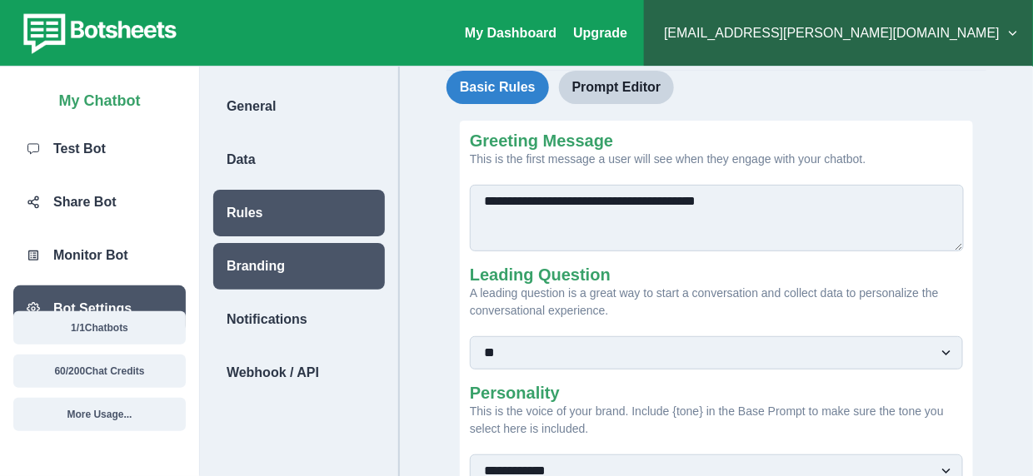
click at [295, 263] on div "Branding" at bounding box center [299, 266] width 172 height 47
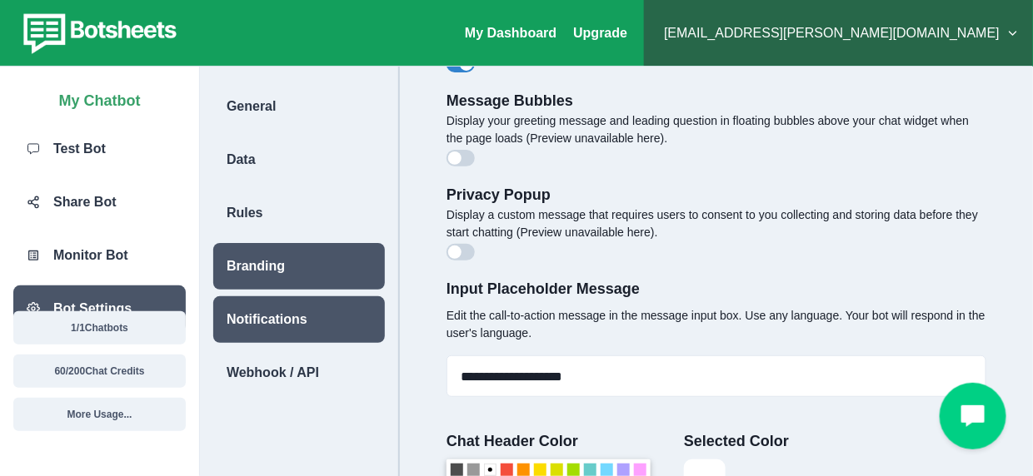
scroll to position [0, 0]
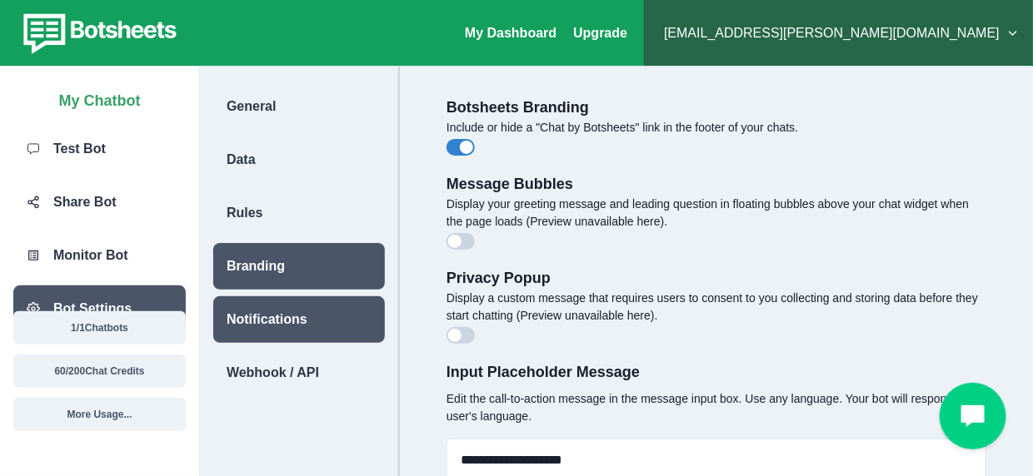
click at [301, 301] on div "Notifications" at bounding box center [299, 319] width 172 height 47
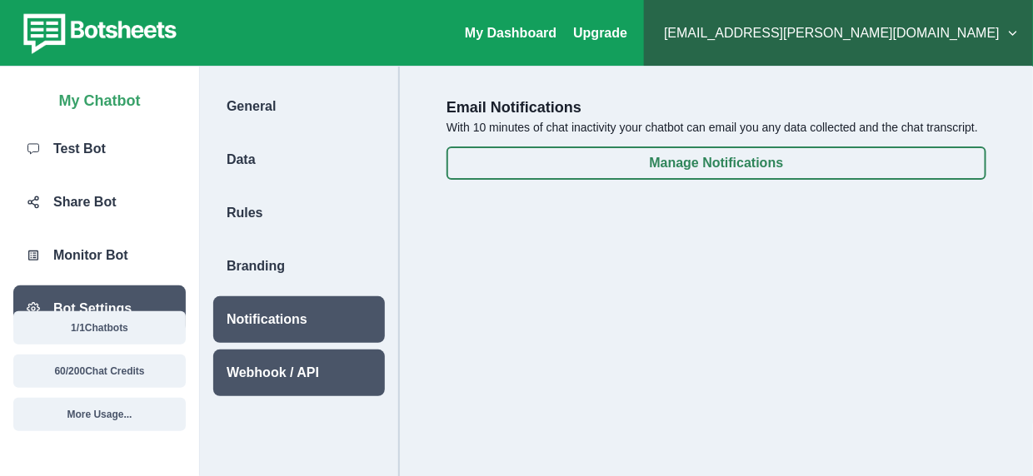
click at [303, 357] on div "Webhook / API" at bounding box center [299, 373] width 172 height 47
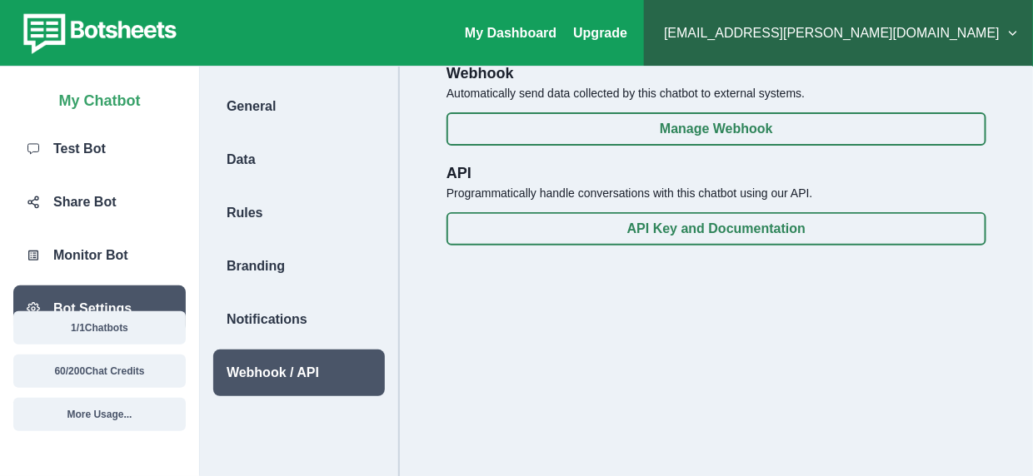
scroll to position [66, 0]
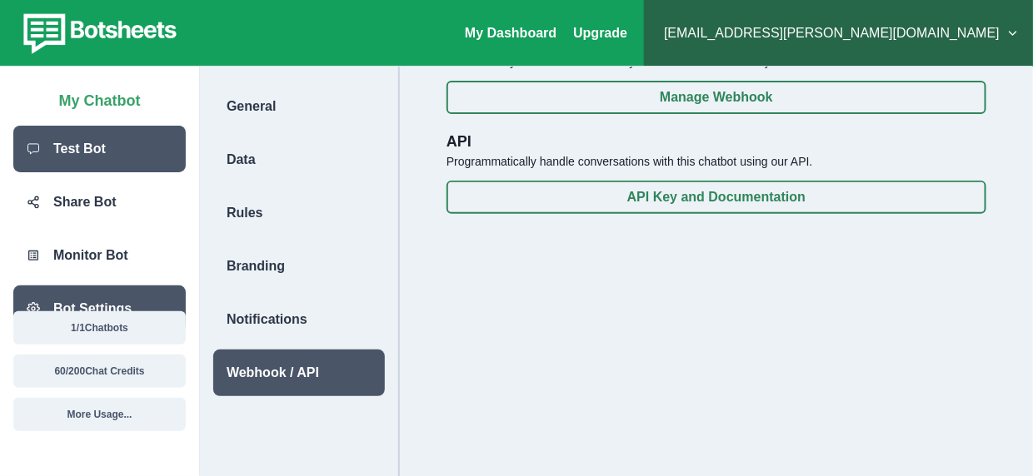
click at [141, 169] on div "Test Bot" at bounding box center [99, 149] width 172 height 47
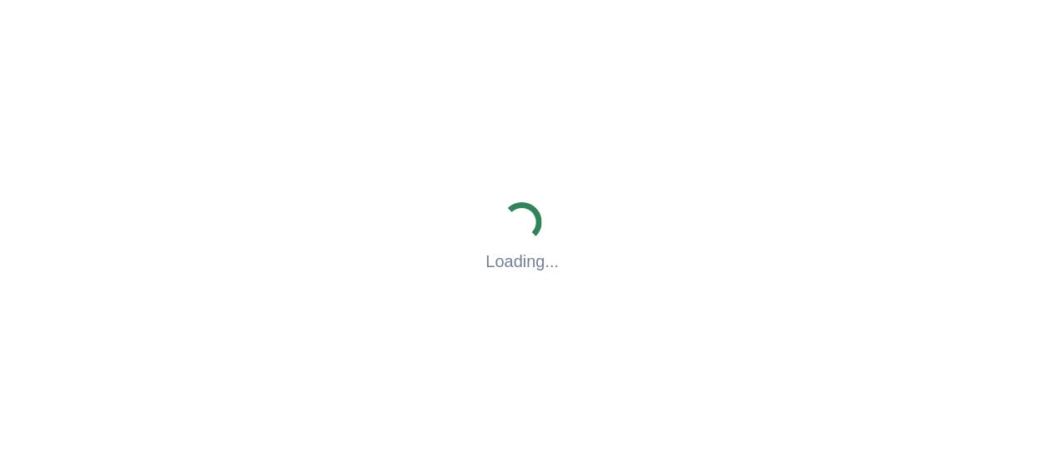
scroll to position [51747, 0]
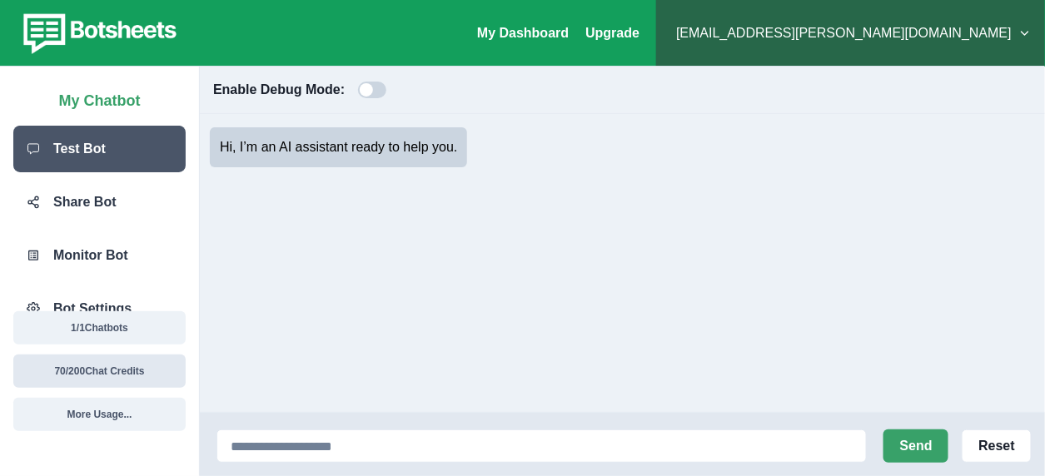
click at [128, 364] on button "70 / 200 Chat Credits" at bounding box center [99, 371] width 172 height 33
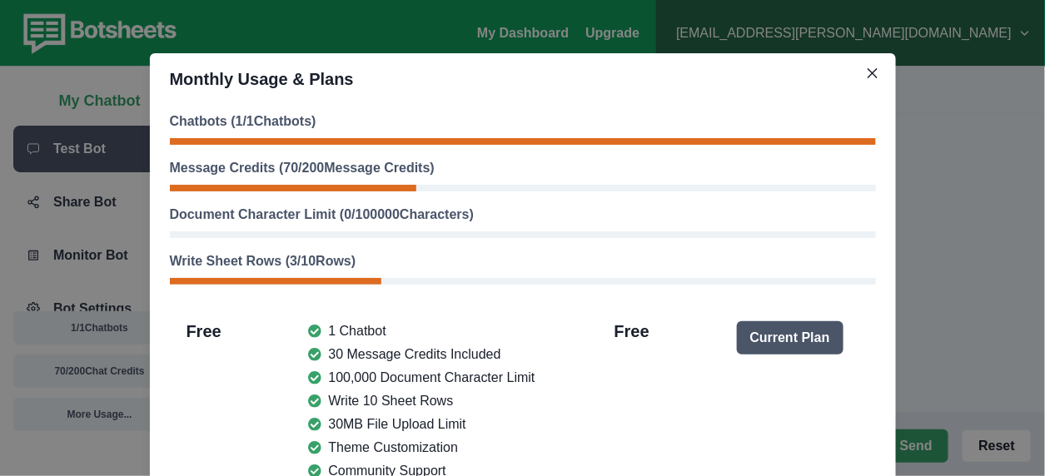
click at [325, 268] on p "Write Sheet Rows ( 3 / 10 Rows)" at bounding box center [523, 261] width 706 height 20
type textarea "*"
click at [369, 227] on div "Document Character Limit ( 0 / 100000 Characters)" at bounding box center [523, 221] width 706 height 33
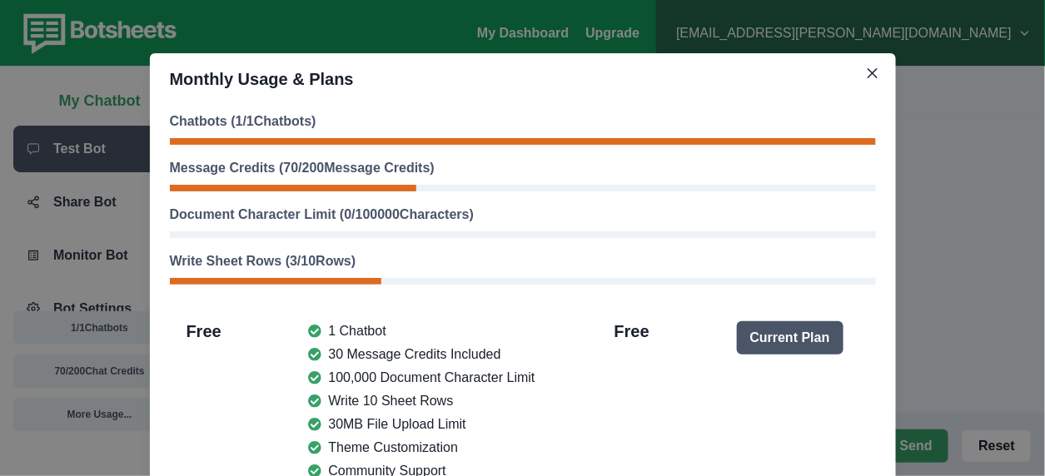
click at [369, 227] on div "Document Character Limit ( 0 / 100000 Characters)" at bounding box center [523, 221] width 706 height 33
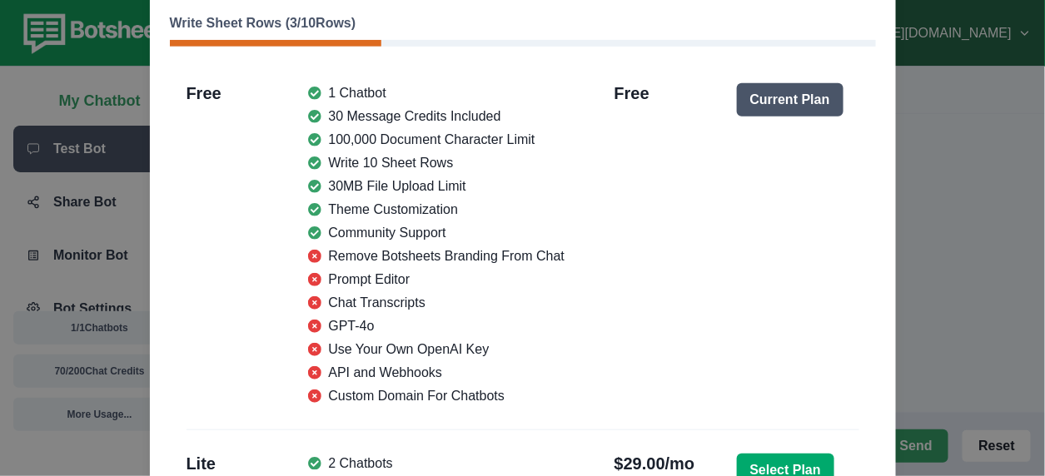
scroll to position [0, 0]
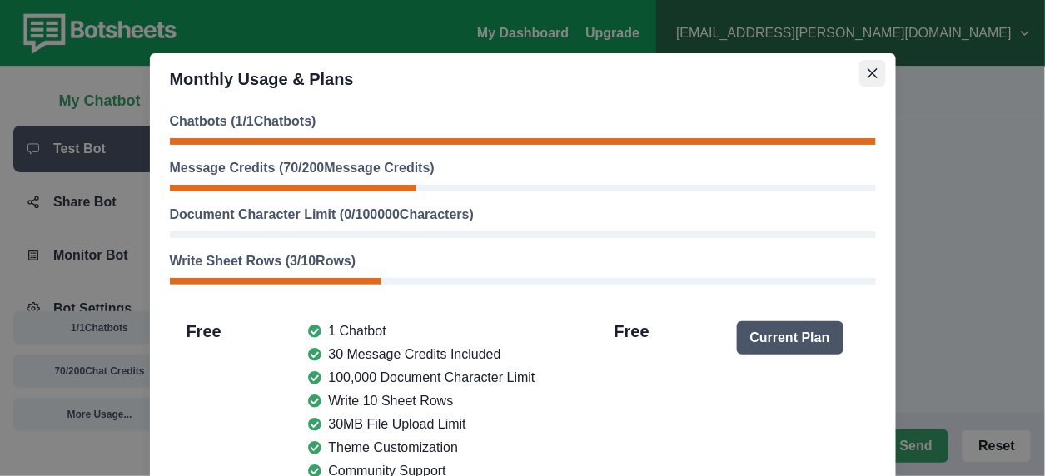
click at [867, 75] on icon "Close" at bounding box center [872, 73] width 10 height 10
